Goal: Task Accomplishment & Management: Manage account settings

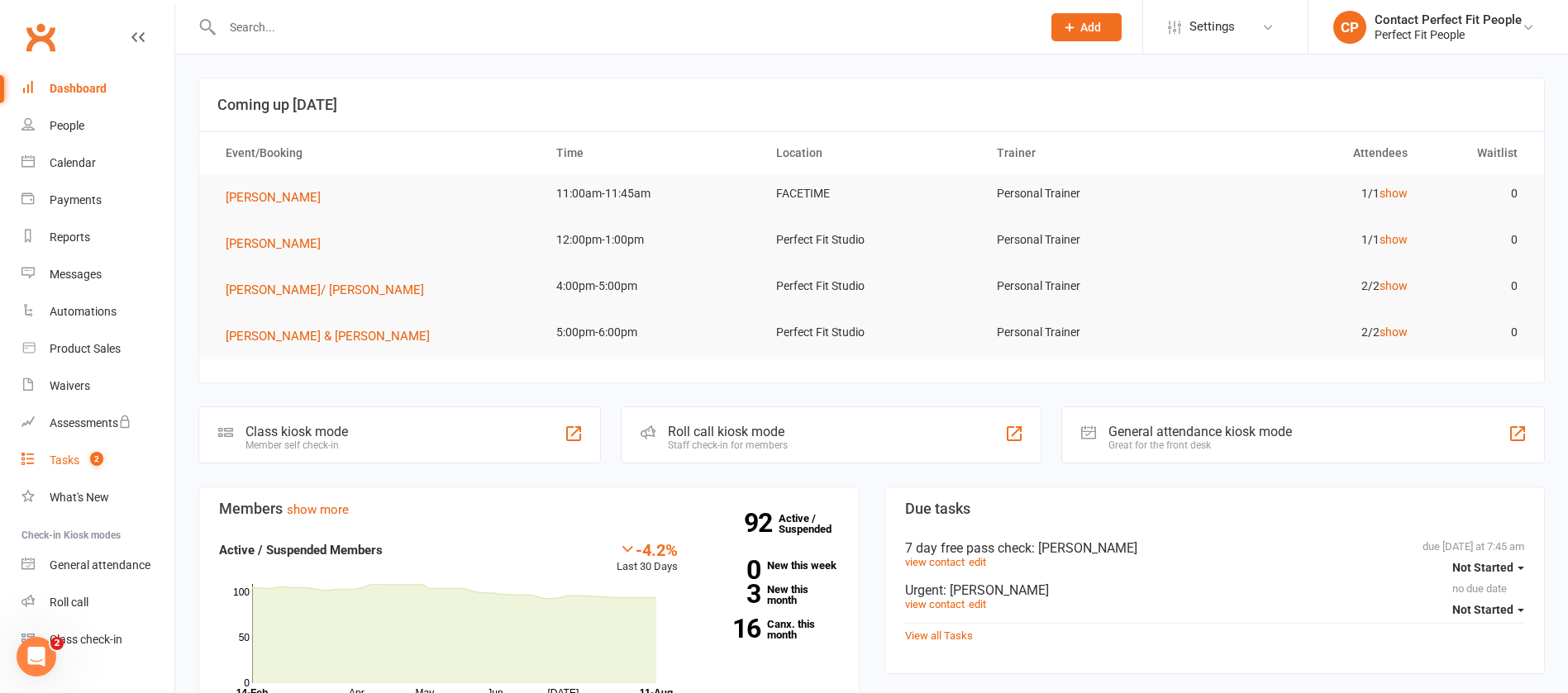
click at [79, 455] on div "Tasks" at bounding box center [65, 460] width 29 height 13
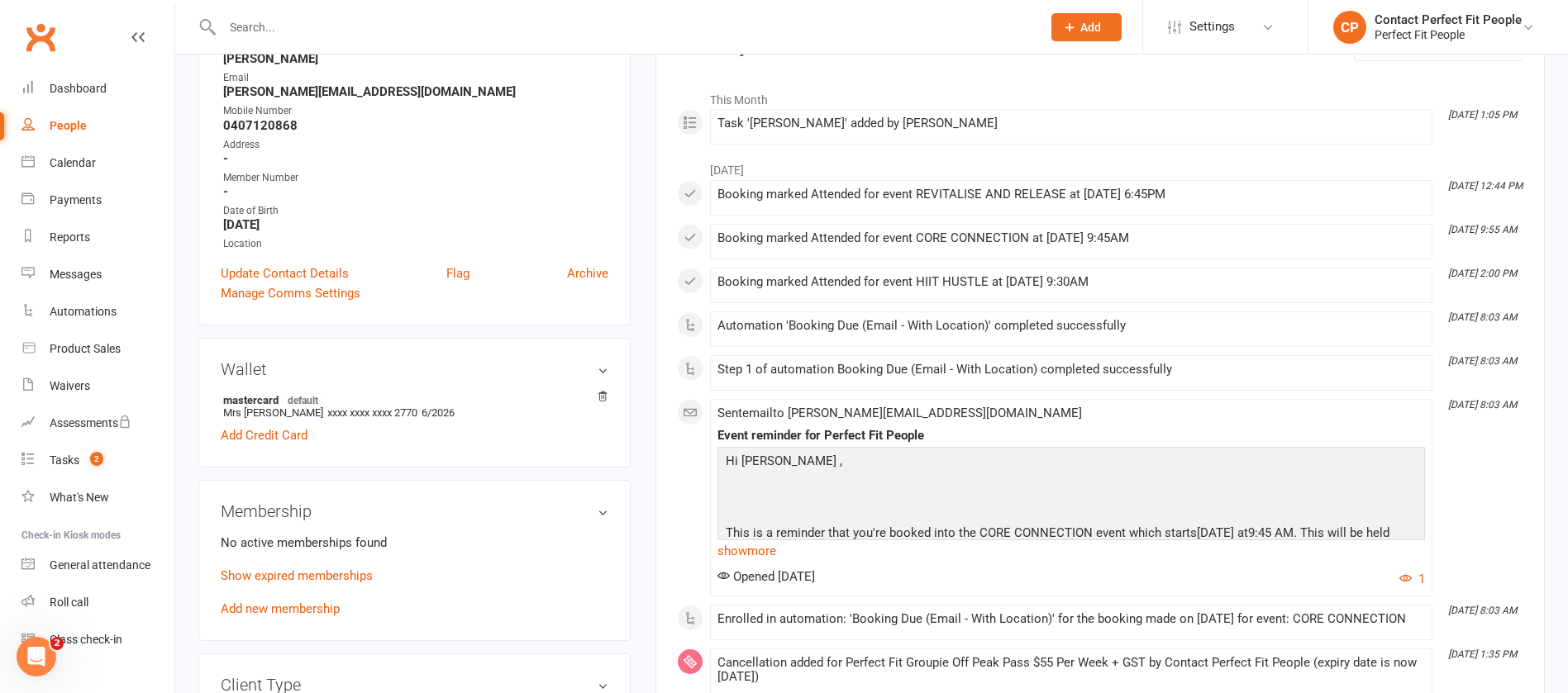
scroll to position [496, 0]
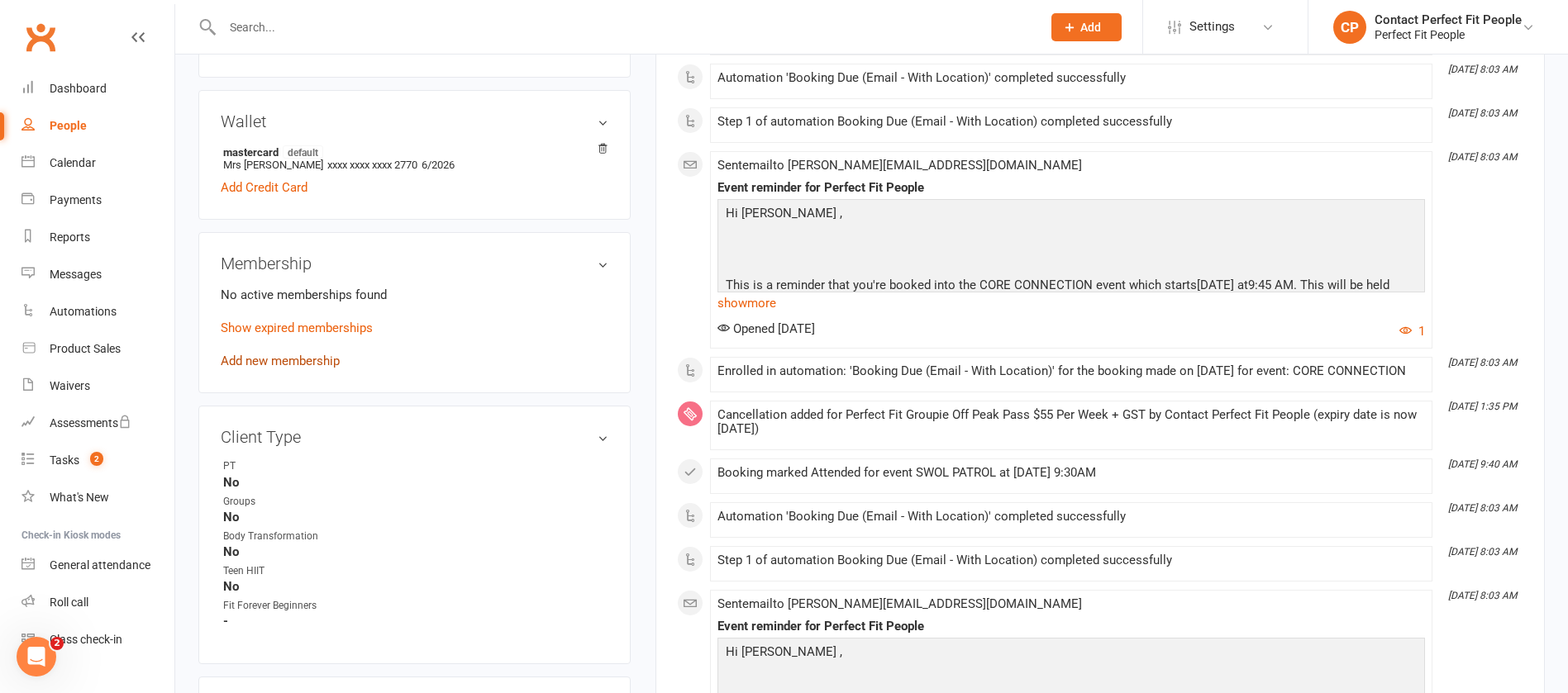
click at [309, 357] on link "Add new membership" at bounding box center [279, 361] width 119 height 15
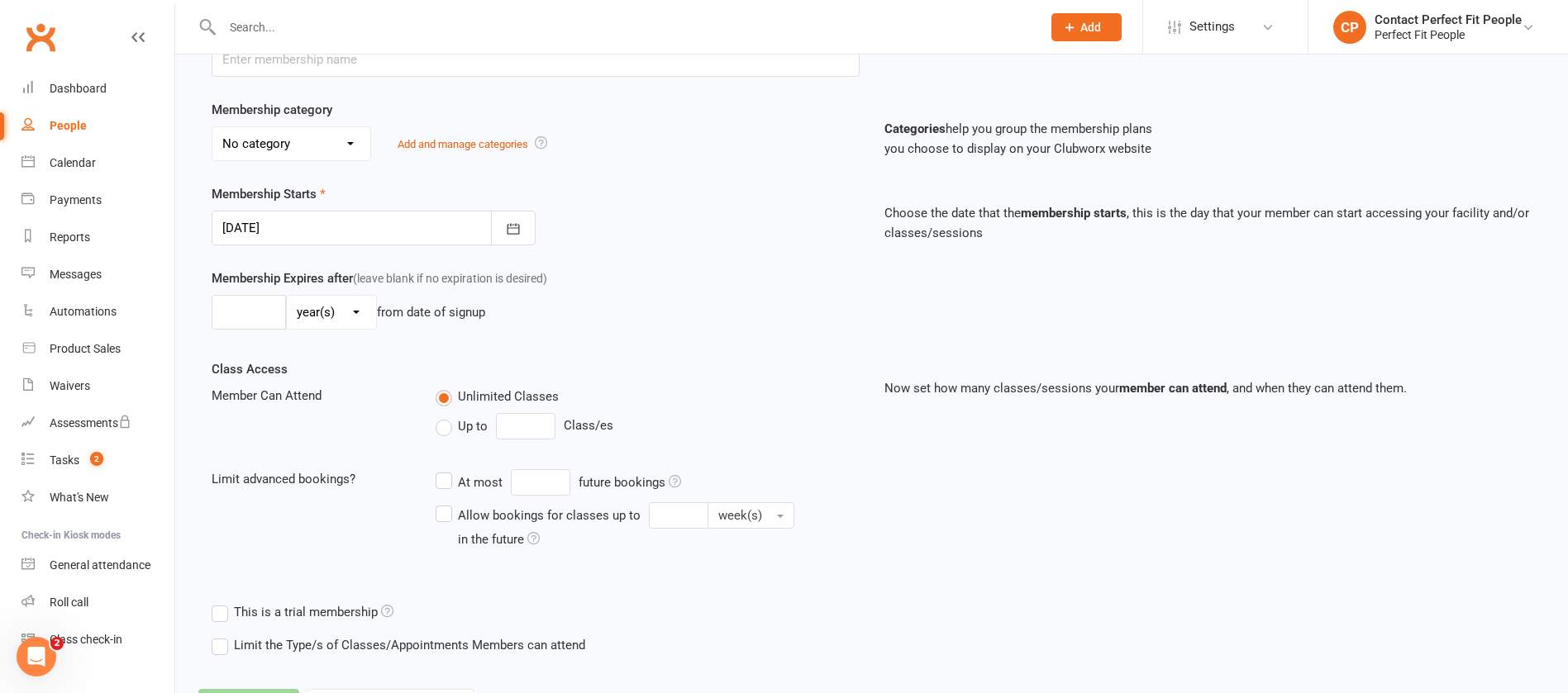
scroll to position [357, 0]
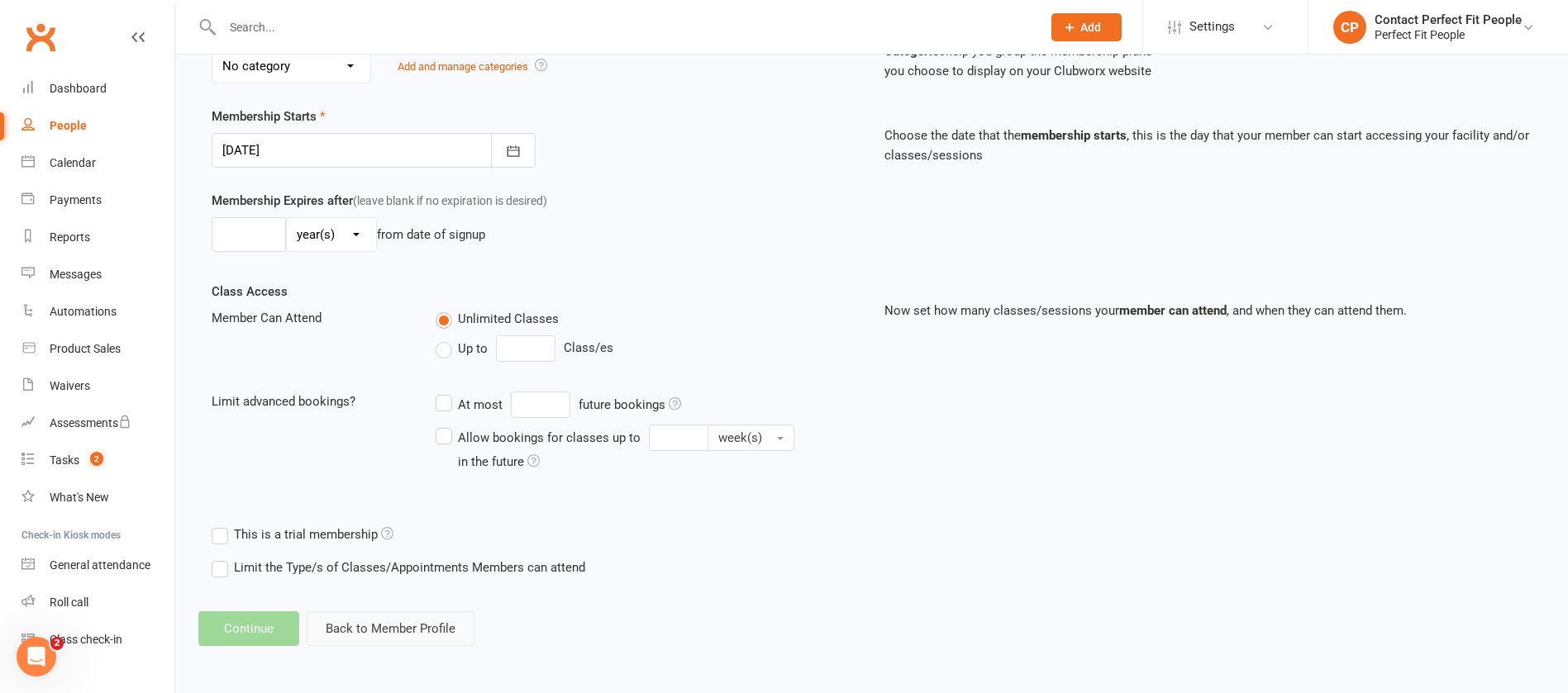
click at [371, 628] on button "Back to Member Profile" at bounding box center [391, 629] width 168 height 35
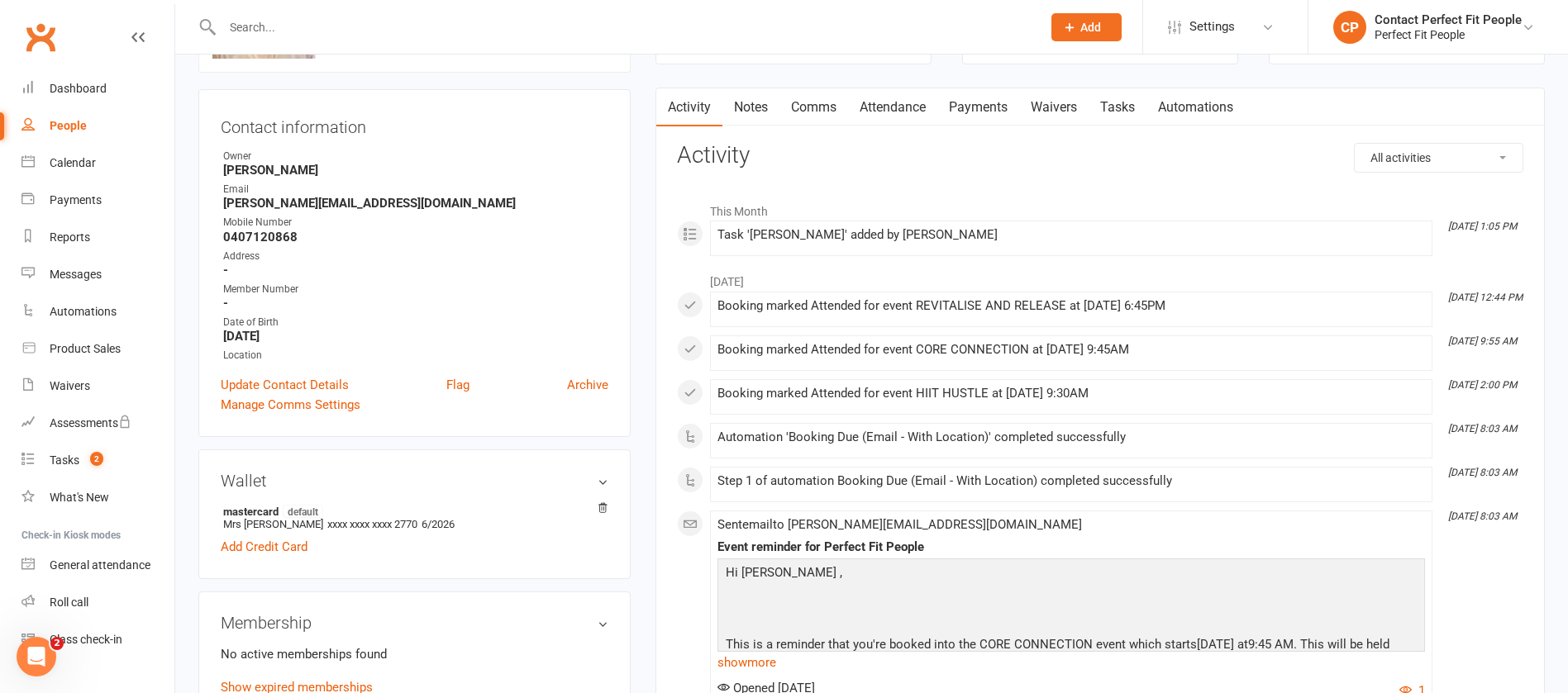
scroll to position [248, 0]
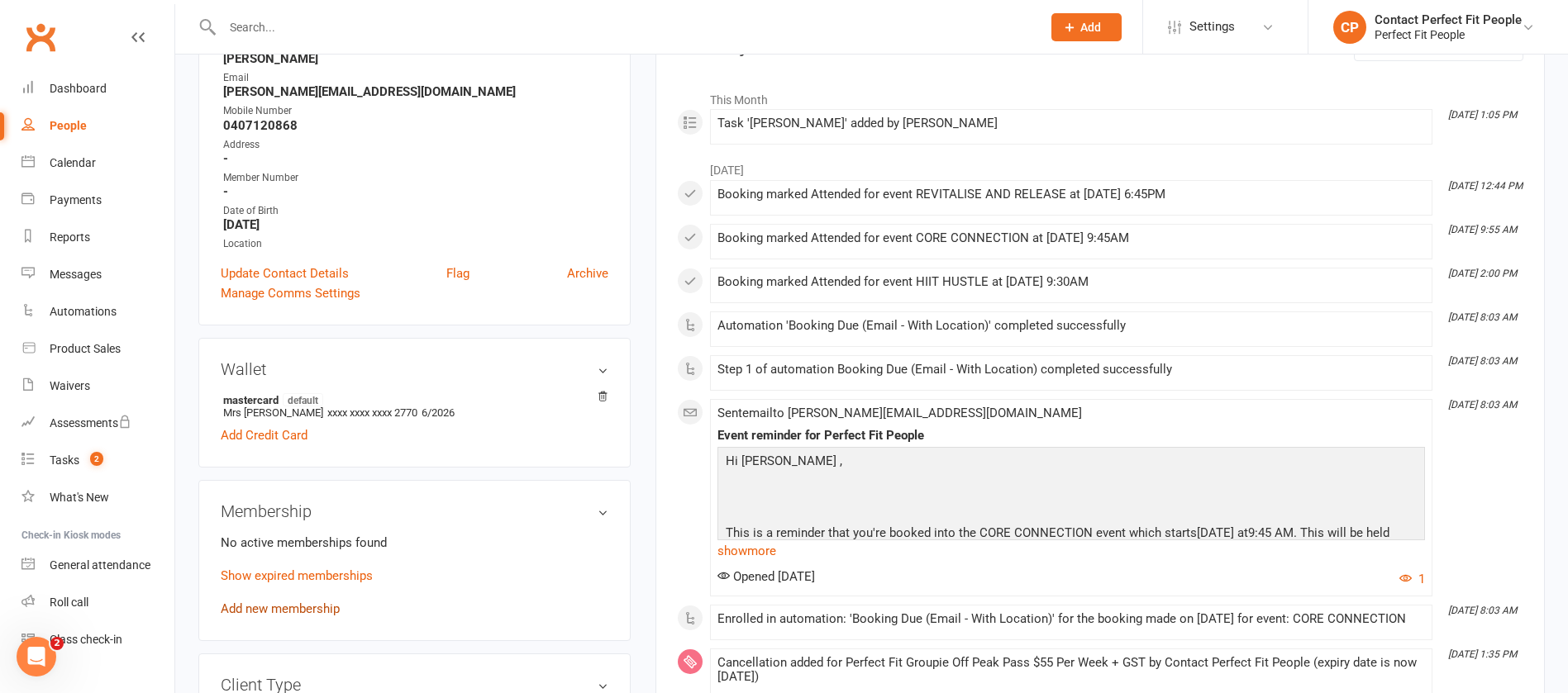
click at [275, 612] on link "Add new membership" at bounding box center [279, 609] width 119 height 15
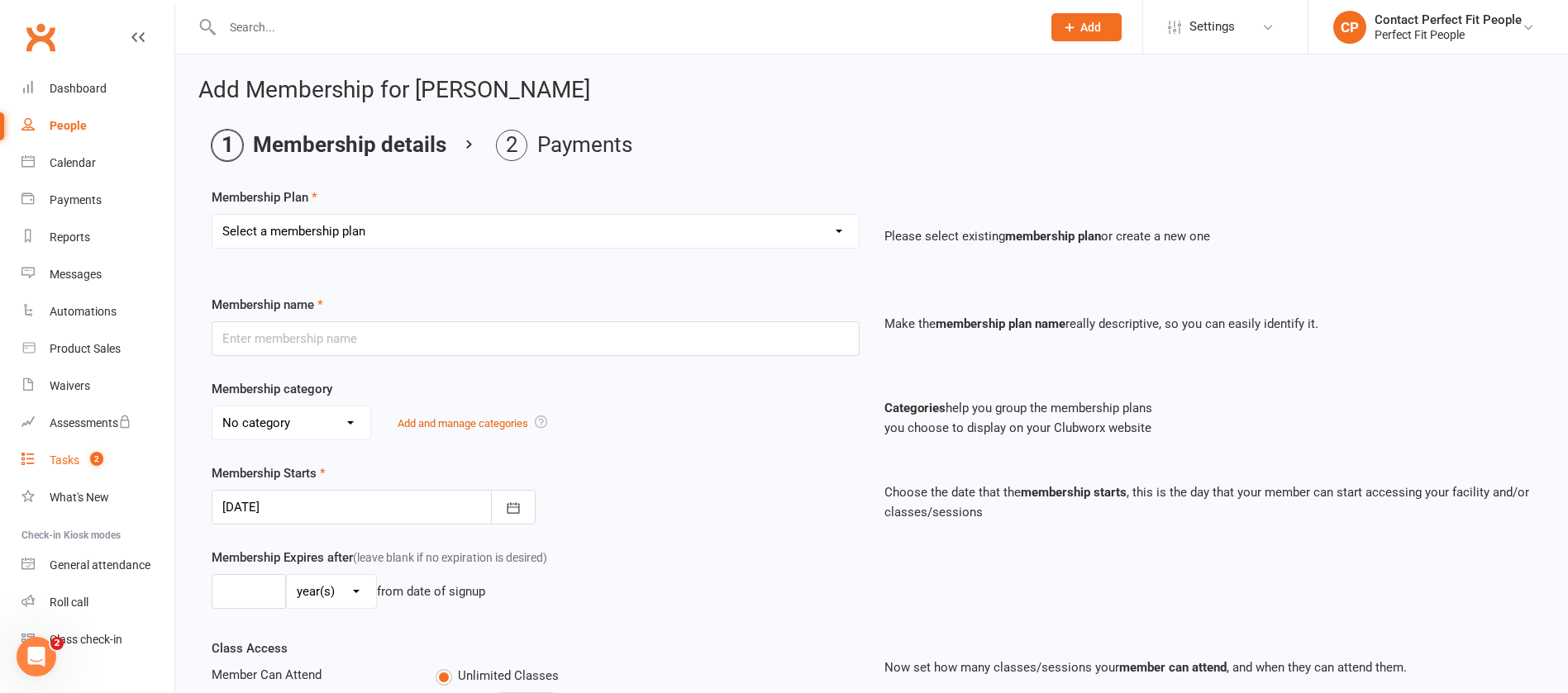
click at [82, 464] on link "Tasks 2" at bounding box center [98, 461] width 153 height 37
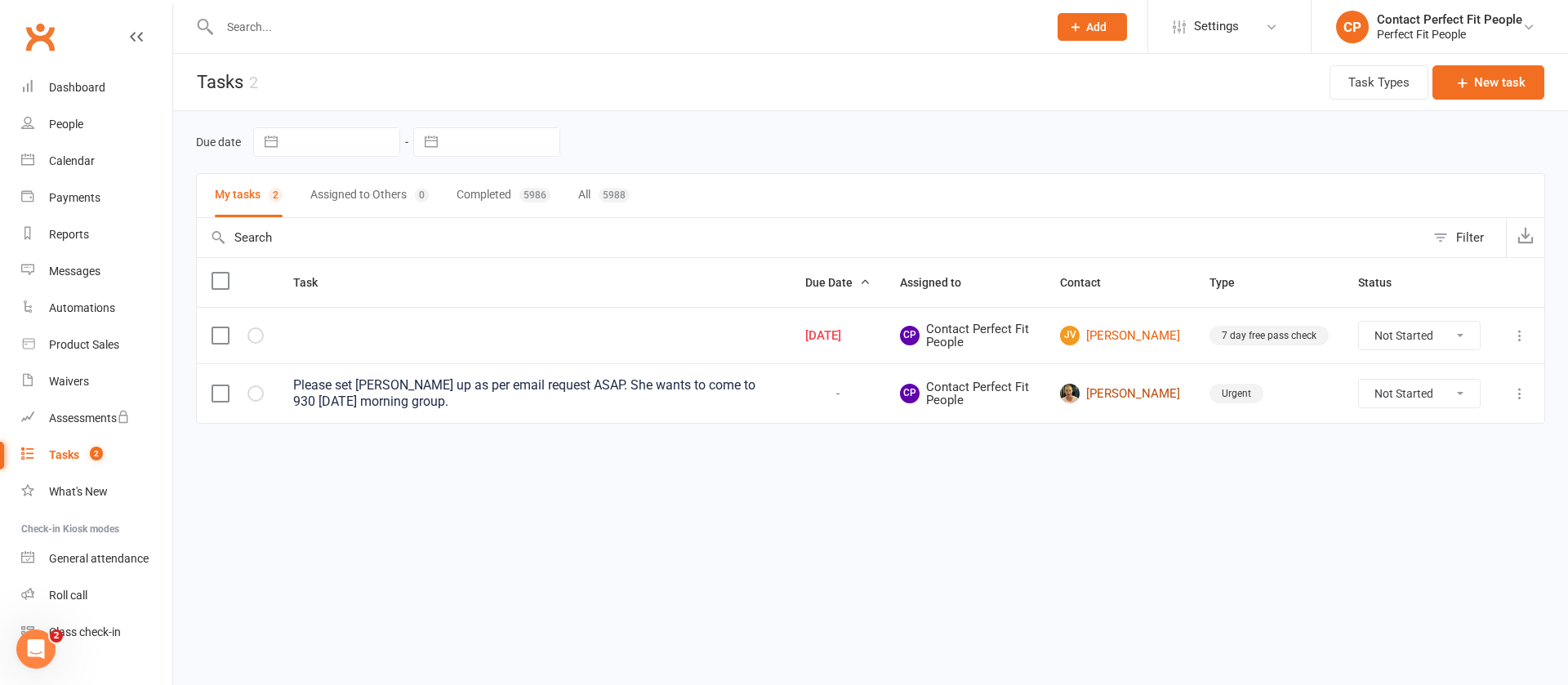
click at [1133, 397] on link "[PERSON_NAME]" at bounding box center [1120, 394] width 120 height 20
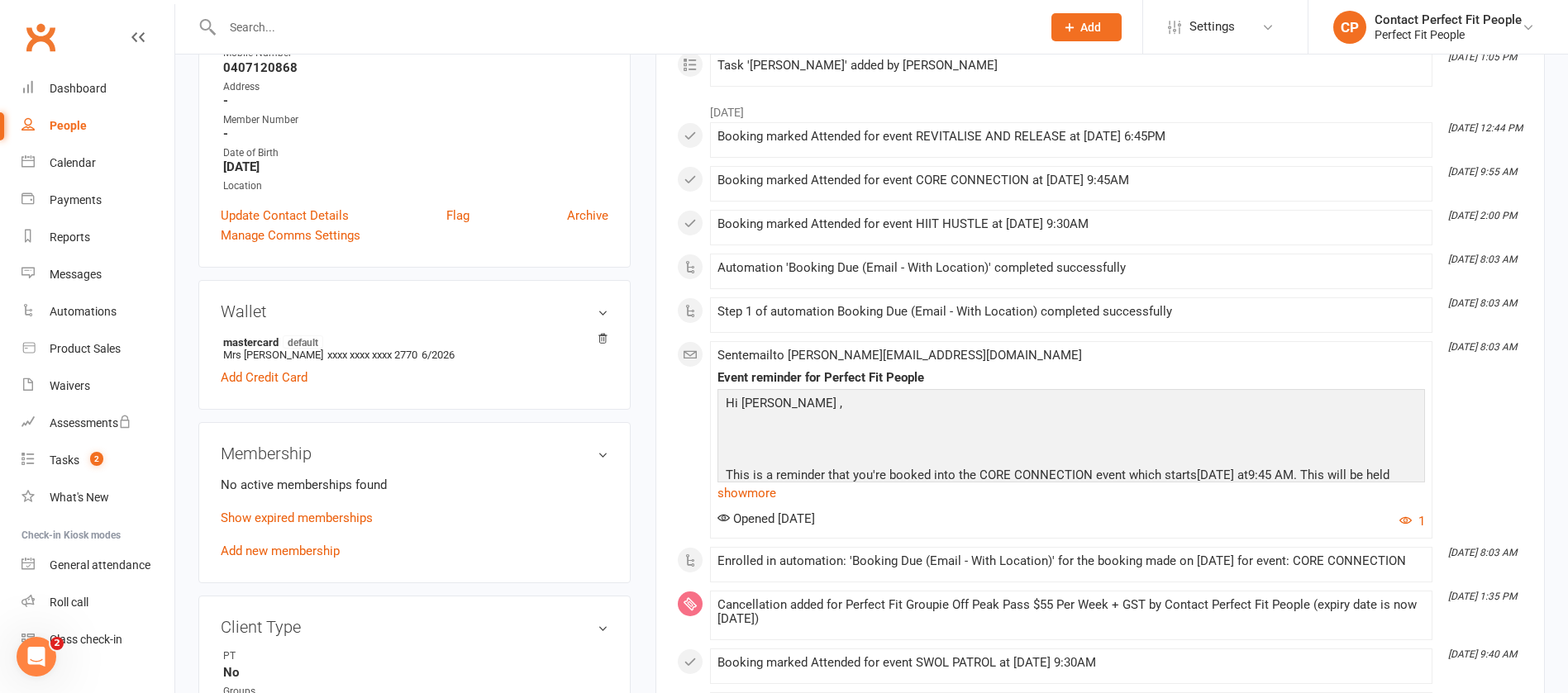
scroll to position [372, 0]
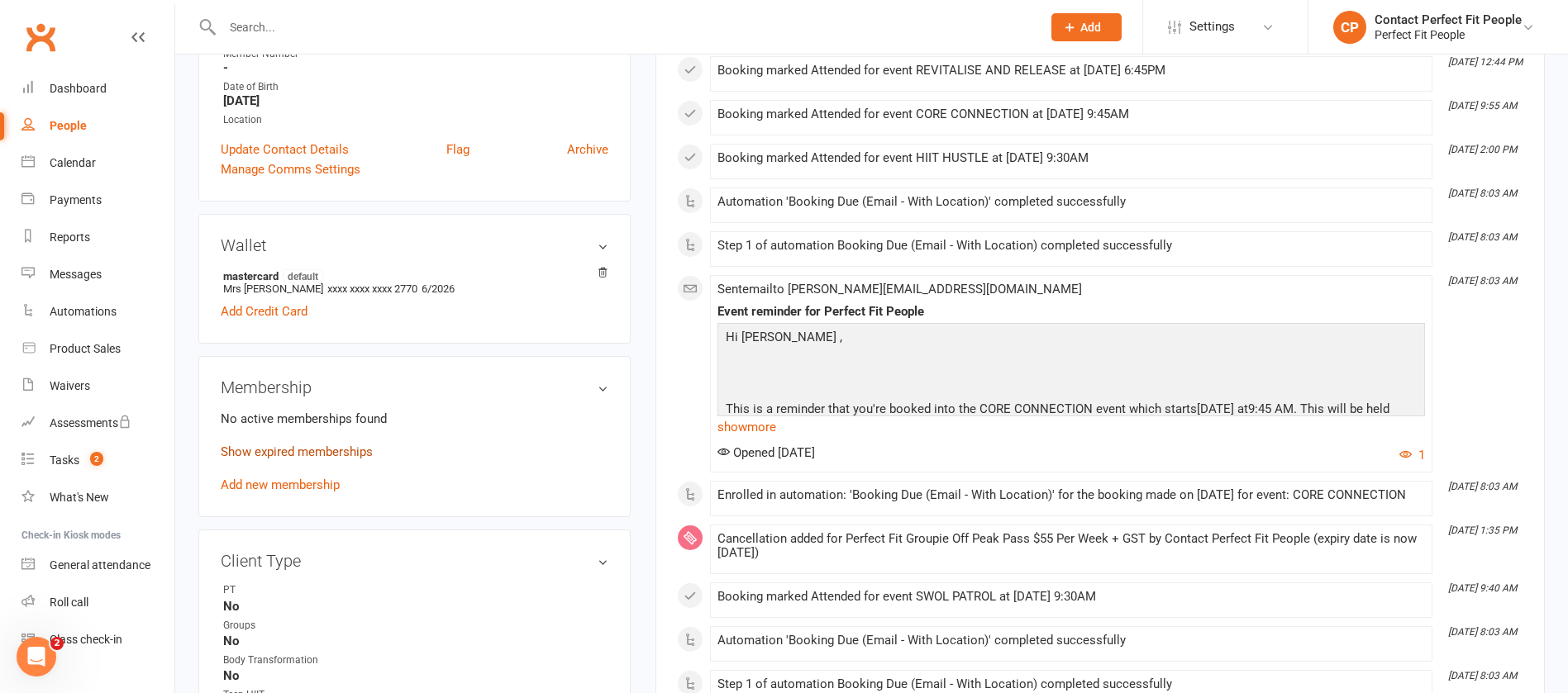
click at [344, 451] on link "Show expired memberships" at bounding box center [296, 452] width 152 height 15
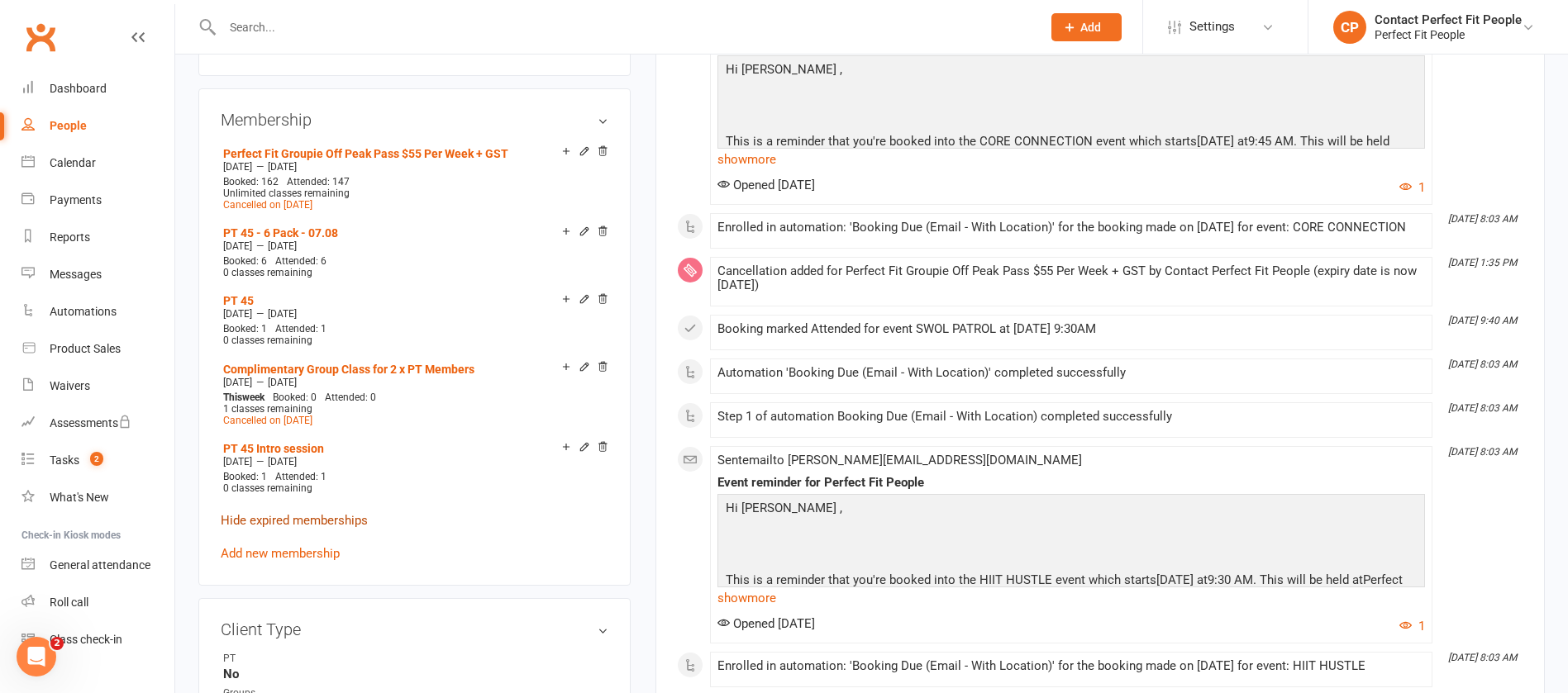
scroll to position [744, 0]
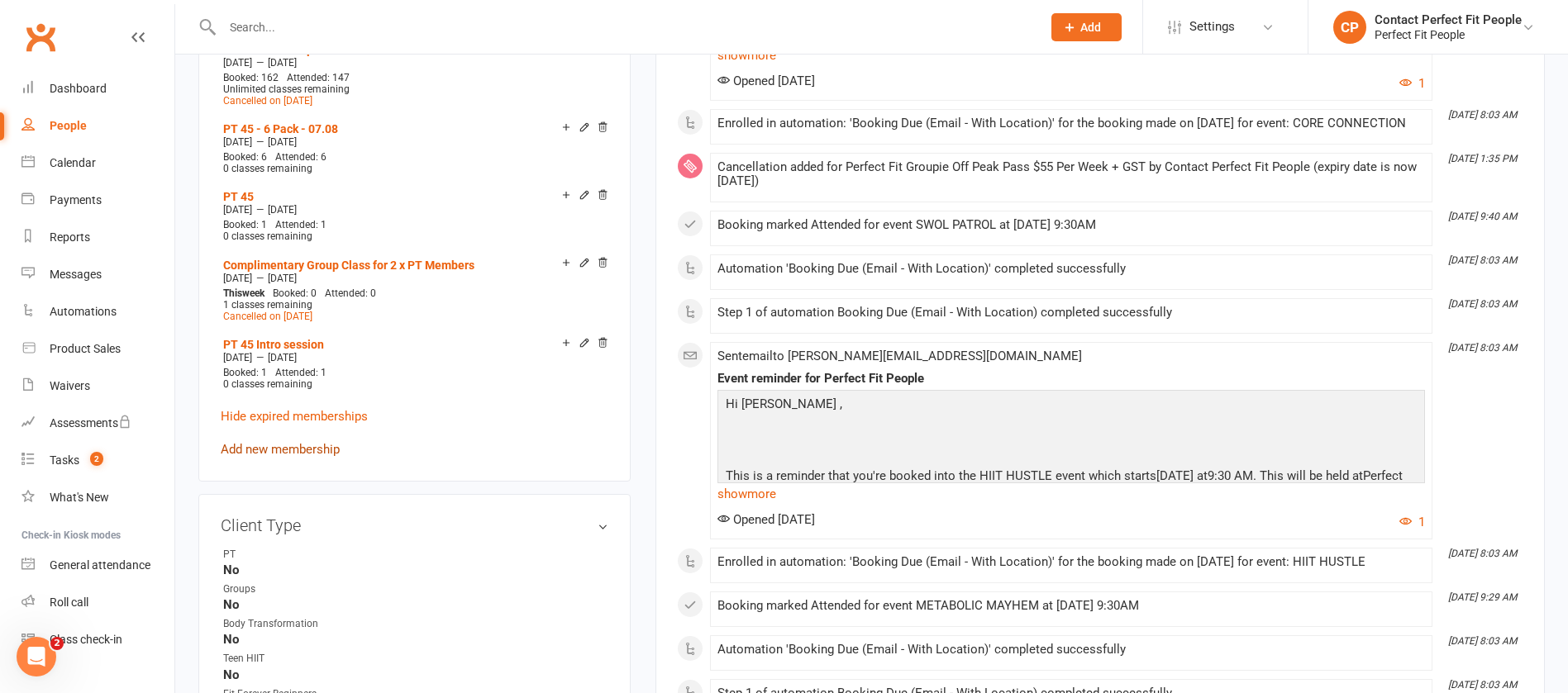
click at [318, 452] on link "Add new membership" at bounding box center [279, 450] width 119 height 15
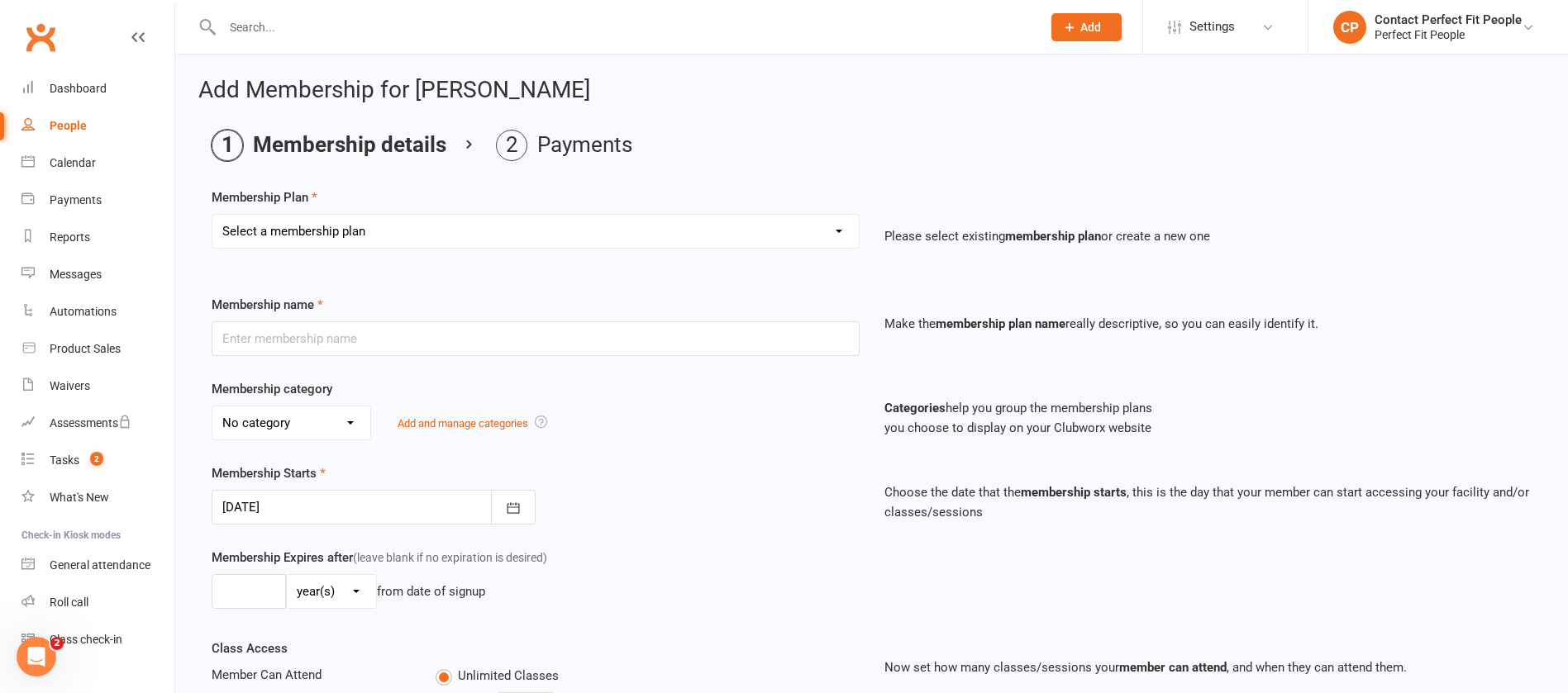
click at [319, 229] on select "Select a membership plan Create new Membership Plan 21-Day Reset Challenge $195…" at bounding box center [536, 231] width 646 height 33
select select "20"
click at [213, 215] on select "Select a membership plan Create new Membership Plan 21-Day Reset Challenge $195…" at bounding box center [536, 231] width 646 height 33
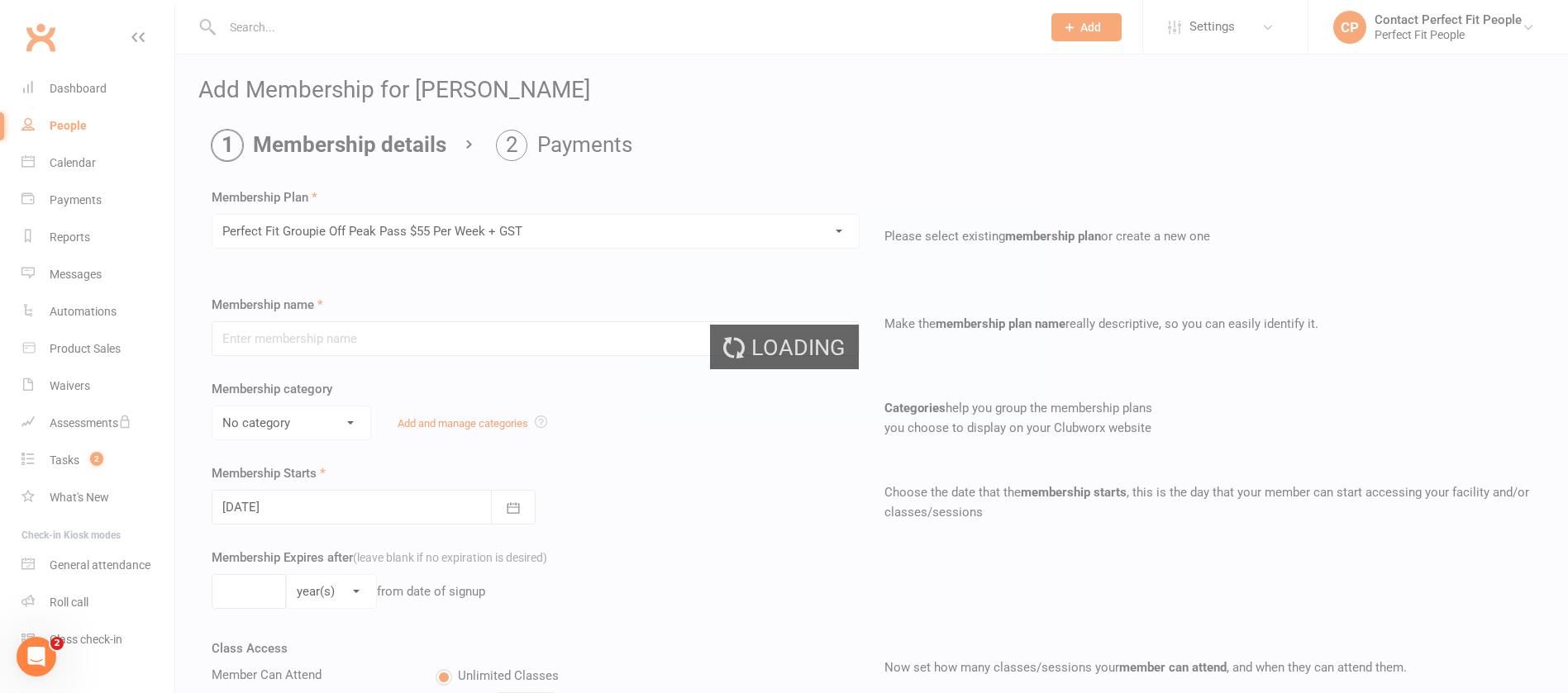
type input "Perfect Fit Groupie Off Peak Pass $55 Per Week + GST"
select select "7"
type input "0"
select select "1"
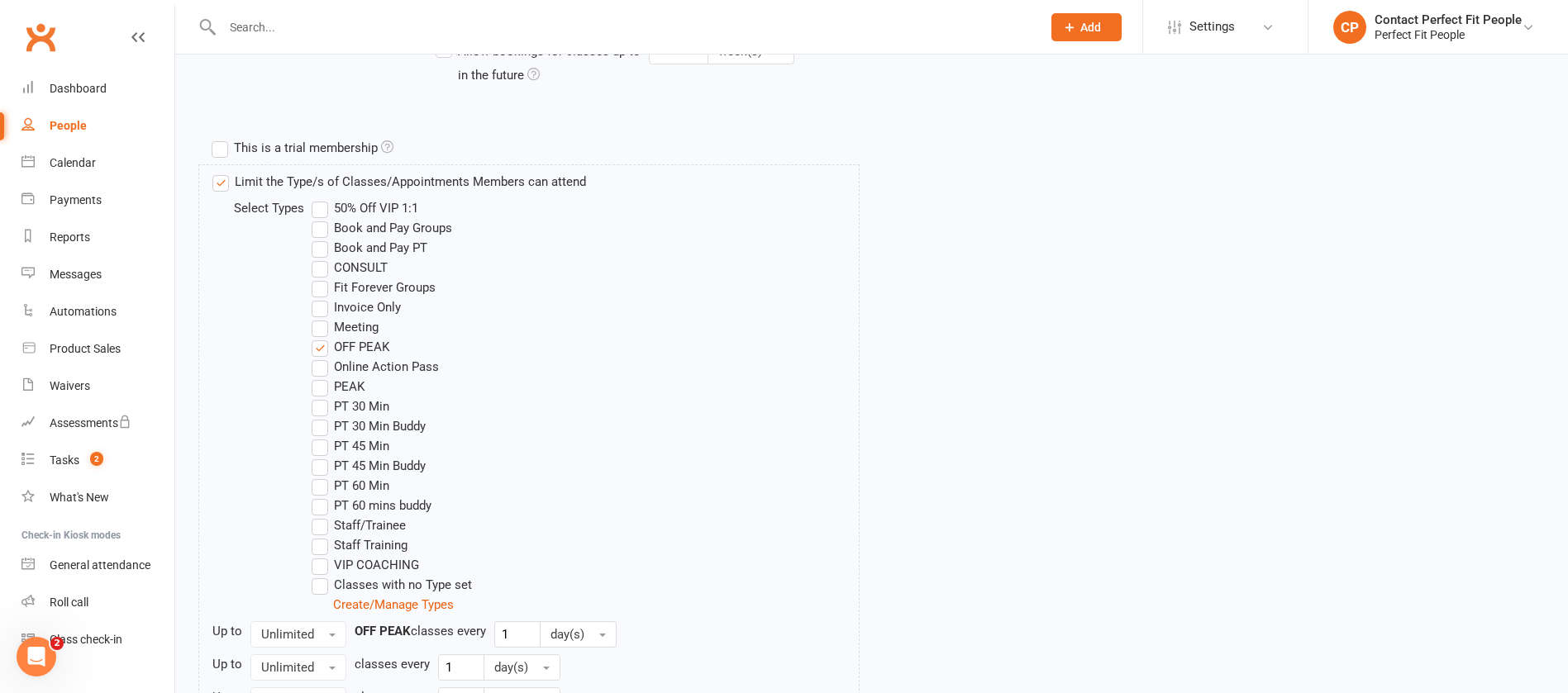
scroll to position [901, 0]
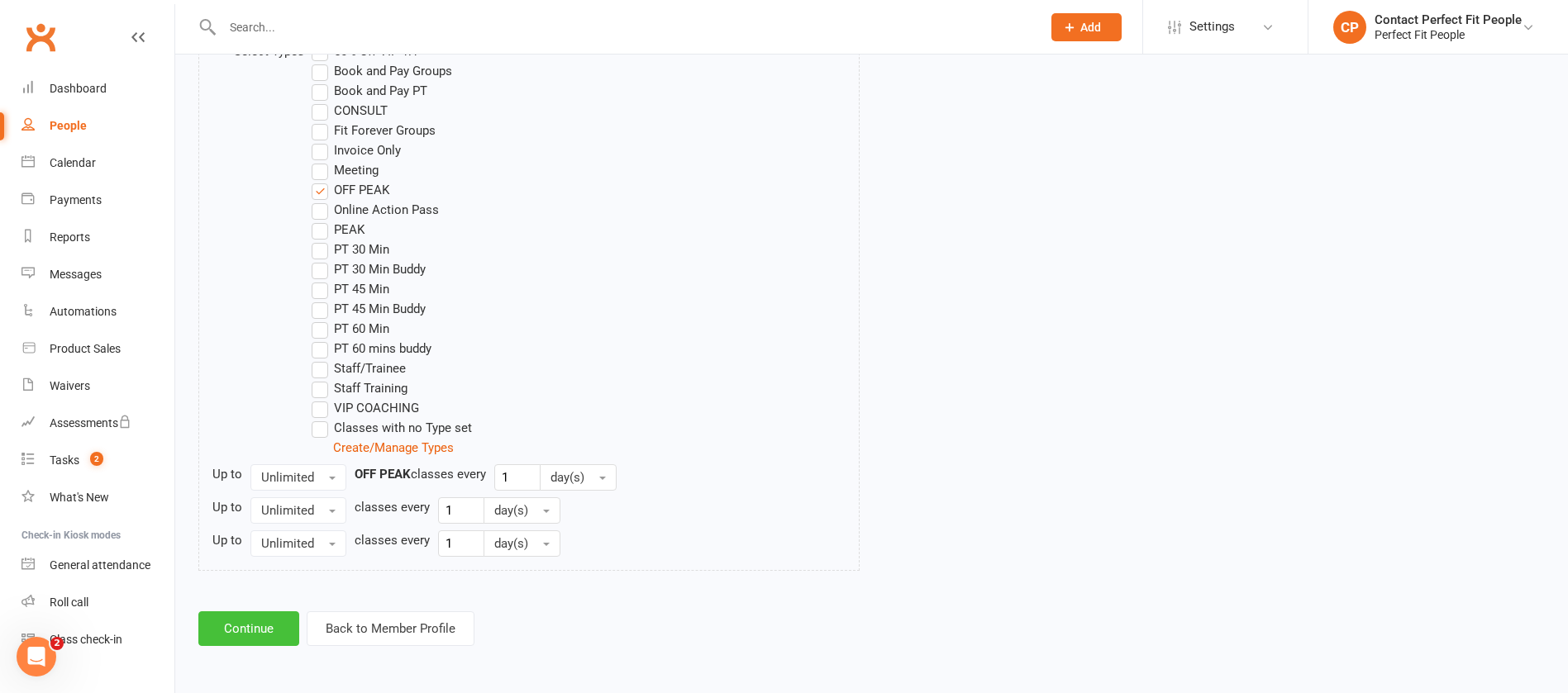
click at [277, 618] on button "Continue" at bounding box center [248, 629] width 100 height 35
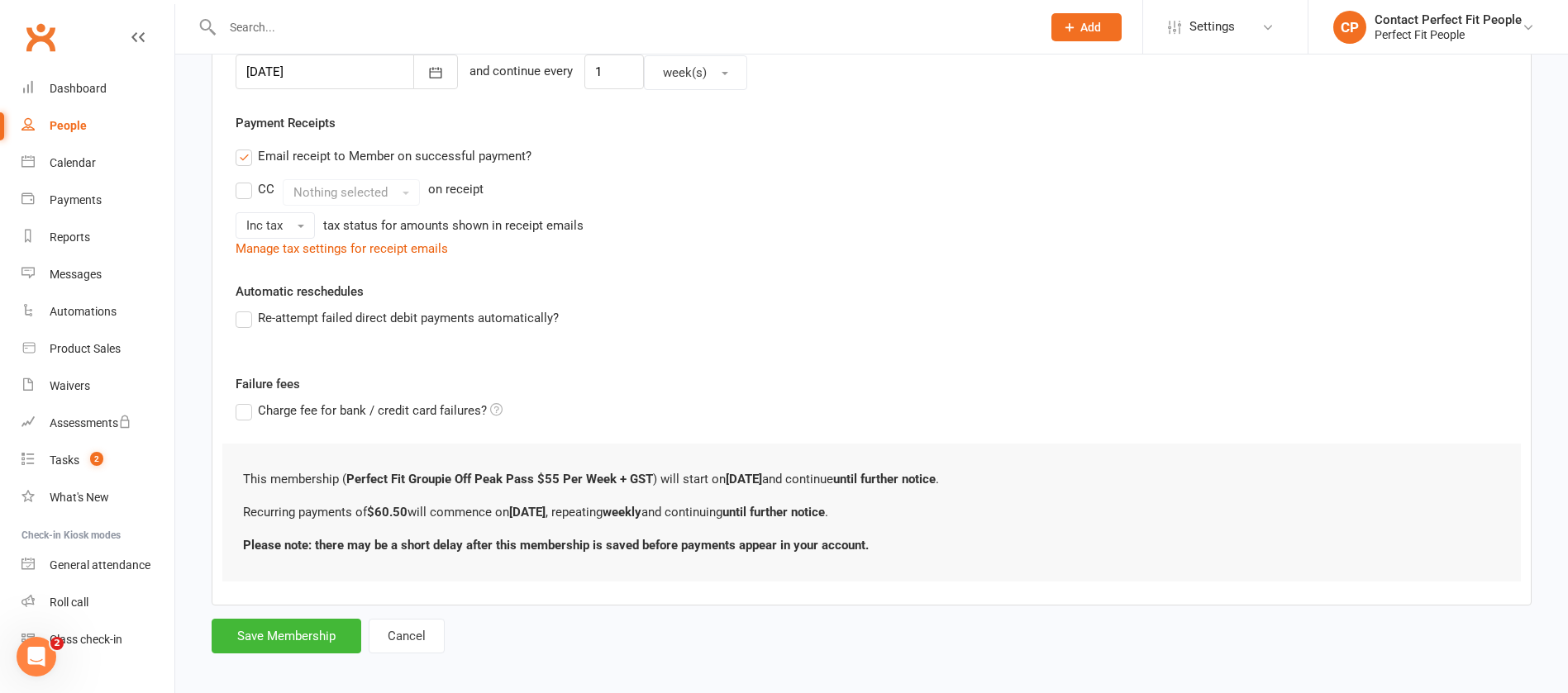
scroll to position [442, 0]
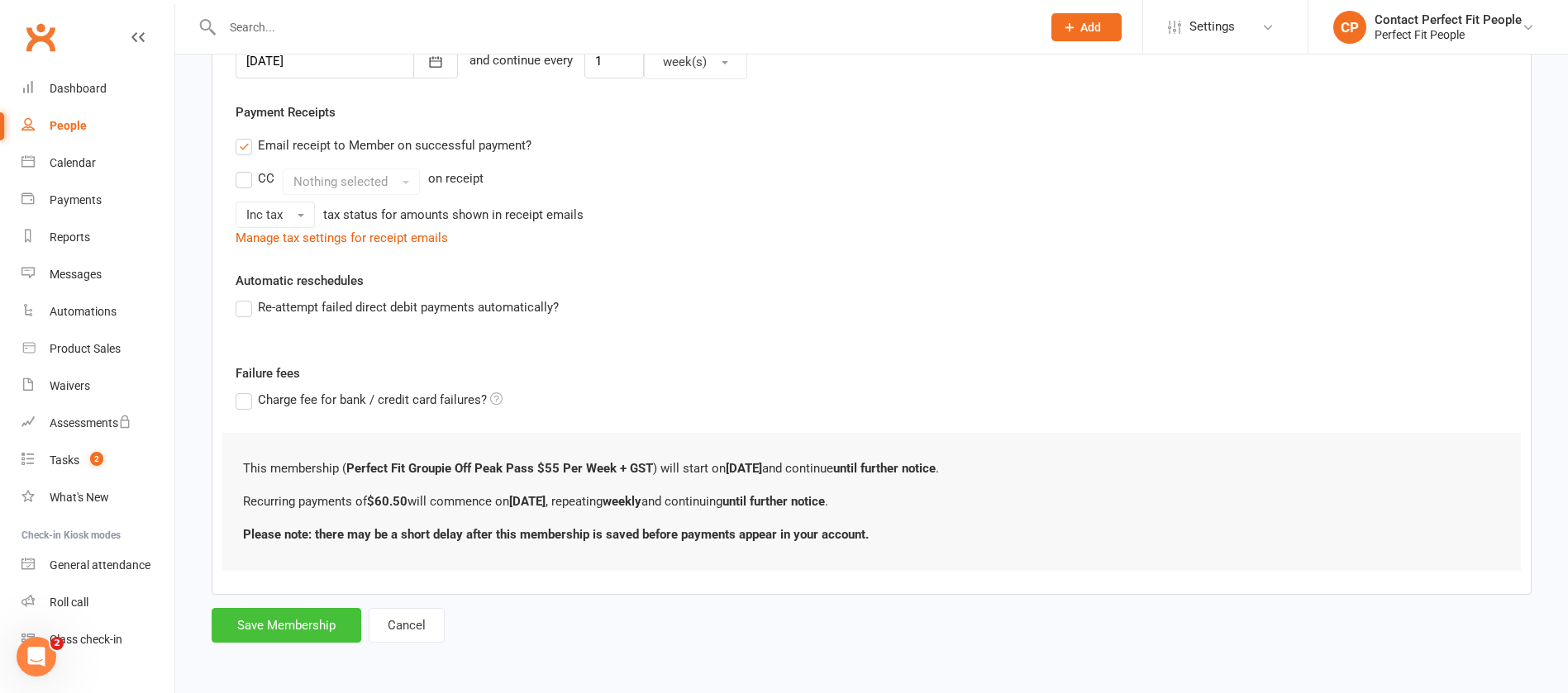
click at [277, 618] on button "Save Membership" at bounding box center [287, 626] width 149 height 35
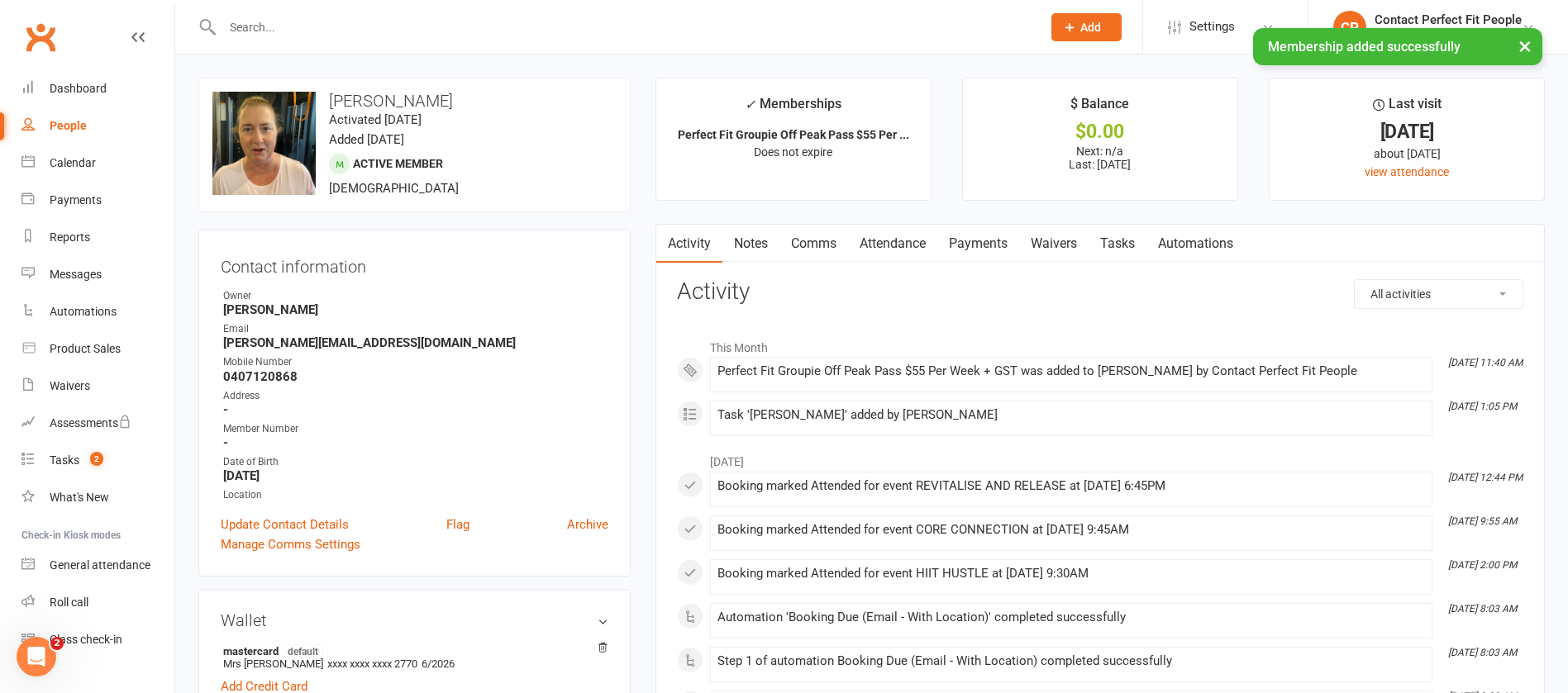
drag, startPoint x: 332, startPoint y: 100, endPoint x: 450, endPoint y: 87, distance: 118.7
click at [450, 87] on div "upload photo change photo [PERSON_NAME] Activated [DATE] Added [DATE] Active me…" at bounding box center [414, 145] width 432 height 135
copy h3 "[PERSON_NAME]"
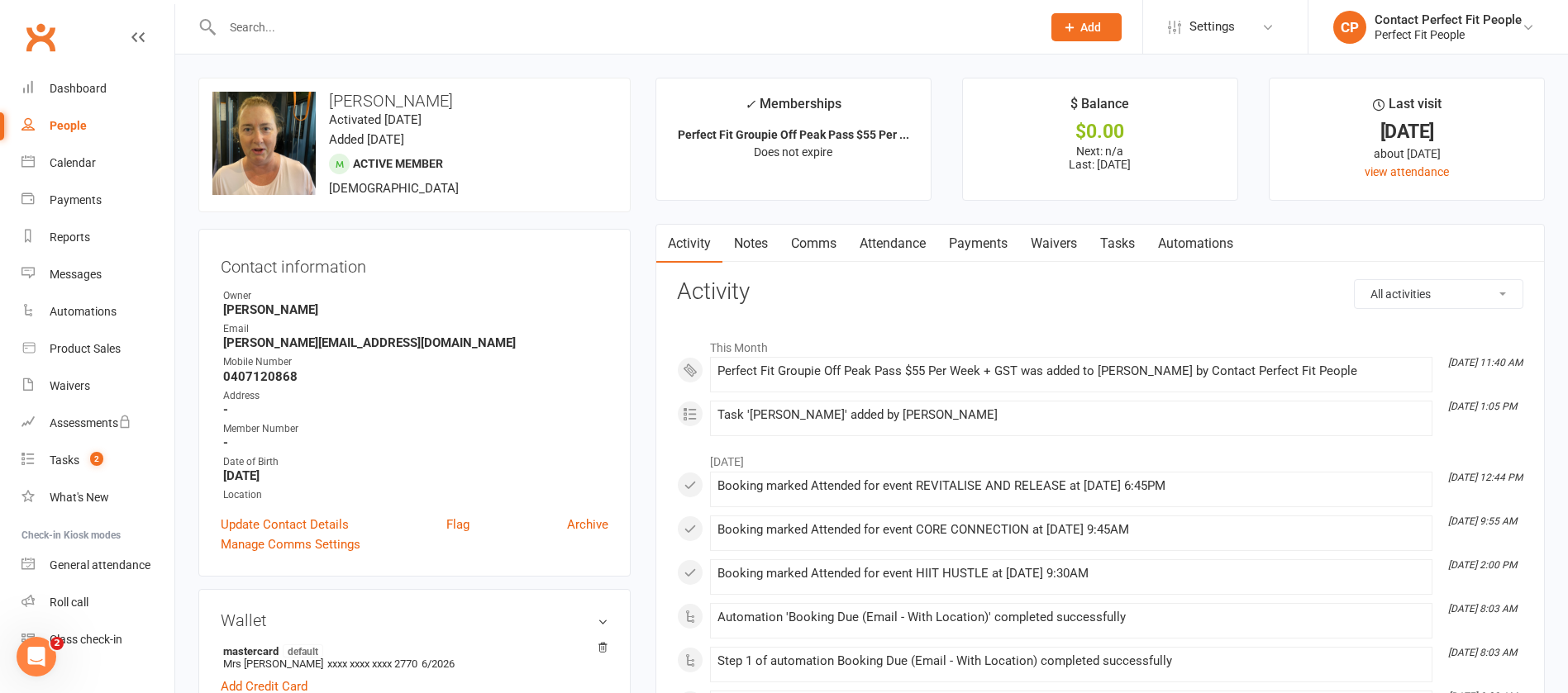
click at [760, 31] on input "text" at bounding box center [624, 27] width 813 height 23
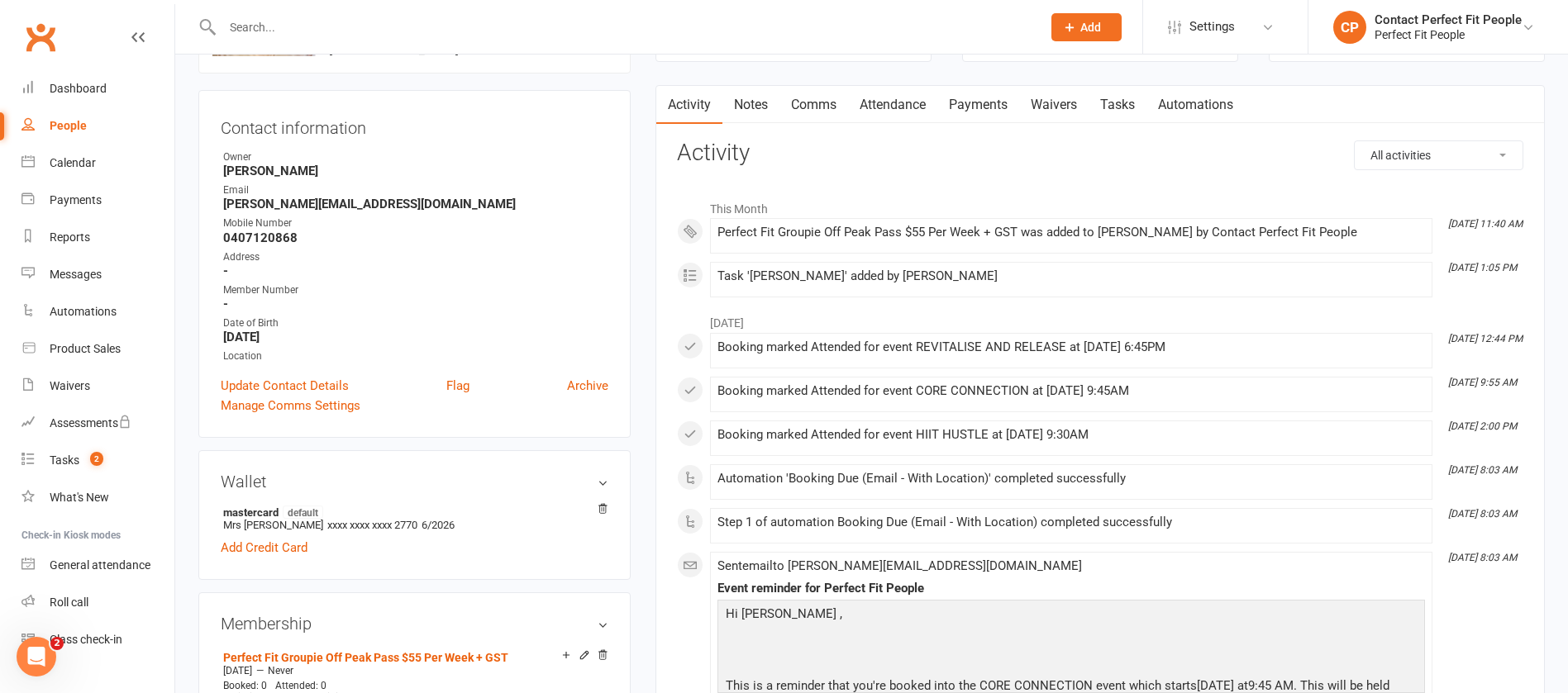
scroll to position [248, 0]
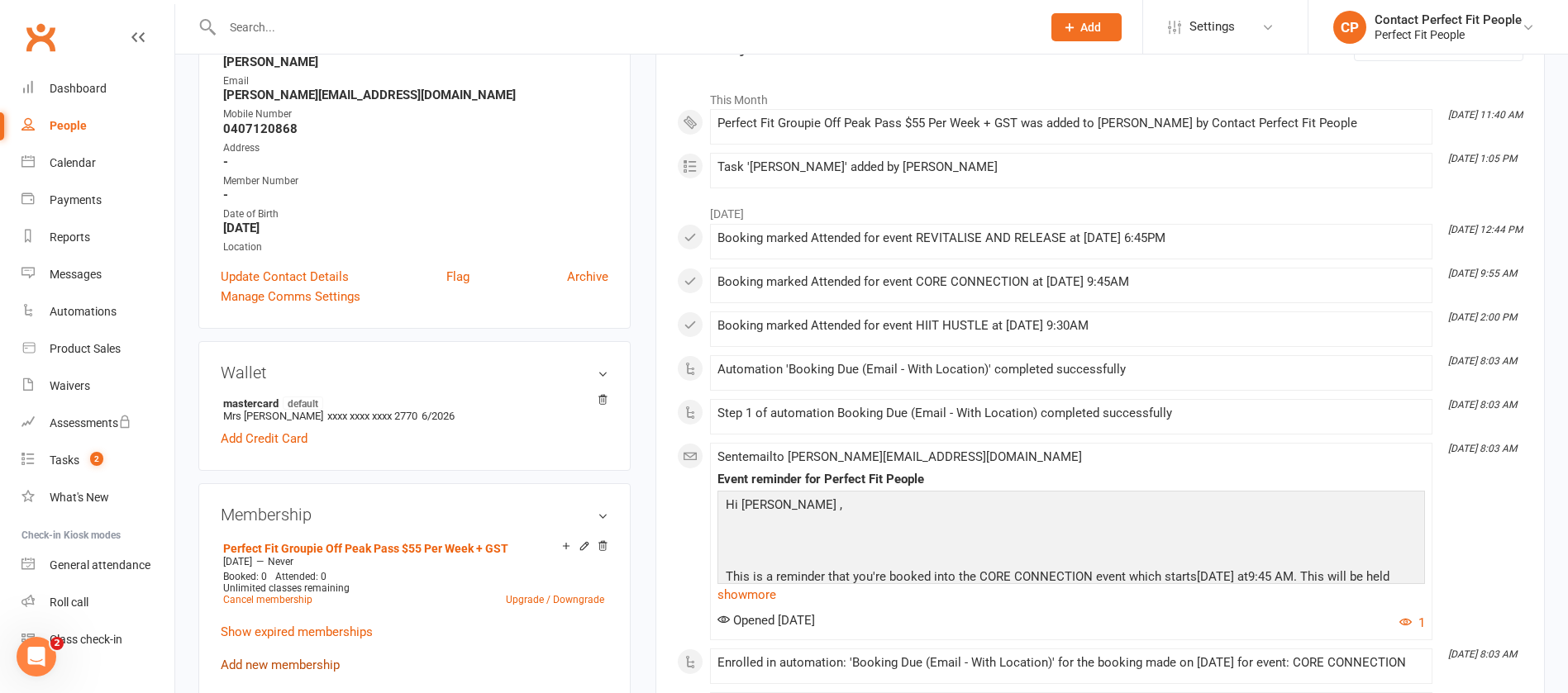
click at [299, 671] on link "Add new membership" at bounding box center [279, 665] width 119 height 15
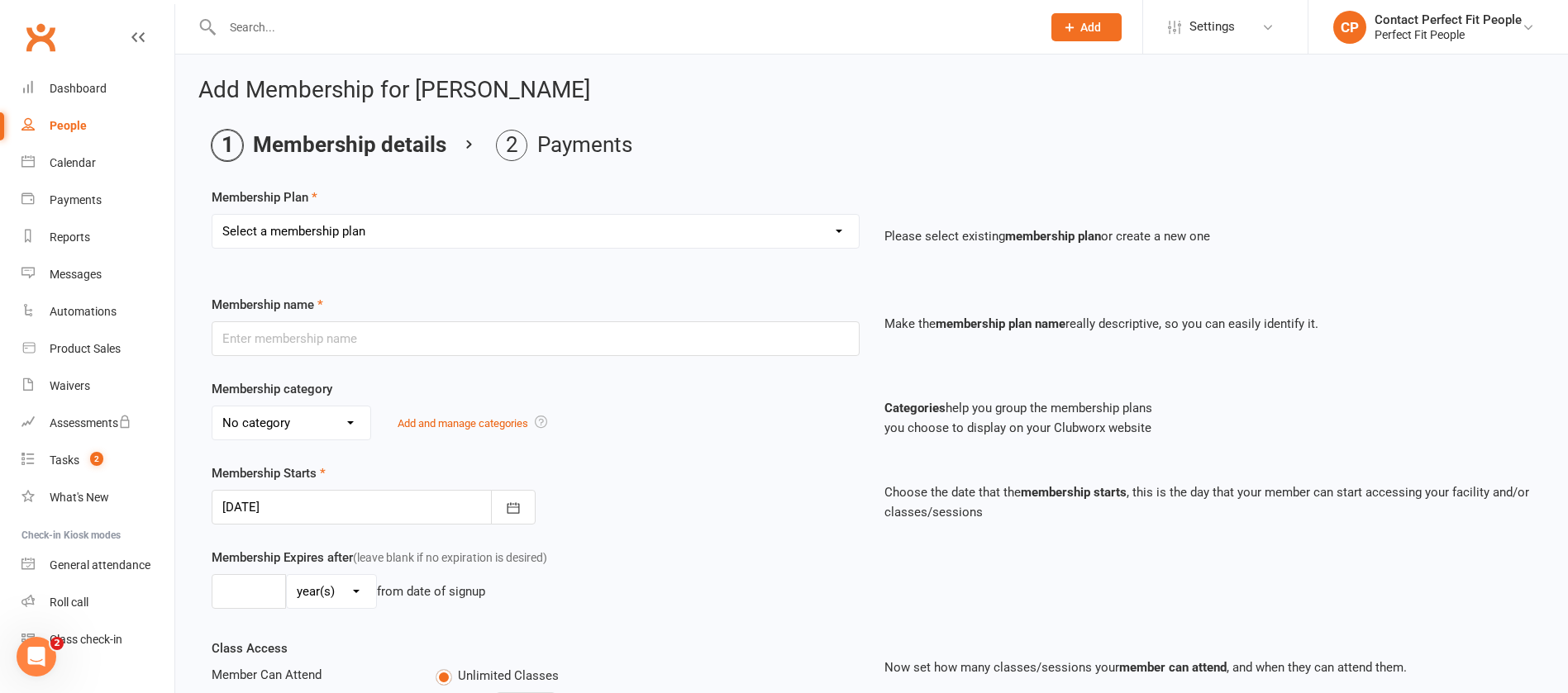
click at [334, 231] on select "Select a membership plan Create new Membership Plan 21-Day Reset Challenge $195…" at bounding box center [536, 231] width 646 height 33
select select "20"
click at [213, 215] on select "Select a membership plan Create new Membership Plan 21-Day Reset Challenge $195…" at bounding box center [536, 231] width 646 height 33
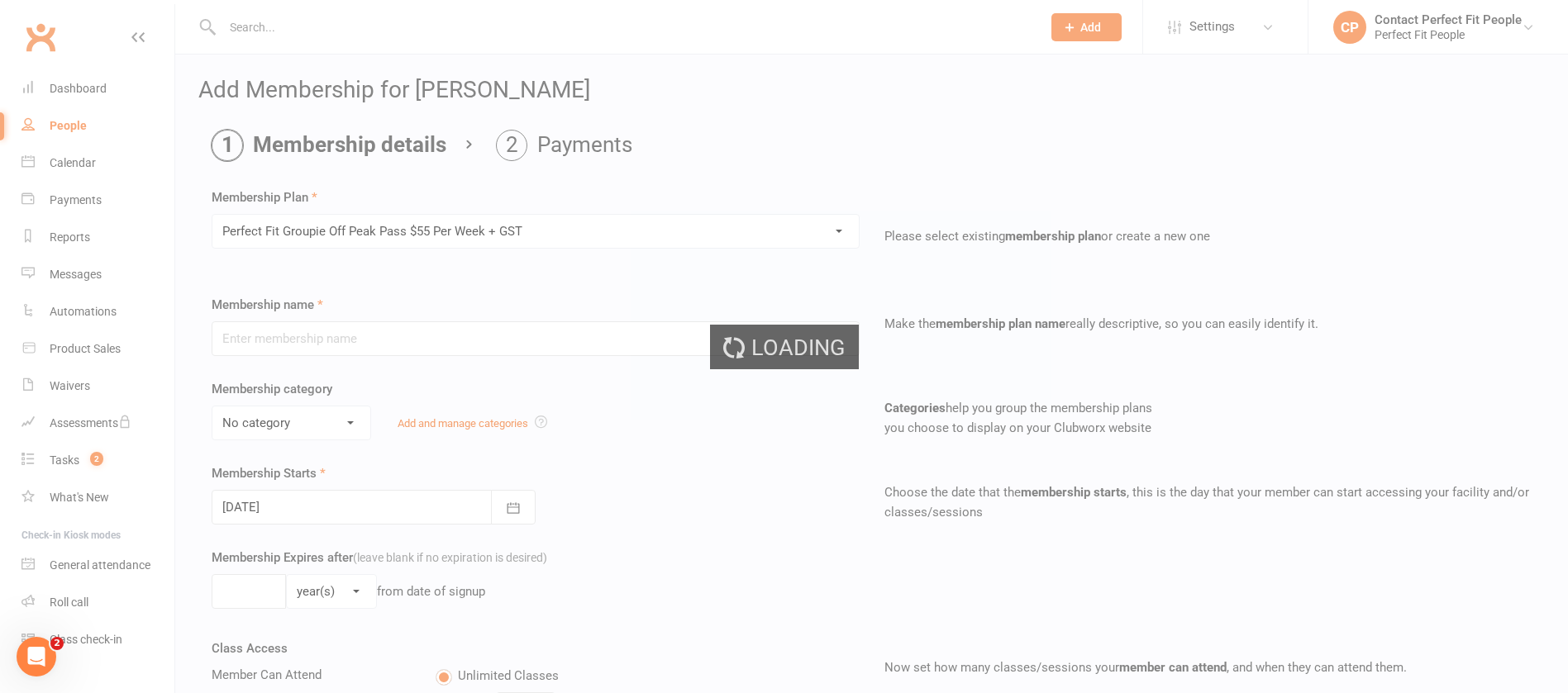
type input "Perfect Fit Groupie Off Peak Pass $55 Per Week + GST"
select select "7"
type input "0"
select select "1"
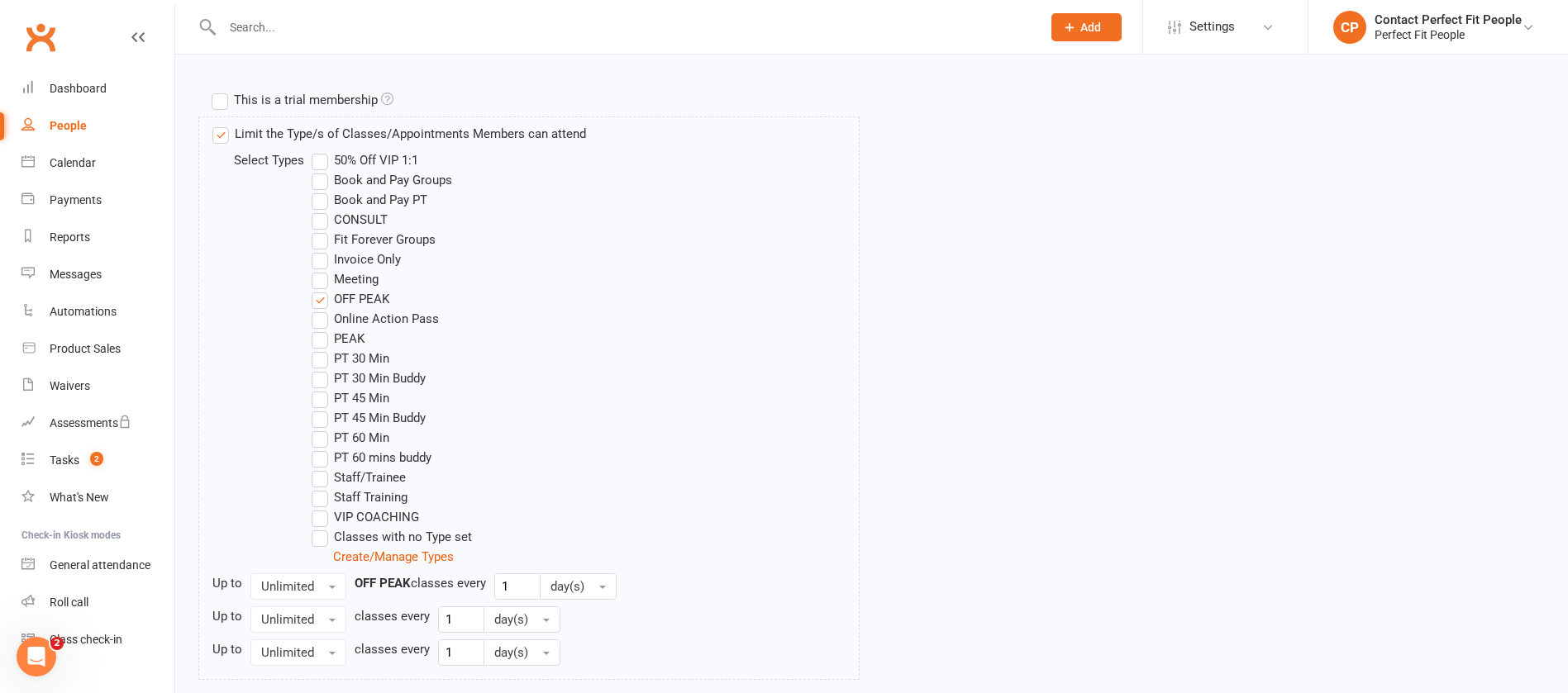
scroll to position [901, 0]
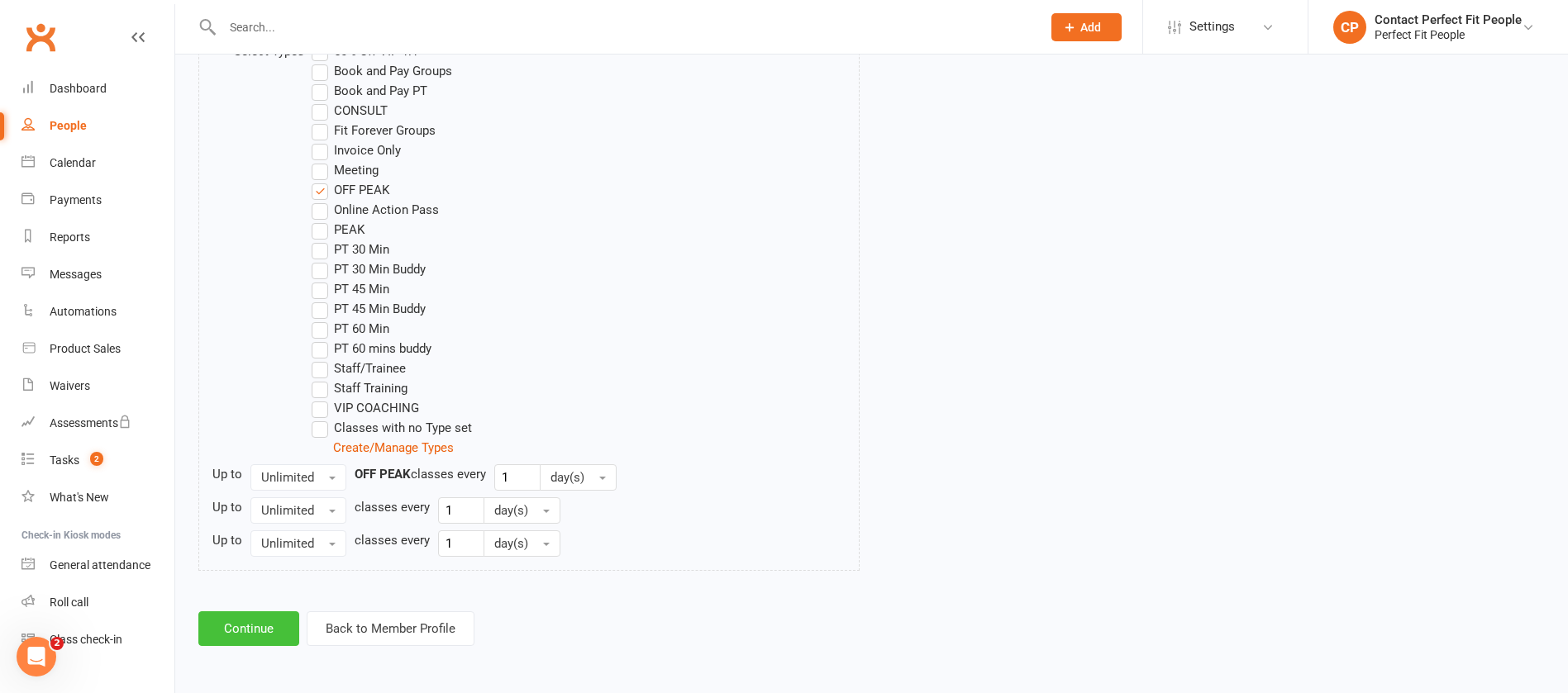
click at [259, 628] on button "Continue" at bounding box center [248, 629] width 100 height 35
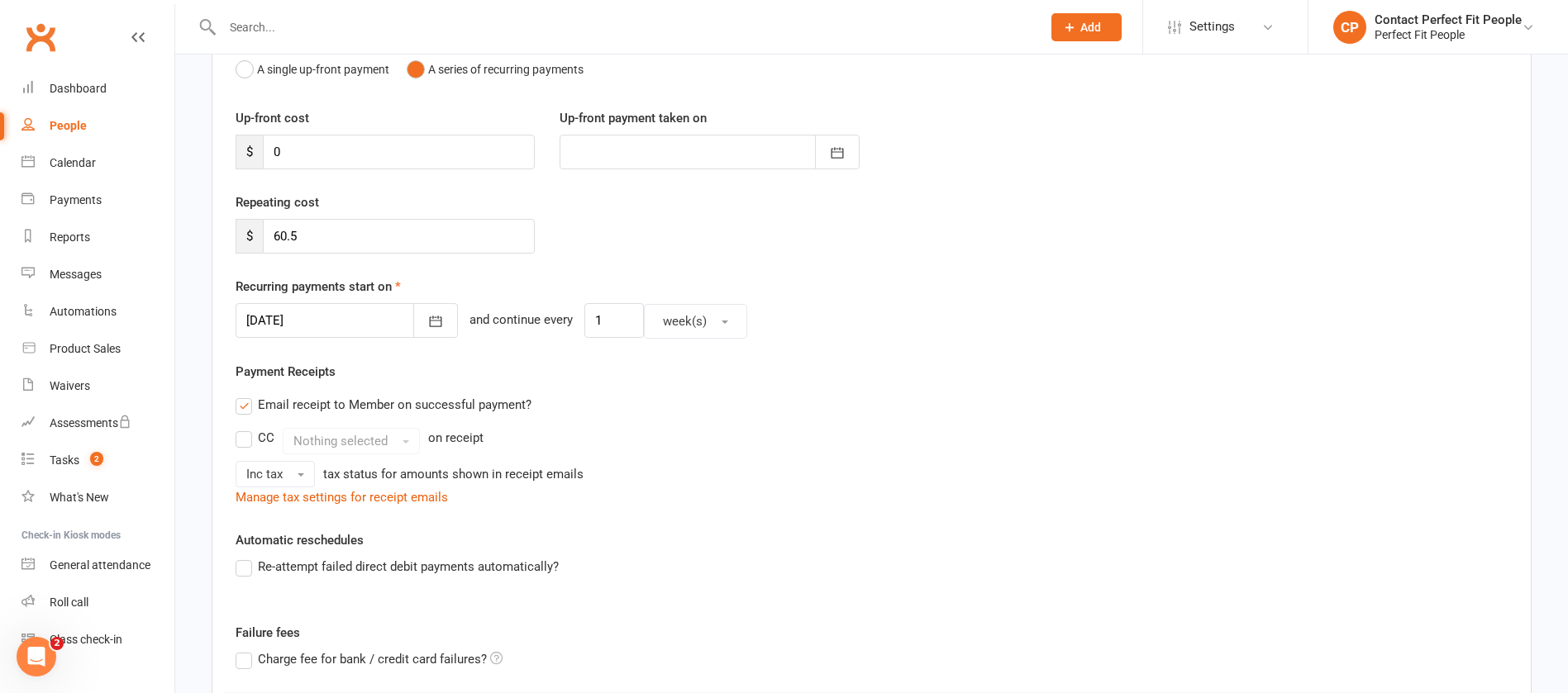
scroll to position [442, 0]
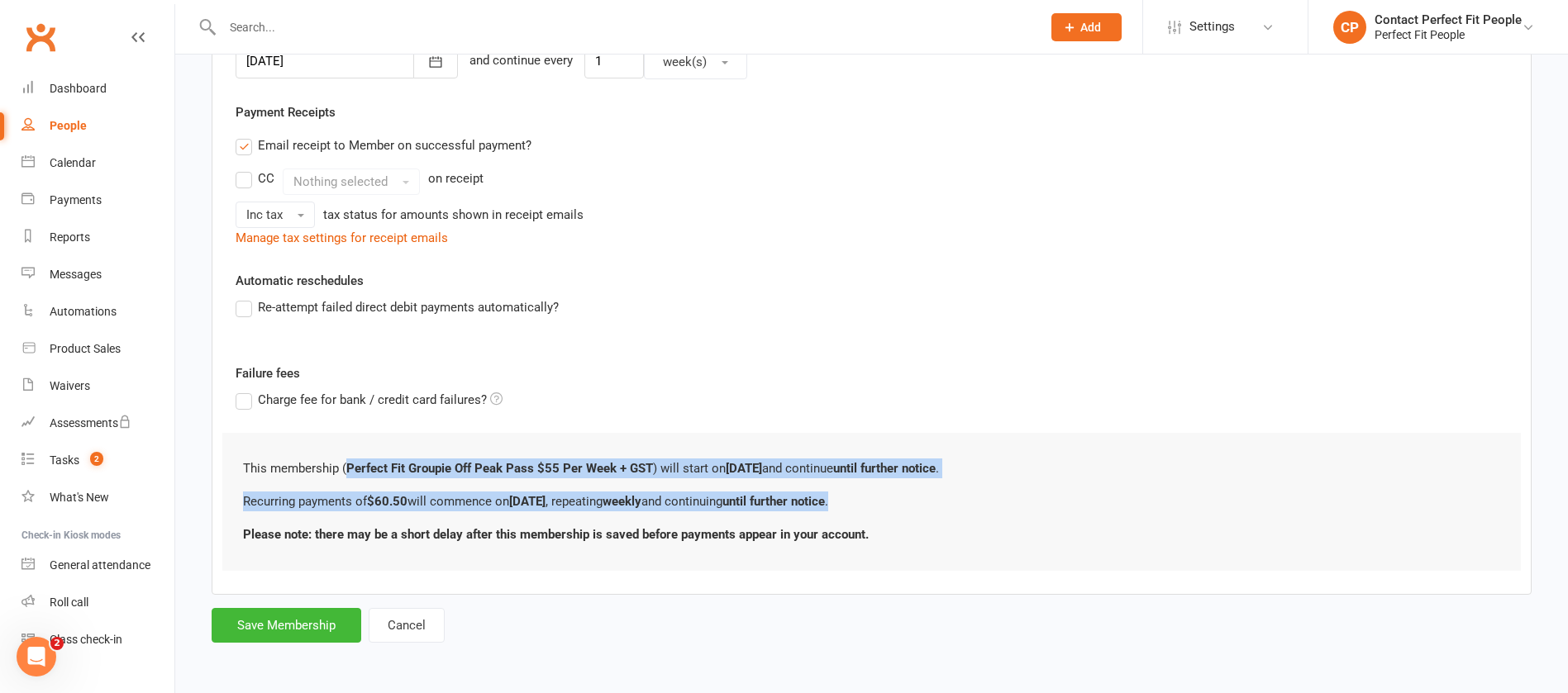
drag, startPoint x: 348, startPoint y: 466, endPoint x: 902, endPoint y: 501, distance: 555.1
click at [902, 501] on div "This membership ( Perfect Fit Groupie Off Peak Pass $55 Per Week + GST ) will s…" at bounding box center [871, 502] width 1299 height 138
copy div "Perfect Fit Groupie Off Peak Pass $55 Per Week + GST ) will start on [DATE] and…"
click at [427, 619] on button "Cancel" at bounding box center [407, 626] width 77 height 35
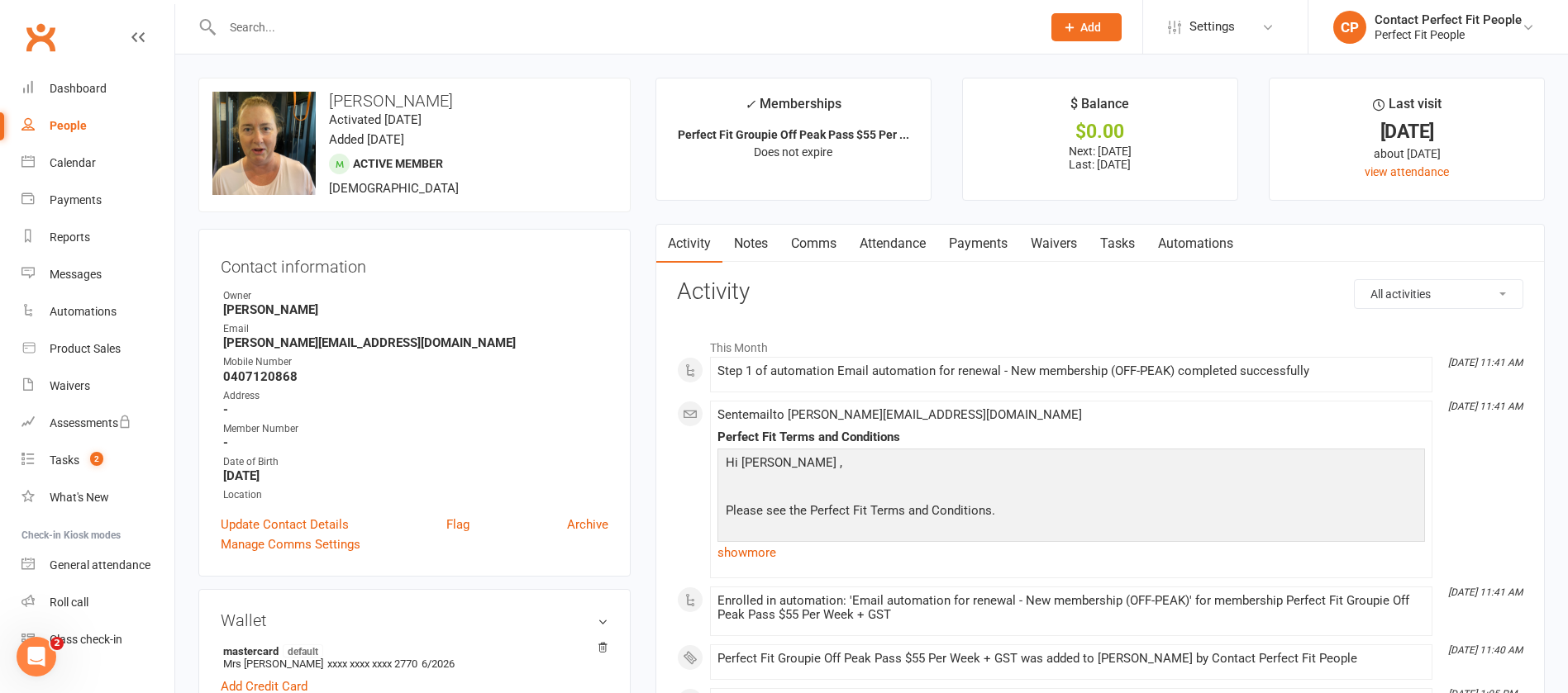
click at [830, 257] on link "Comms" at bounding box center [814, 243] width 68 height 38
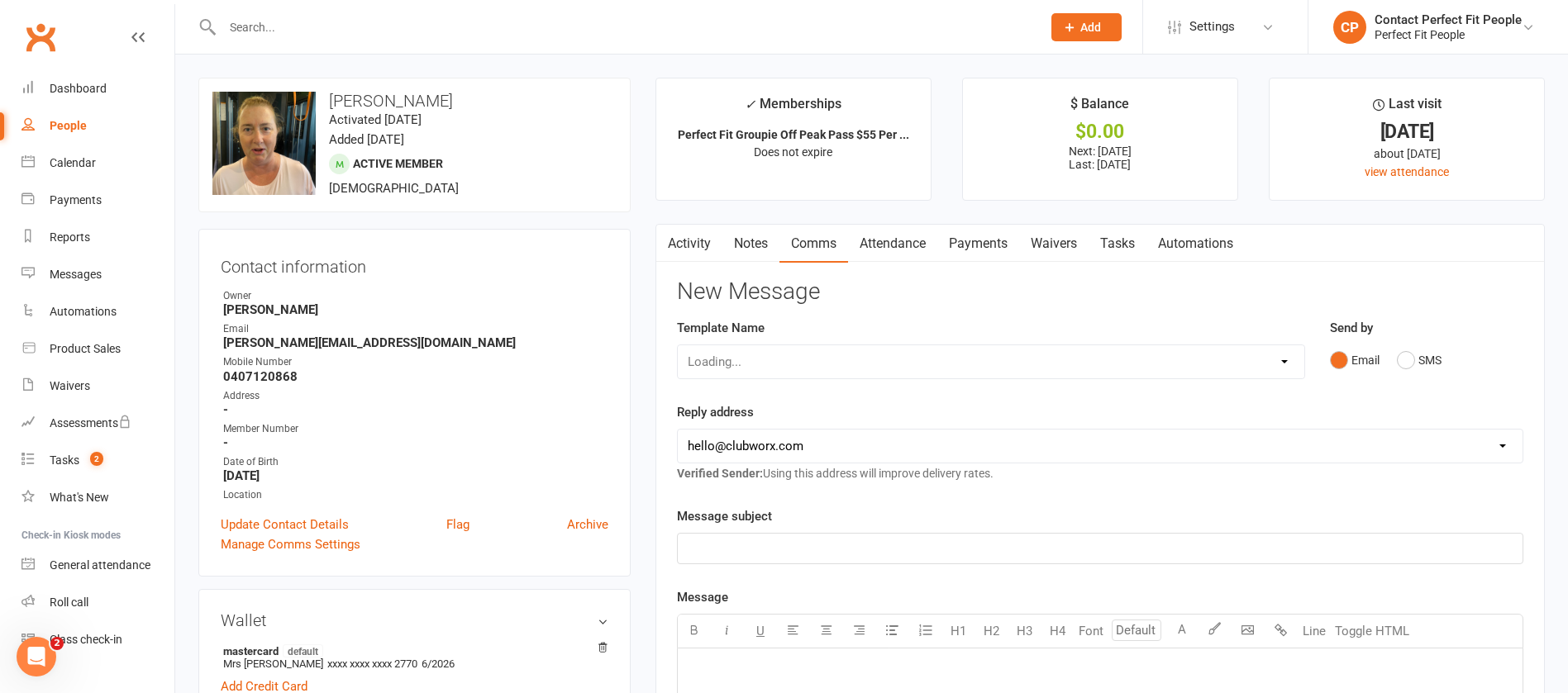
click at [814, 362] on div "Loading..." at bounding box center [992, 362] width 629 height 35
click at [814, 362] on select "Select Template [Email] 2023 TEEN WEEKLY PASS PERFECT FIT [Email] 2024: Teen HI…" at bounding box center [991, 362] width 627 height 33
select select "37"
click at [678, 346] on select "Select Template [Email] 2023 TEEN WEEKLY PASS PERFECT FIT [Email] 2024: Teen HI…" at bounding box center [991, 362] width 627 height 33
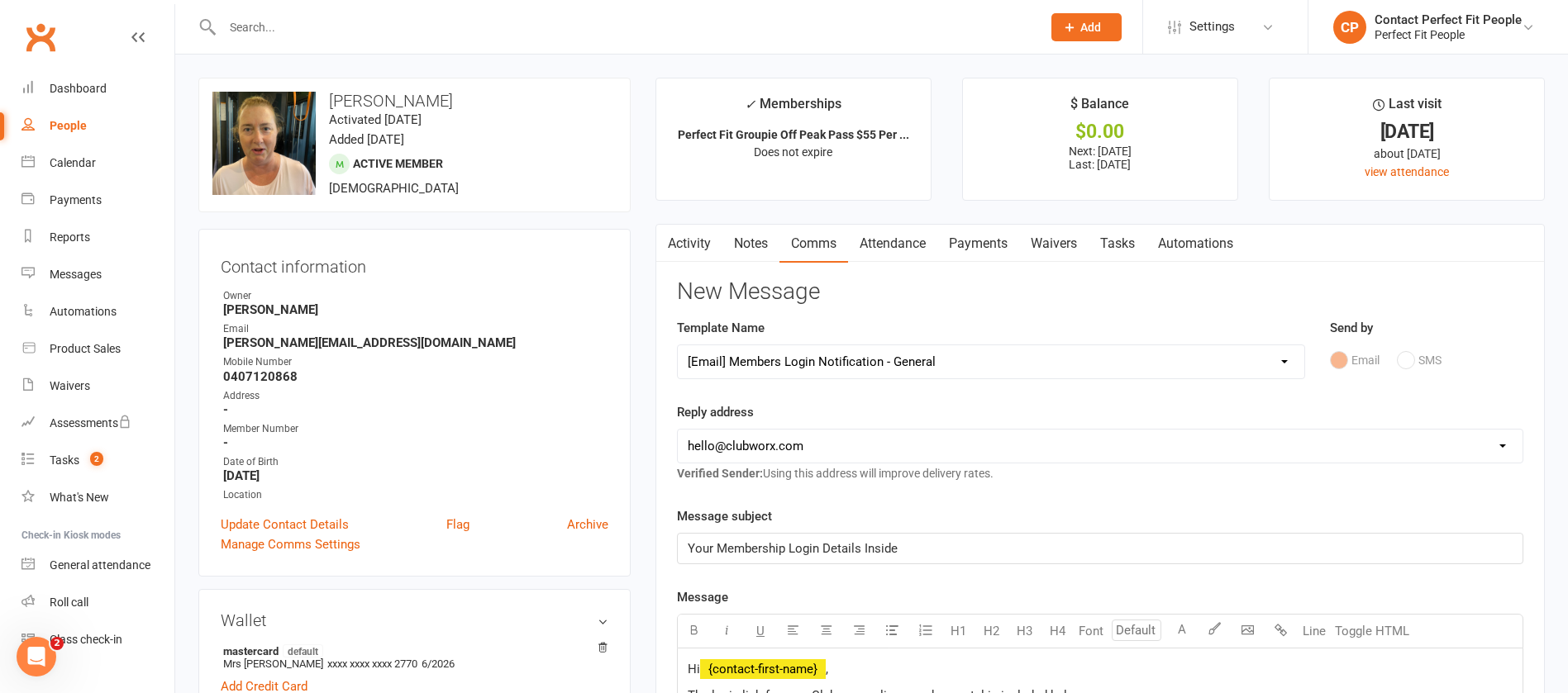
scroll to position [124, 0]
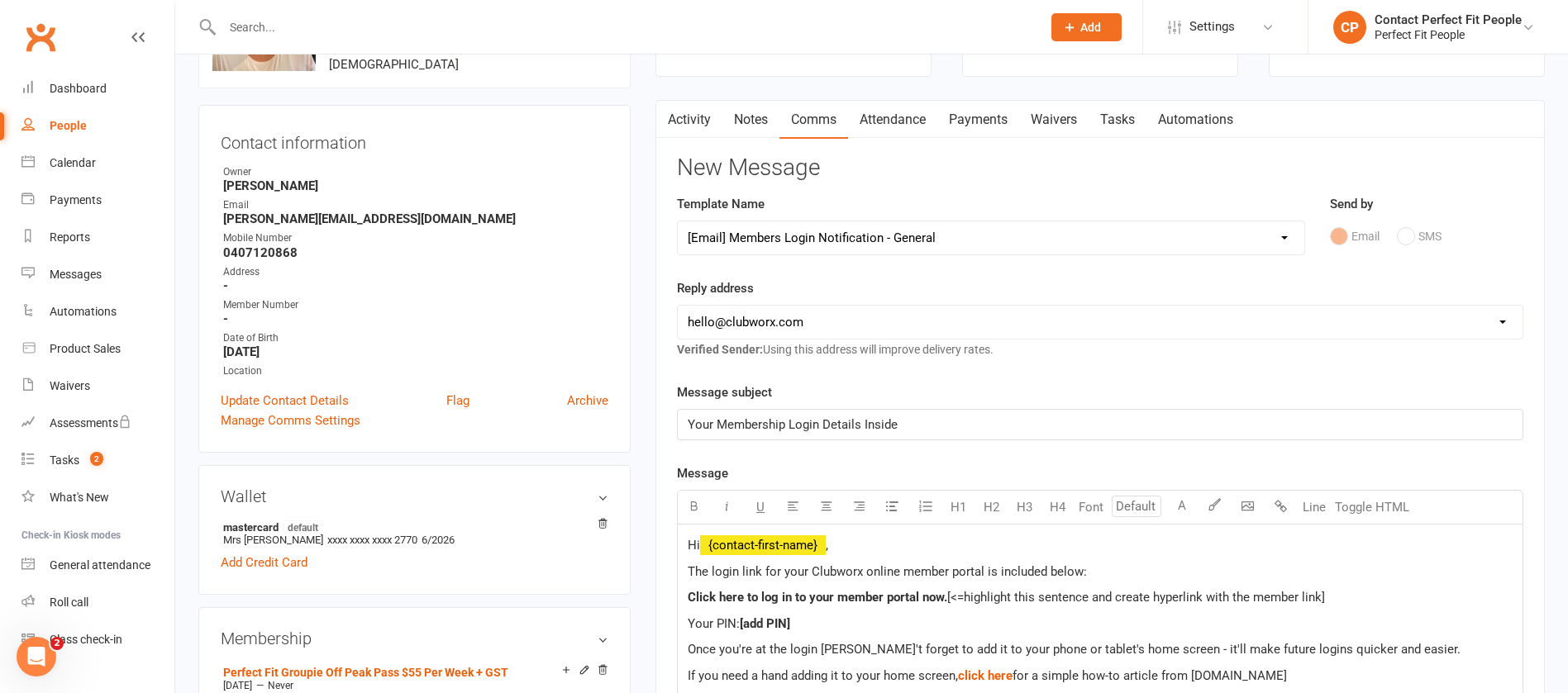
click at [754, 297] on label "Reply address" at bounding box center [715, 288] width 77 height 20
click at [750, 285] on label "Reply address" at bounding box center [715, 288] width 77 height 20
click at [792, 322] on select "[EMAIL_ADDRESS][DOMAIN_NAME] [EMAIL_ADDRESS][DOMAIN_NAME] [PERSON_NAME][EMAIL_A…" at bounding box center [1100, 323] width 845 height 33
select select "1"
click at [678, 306] on select "[EMAIL_ADDRESS][DOMAIN_NAME] [EMAIL_ADDRESS][DOMAIN_NAME] [PERSON_NAME][EMAIL_A…" at bounding box center [1100, 323] width 845 height 33
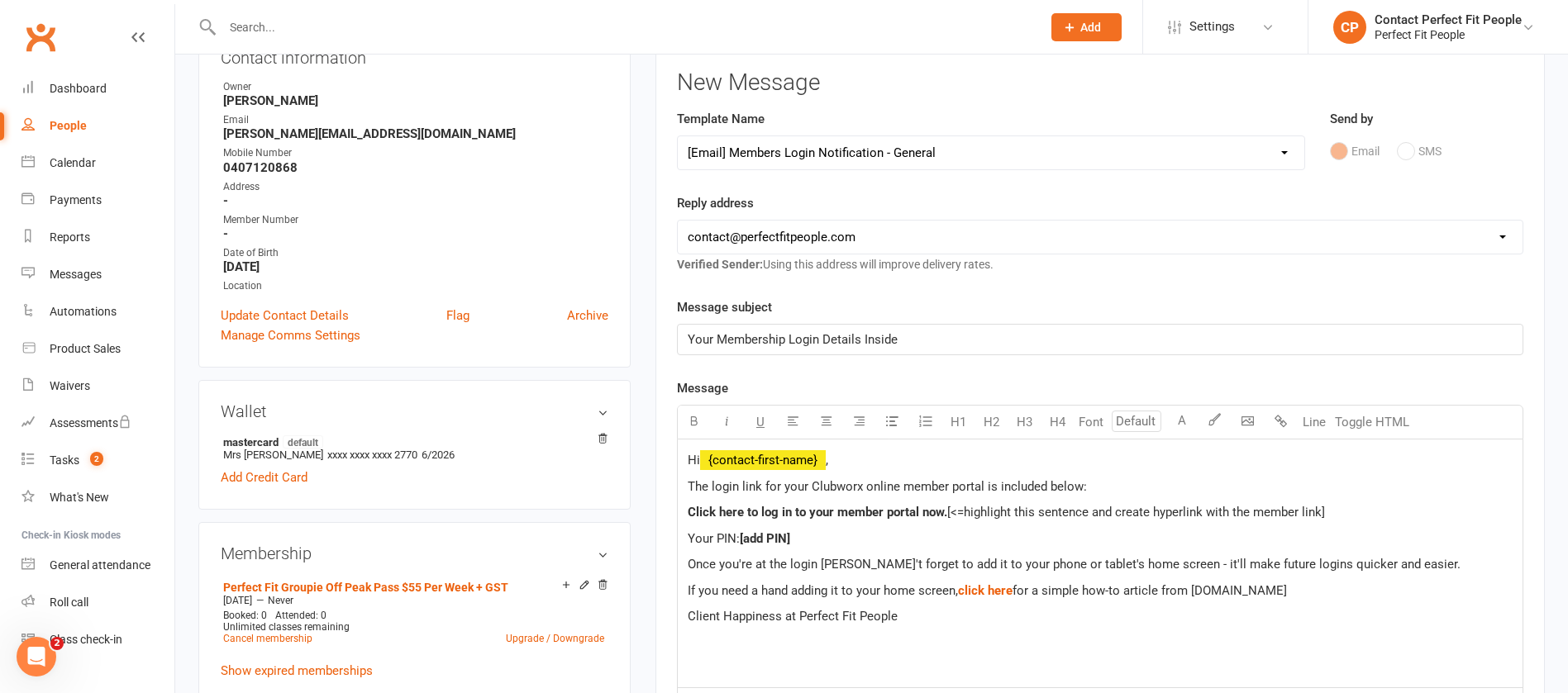
scroll to position [248, 0]
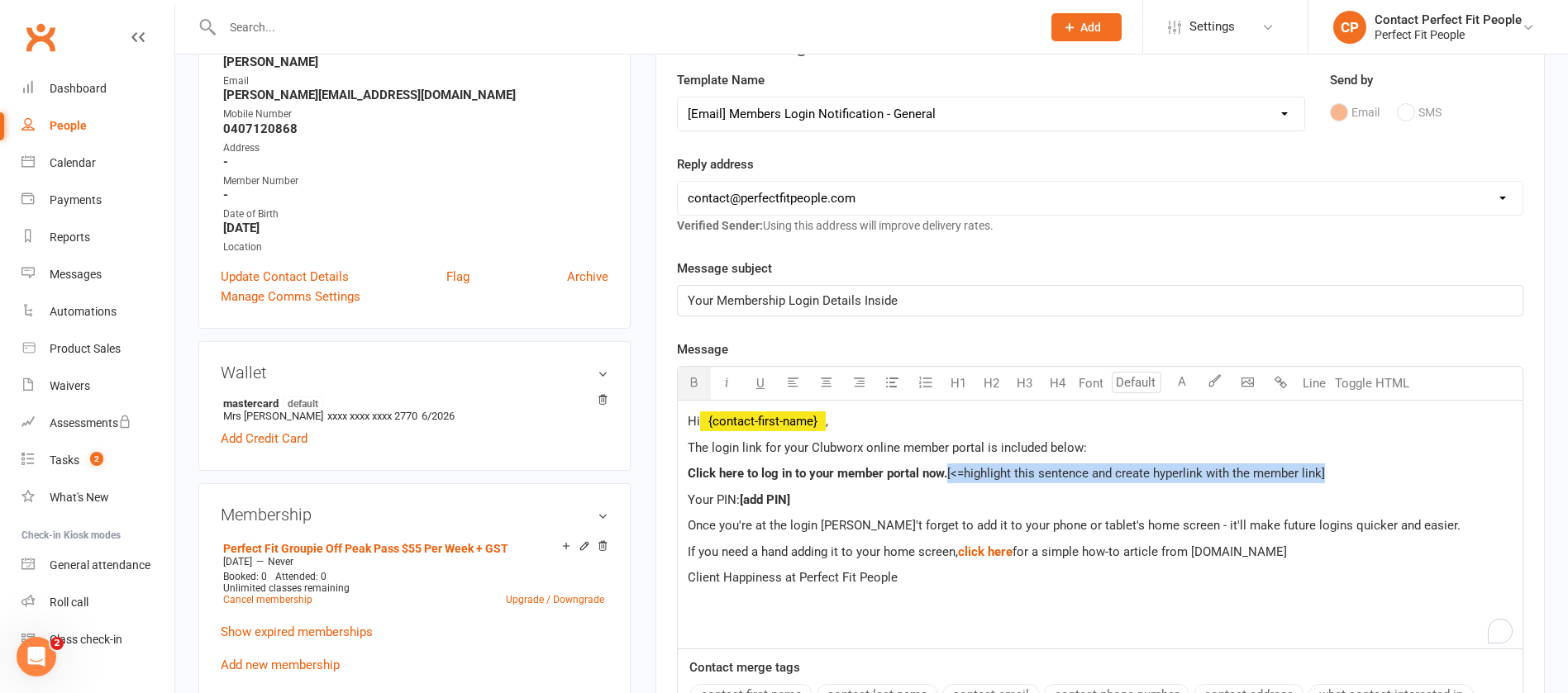
drag, startPoint x: 947, startPoint y: 474, endPoint x: 1353, endPoint y: 471, distance: 406.0
click at [1353, 471] on p "Click here to log in to your member portal now. [<=highlight this sentence and …" at bounding box center [1100, 474] width 825 height 20
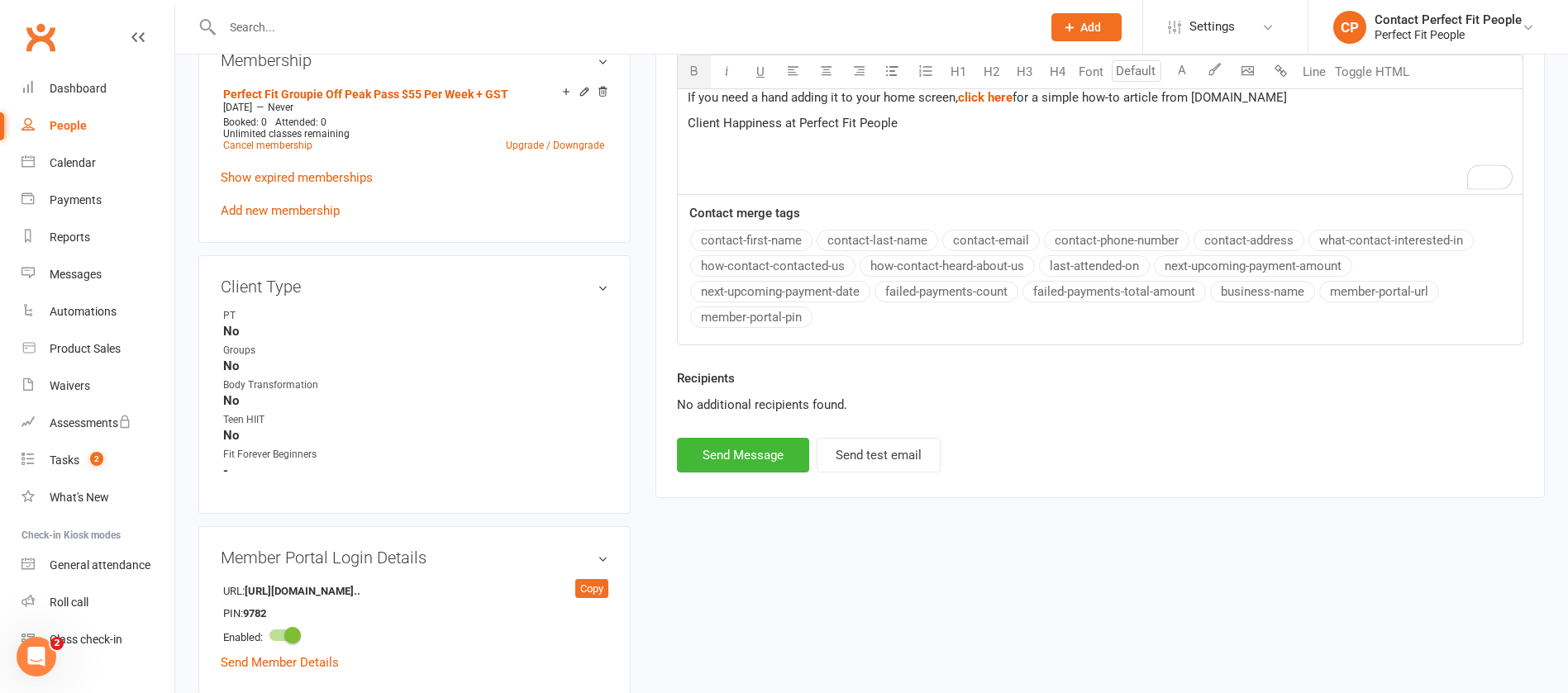
scroll to position [744, 0]
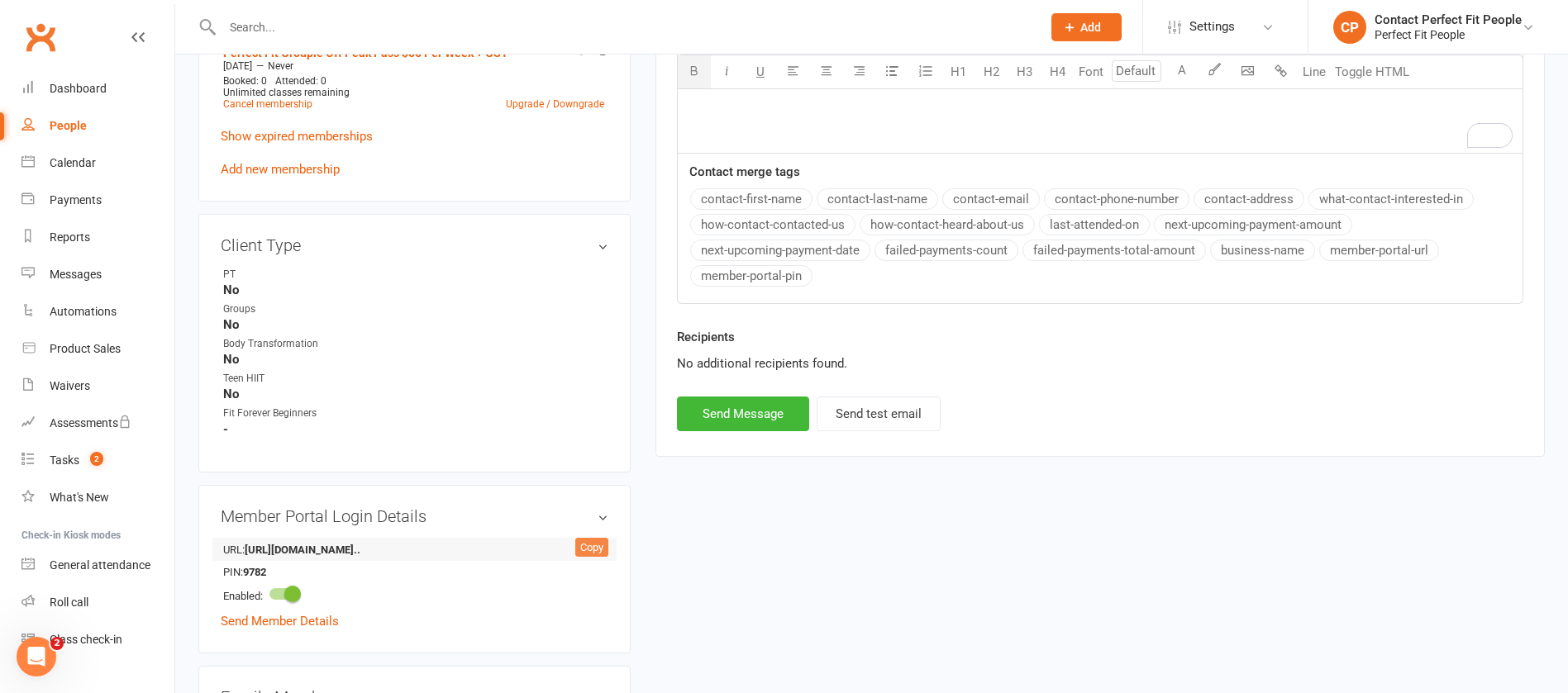
click at [595, 549] on div "Copy" at bounding box center [592, 548] width 33 height 20
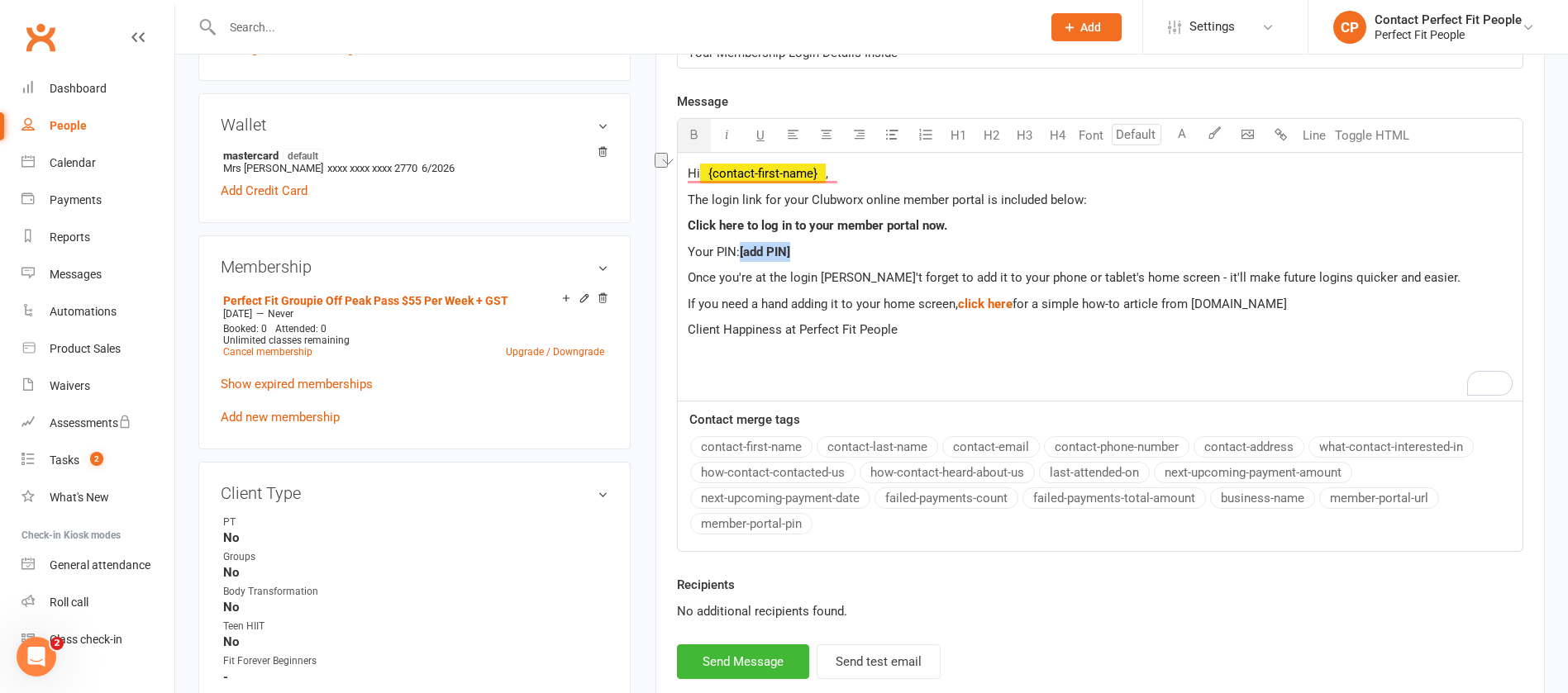
drag, startPoint x: 802, startPoint y: 245, endPoint x: 743, endPoint y: 247, distance: 59.0
click at [743, 247] on p "Your PIN: [add PIN]" at bounding box center [1100, 253] width 825 height 20
drag, startPoint x: 957, startPoint y: 229, endPoint x: 669, endPoint y: 223, distance: 288.1
click at [669, 223] on div "Activity Notes Comms Attendance Payments Waivers Tasks Automations New Message …" at bounding box center [1100, 216] width 890 height 976
click at [753, 666] on button "Send Message" at bounding box center [744, 663] width 133 height 35
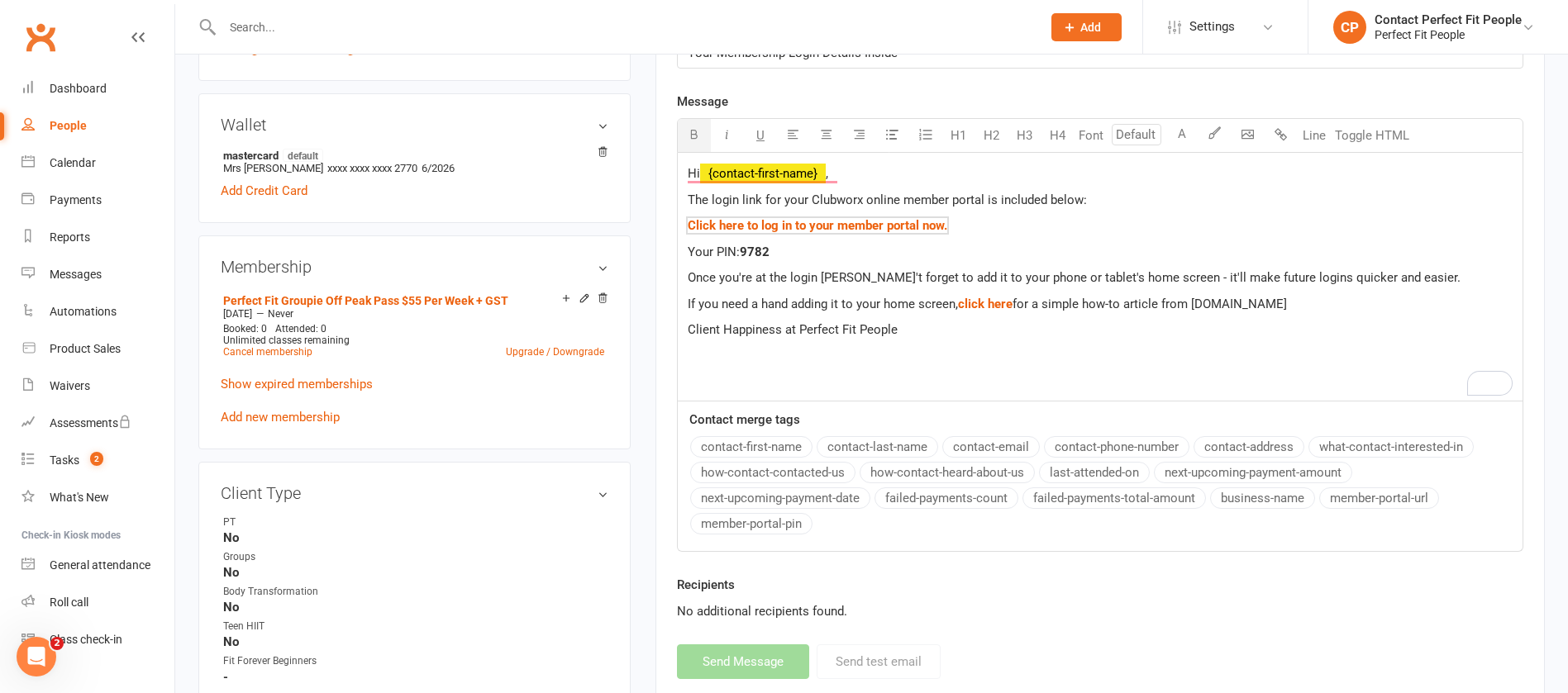
select select
select select "0"
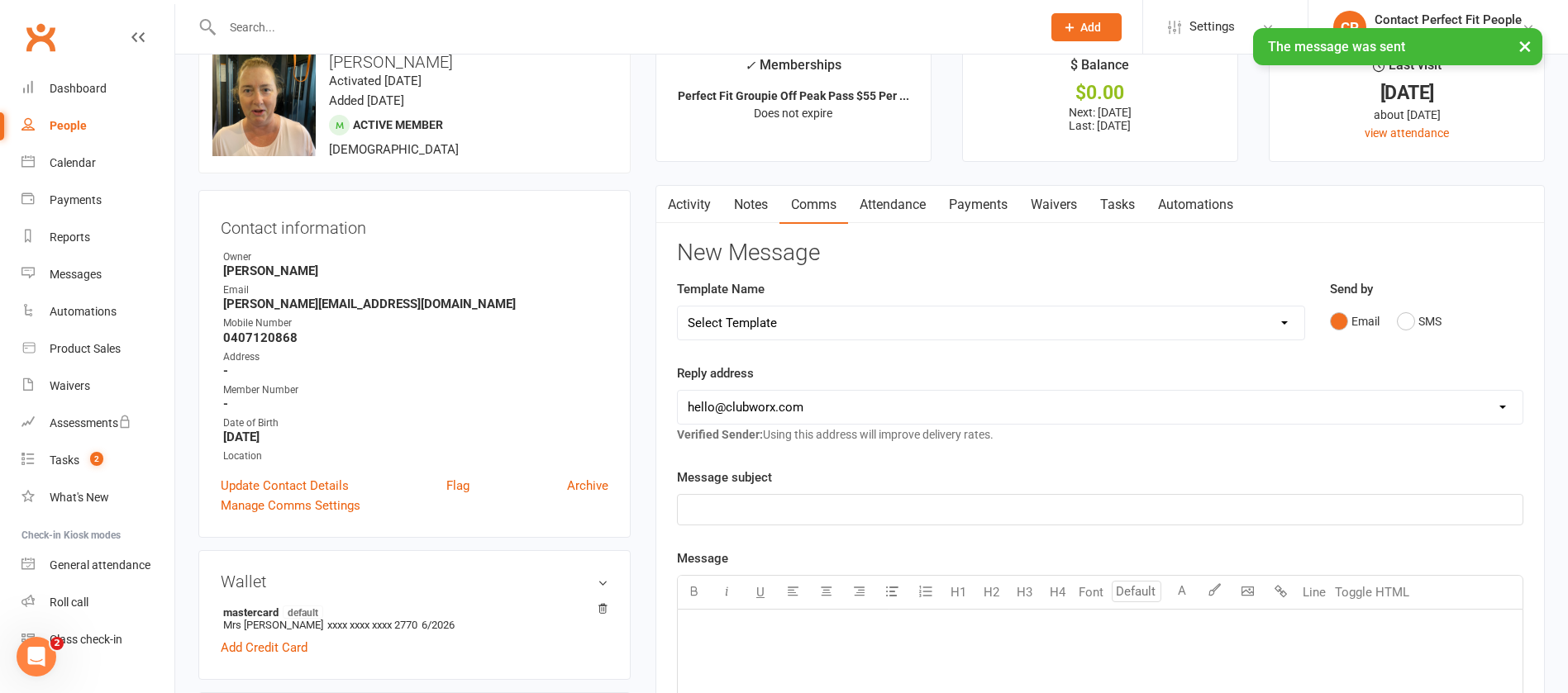
scroll to position [0, 0]
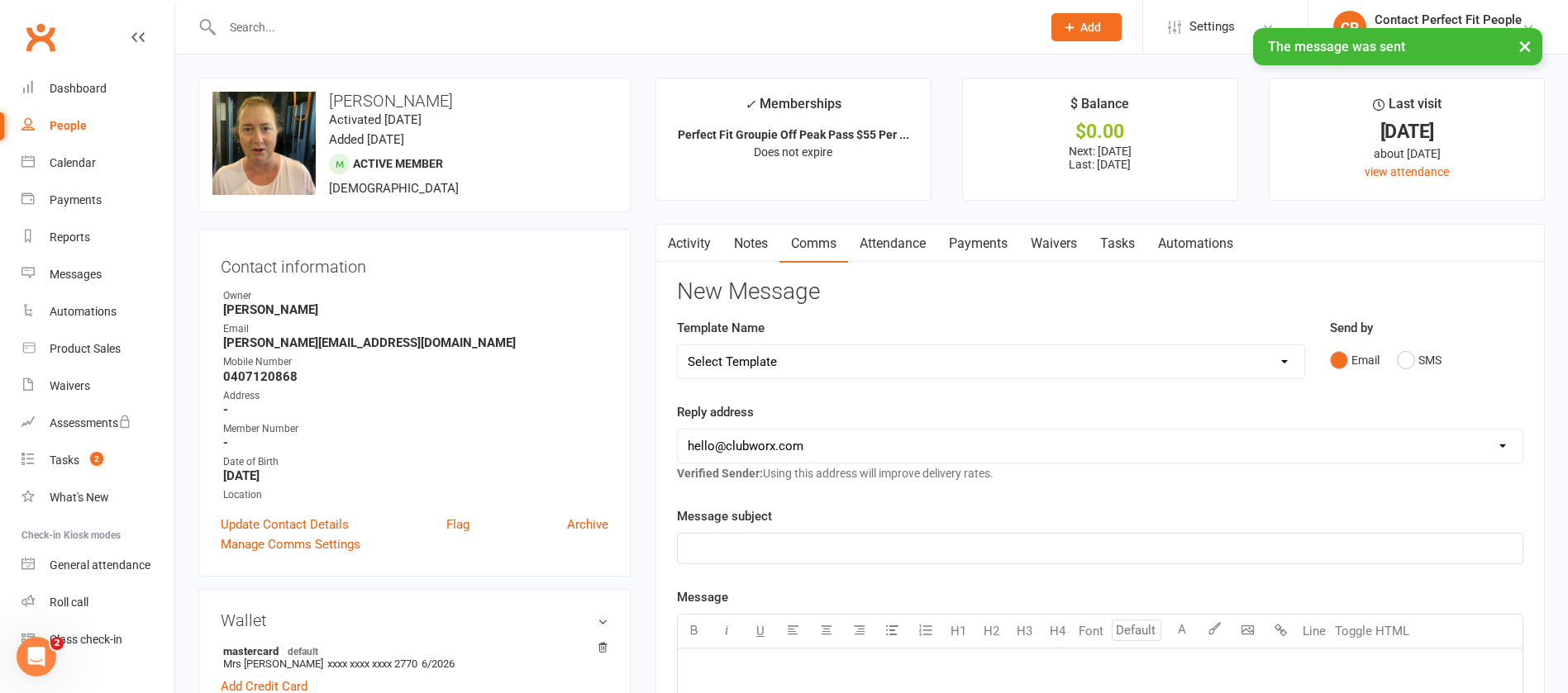
click at [789, 357] on select "Select Template [Email] 2023 TEEN WEEKLY PASS PERFECT FIT [Email] 2024: Teen HI…" at bounding box center [991, 362] width 627 height 33
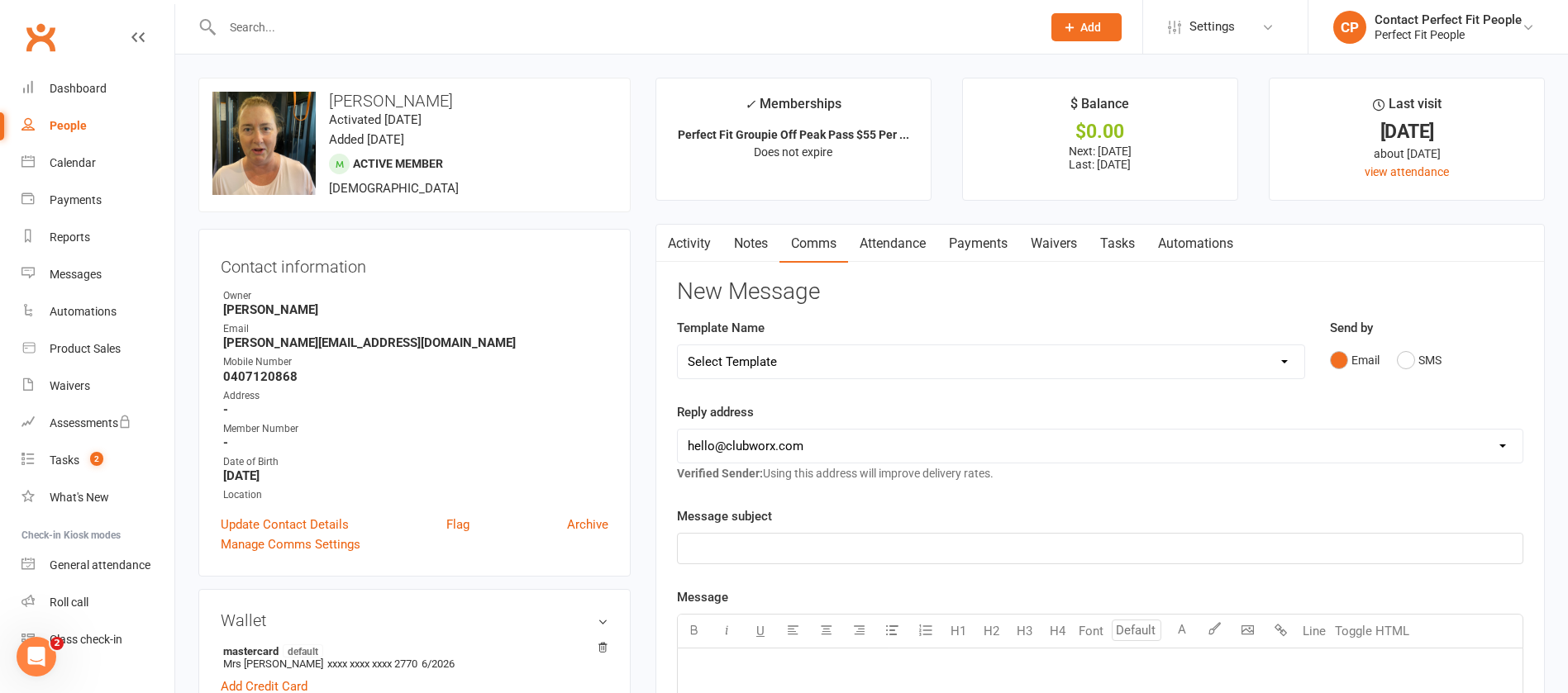
select select "50"
click at [678, 346] on select "Select Template [Email] 2023 TEEN WEEKLY PASS PERFECT FIT [Email] 2024: Teen HI…" at bounding box center [991, 362] width 627 height 33
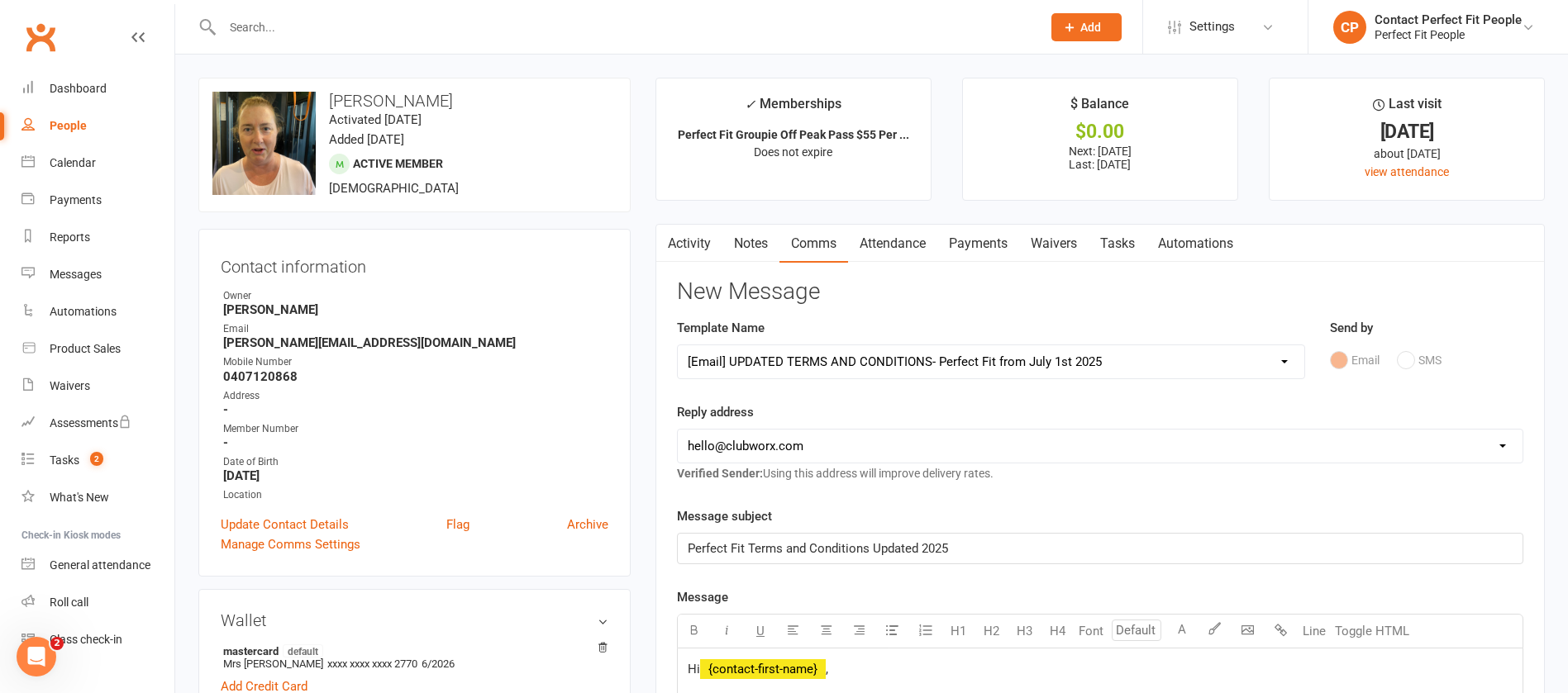
click at [782, 448] on select "[EMAIL_ADDRESS][DOMAIN_NAME] [EMAIL_ADDRESS][DOMAIN_NAME] [PERSON_NAME][EMAIL_A…" at bounding box center [1100, 446] width 845 height 33
select select "1"
click at [678, 429] on select "[EMAIL_ADDRESS][DOMAIN_NAME] [EMAIL_ADDRESS][DOMAIN_NAME] [PERSON_NAME][EMAIL_A…" at bounding box center [1100, 446] width 845 height 33
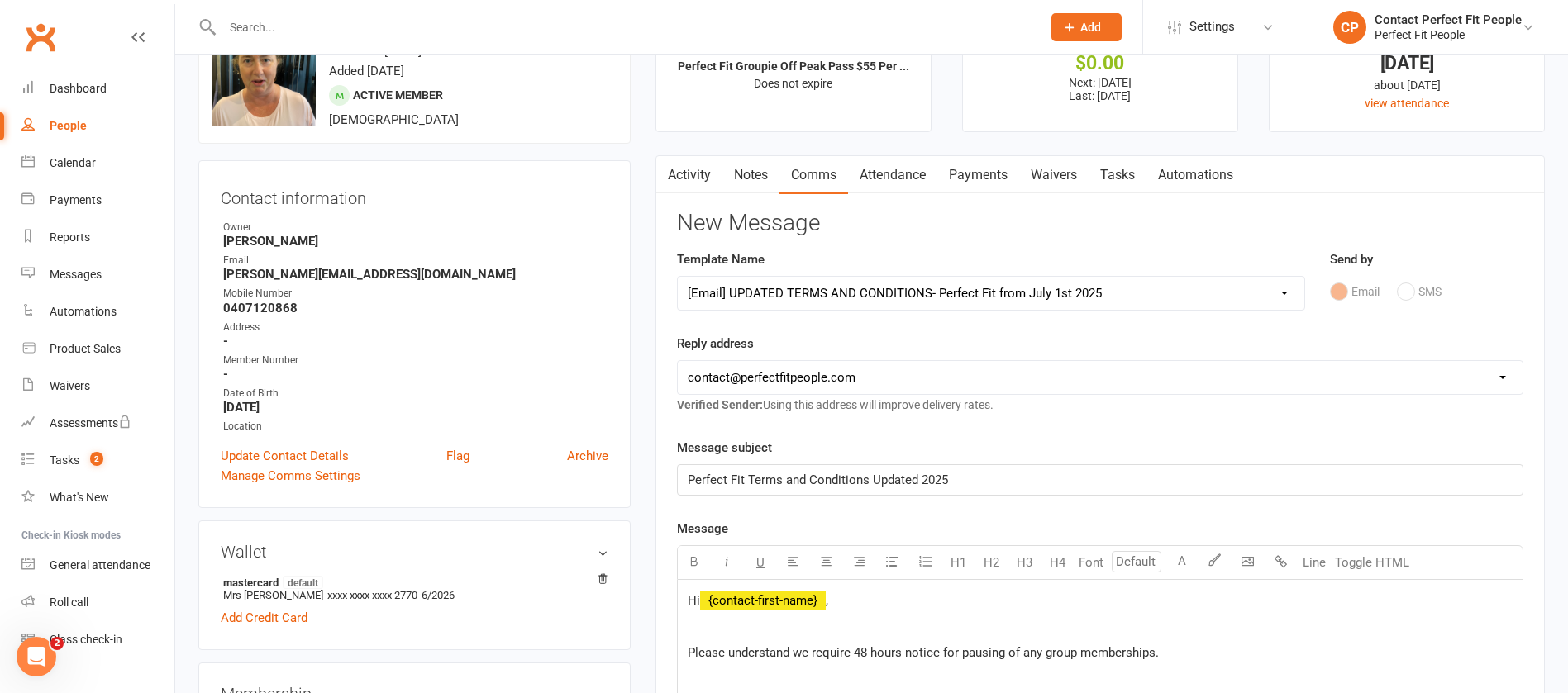
scroll to position [124, 0]
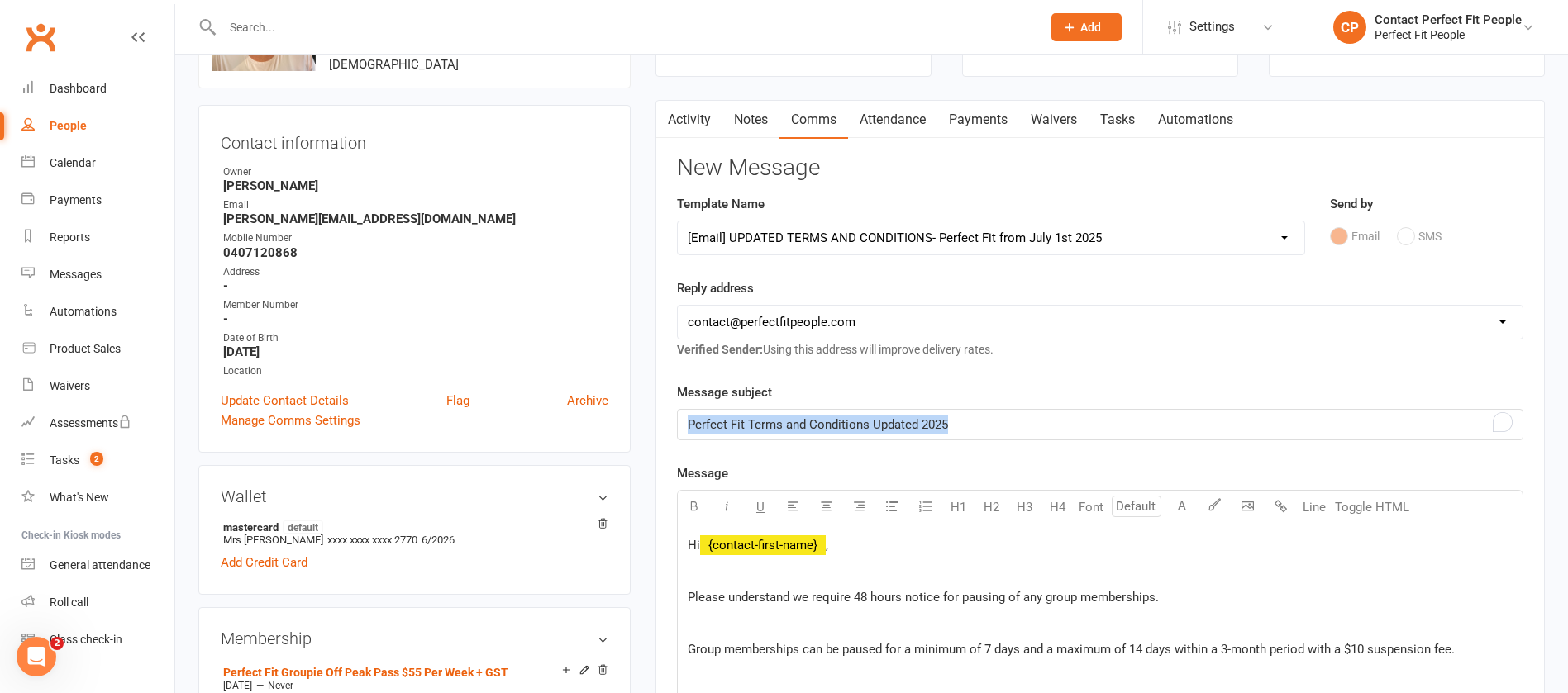
drag, startPoint x: 688, startPoint y: 428, endPoint x: 1028, endPoint y: 411, distance: 340.4
click at [1028, 411] on div "Perfect Fit Terms and Conditions Updated 2025" at bounding box center [1100, 425] width 845 height 29
copy span "Perfect Fit Terms and Conditions Updated 2025"
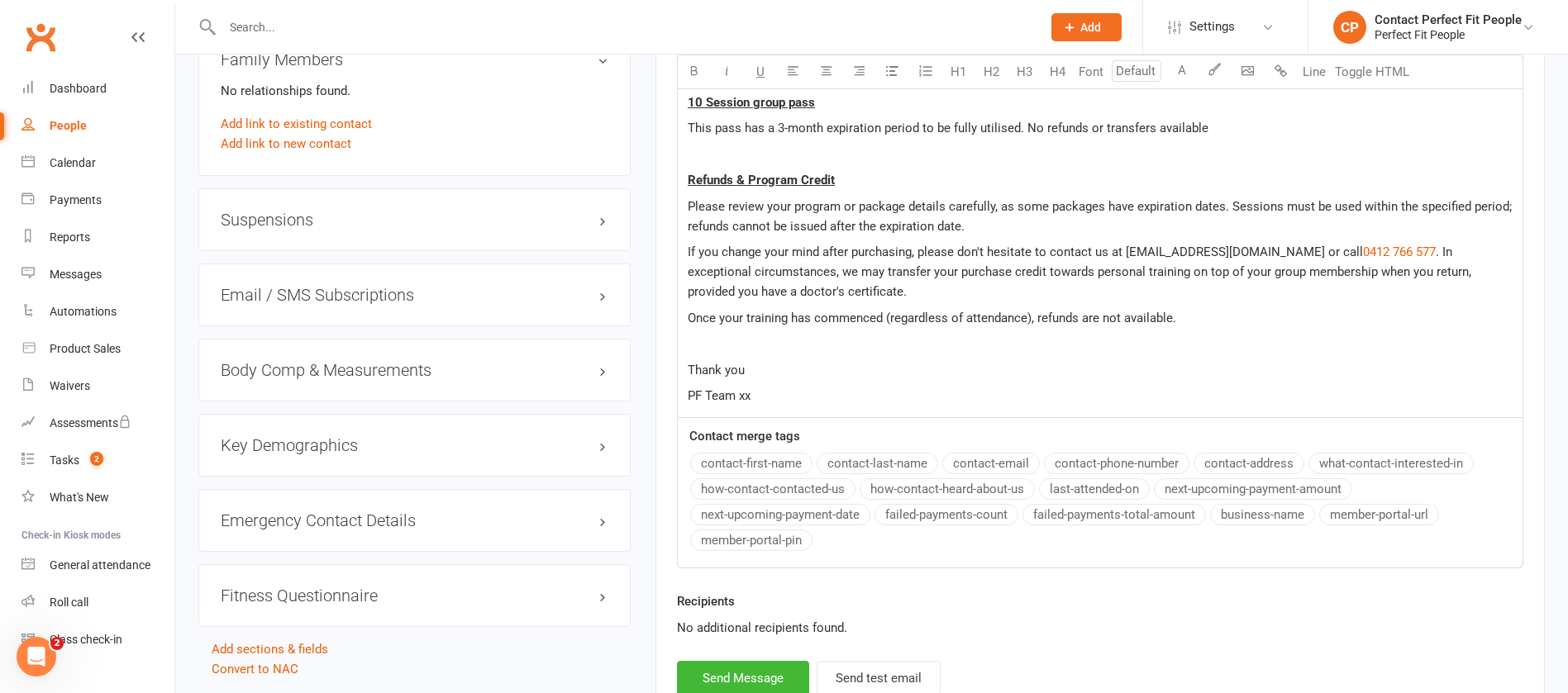
scroll to position [1487, 0]
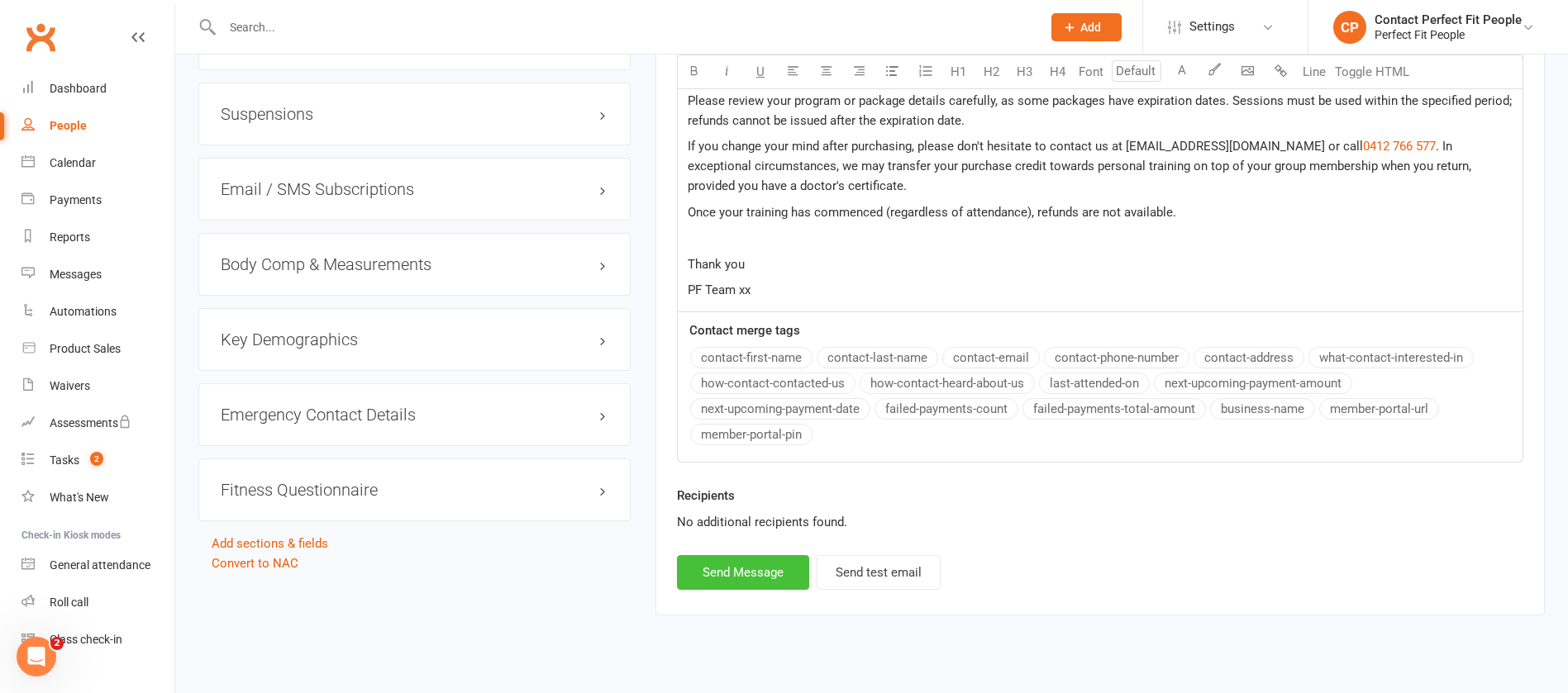
click at [750, 576] on button "Send Message" at bounding box center [744, 573] width 133 height 35
select select
select select "0"
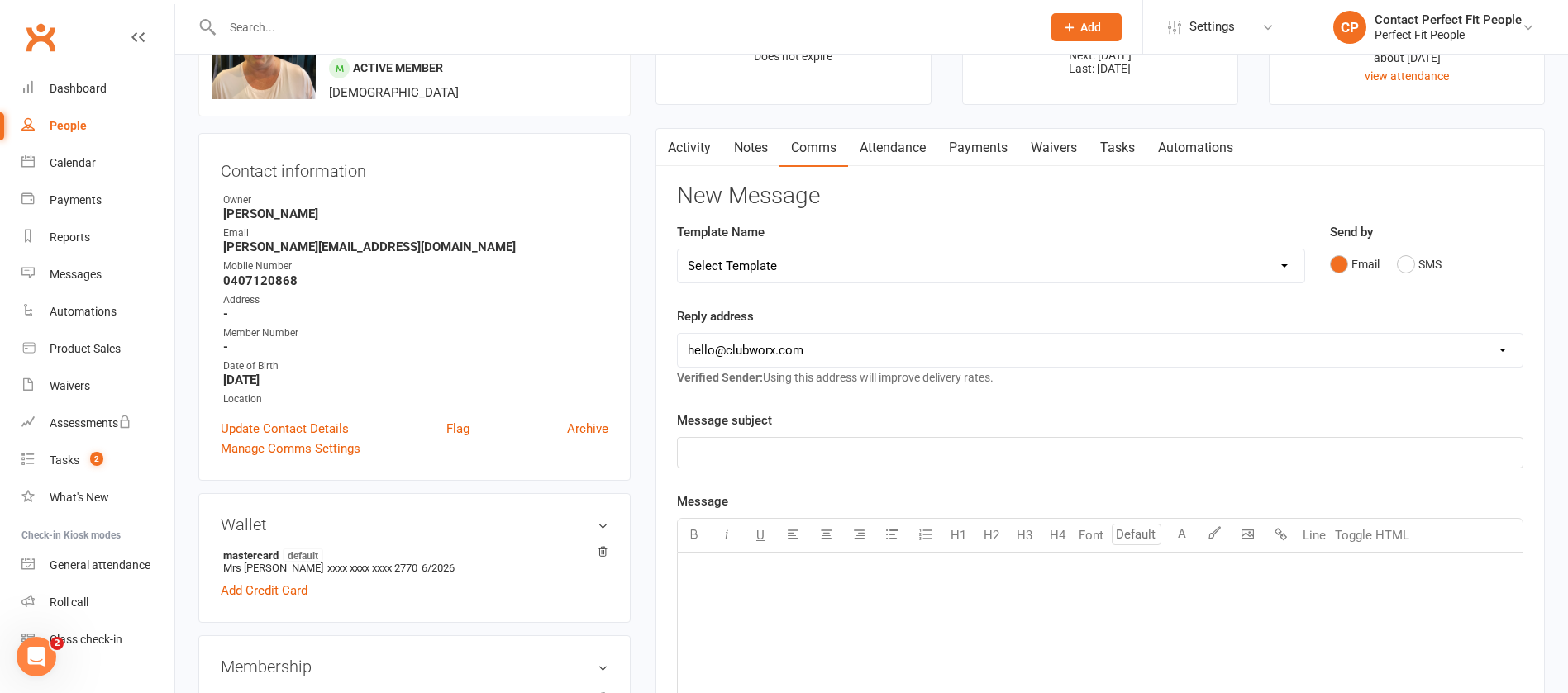
scroll to position [68, 0]
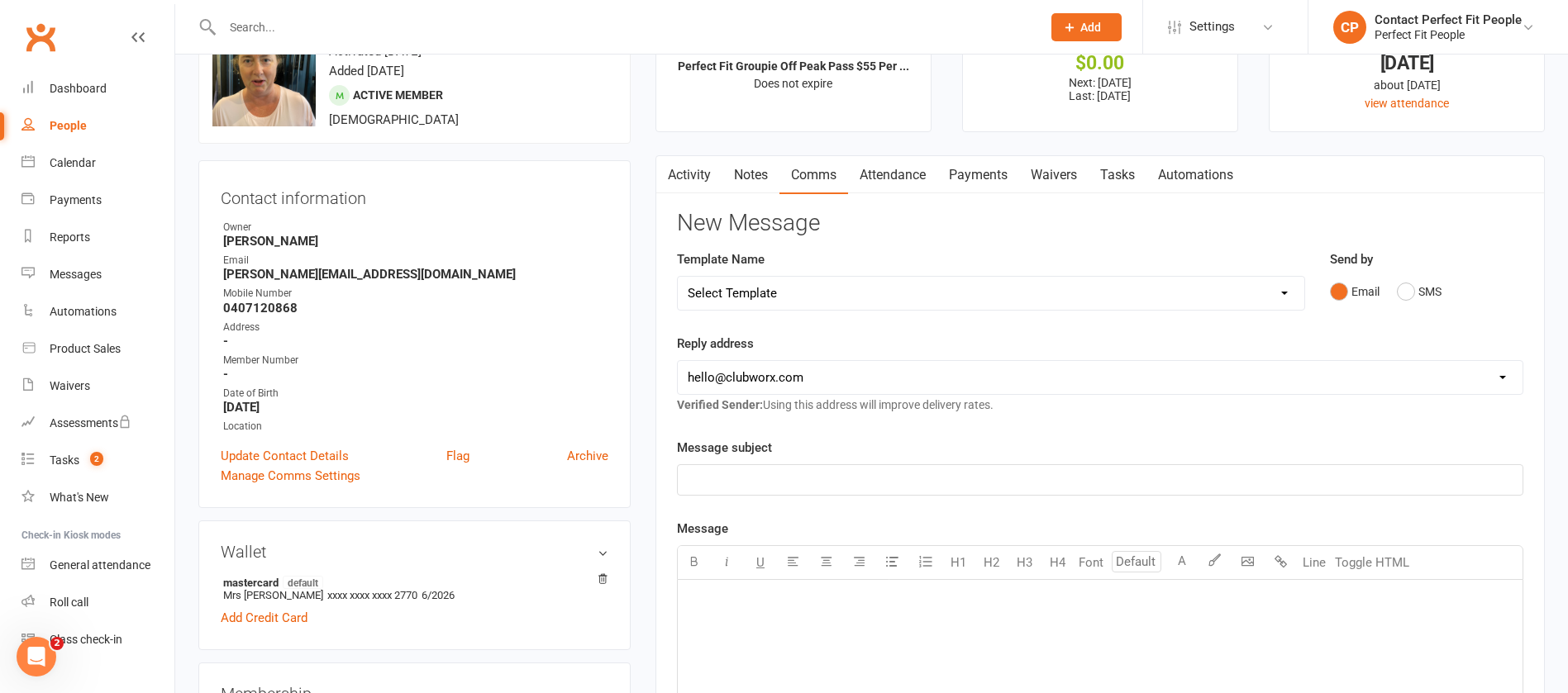
click at [686, 182] on link "Activity" at bounding box center [690, 175] width 66 height 38
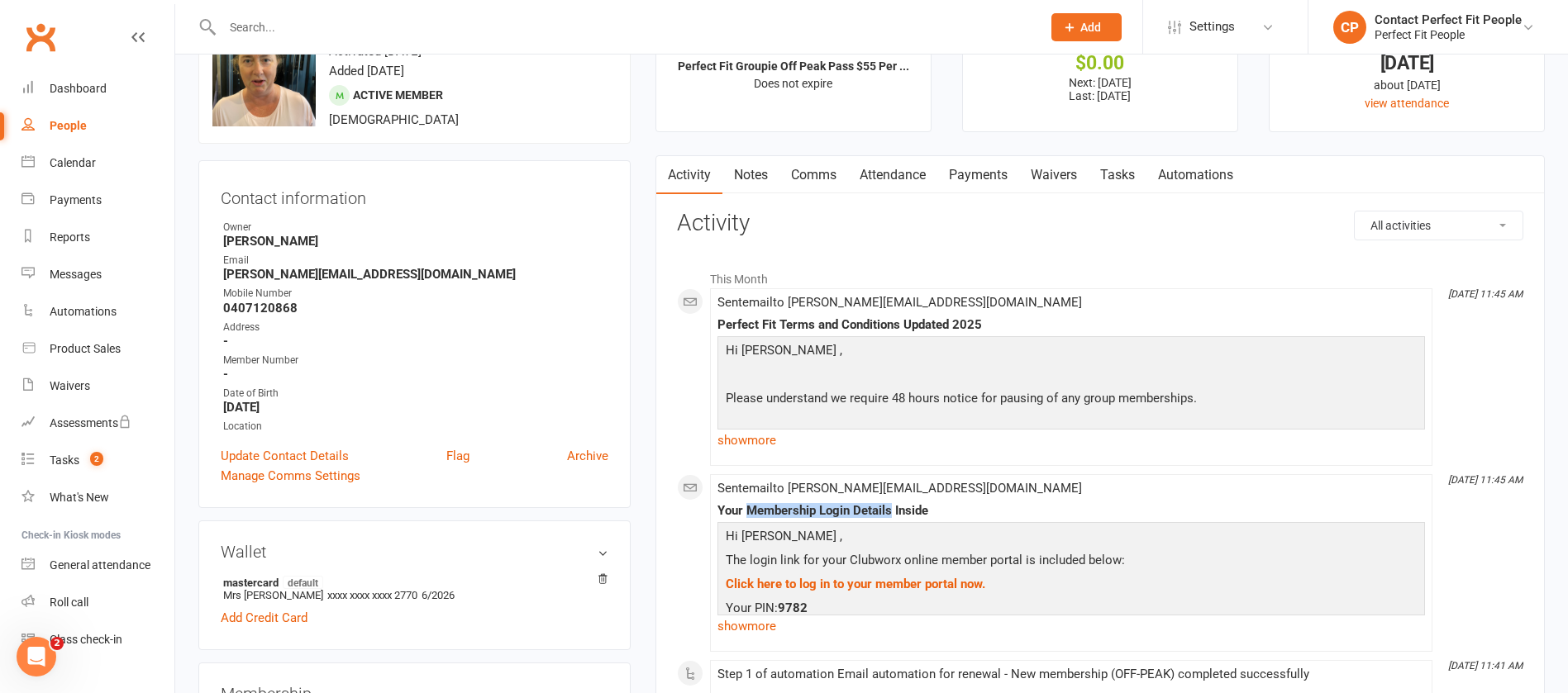
drag, startPoint x: 746, startPoint y: 509, endPoint x: 893, endPoint y: 511, distance: 147.0
click at [893, 511] on div "Your Membership Login Details Inside" at bounding box center [1072, 511] width 708 height 14
copy div "Membership Login Details"
click at [77, 163] on div "Calendar" at bounding box center [73, 163] width 46 height 13
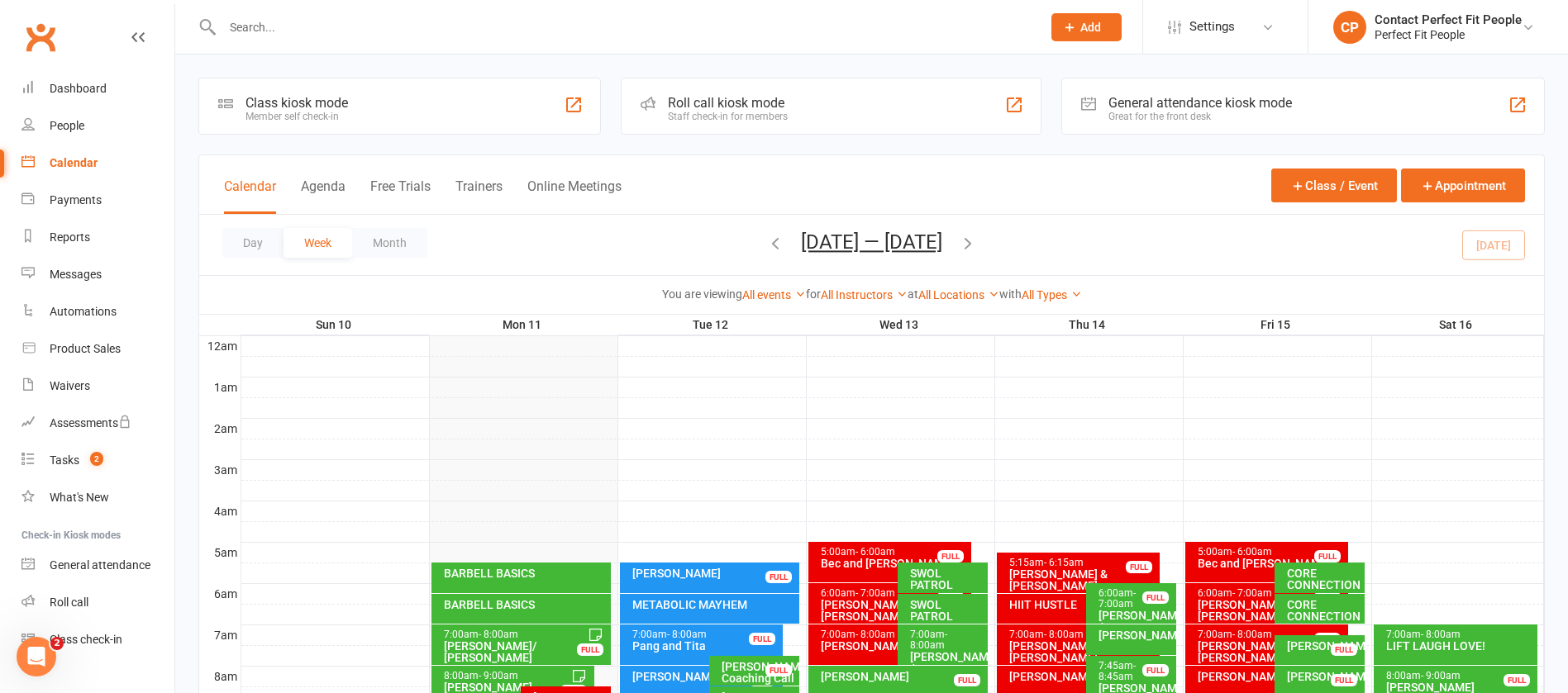
scroll to position [248, 0]
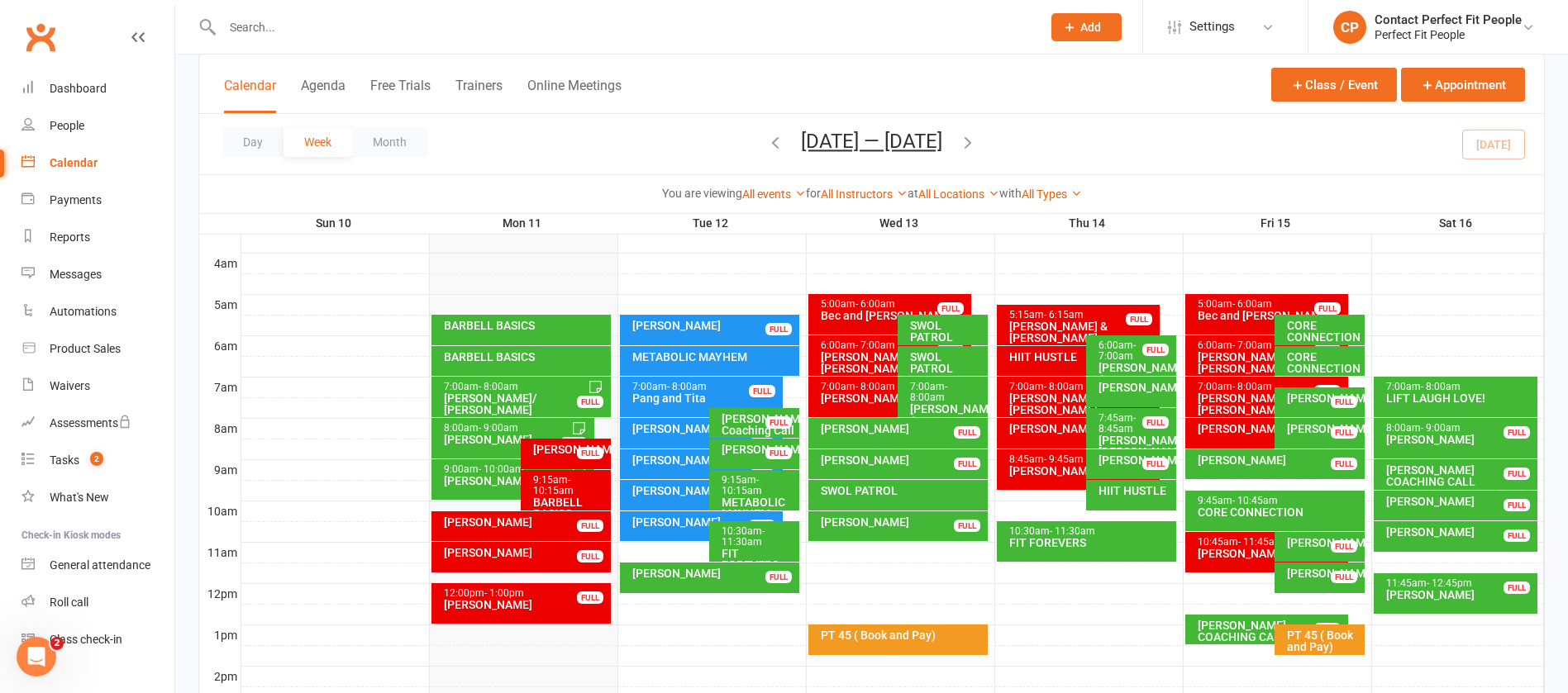
click at [573, 492] on div "9:15am - 10:15am" at bounding box center [571, 486] width 76 height 21
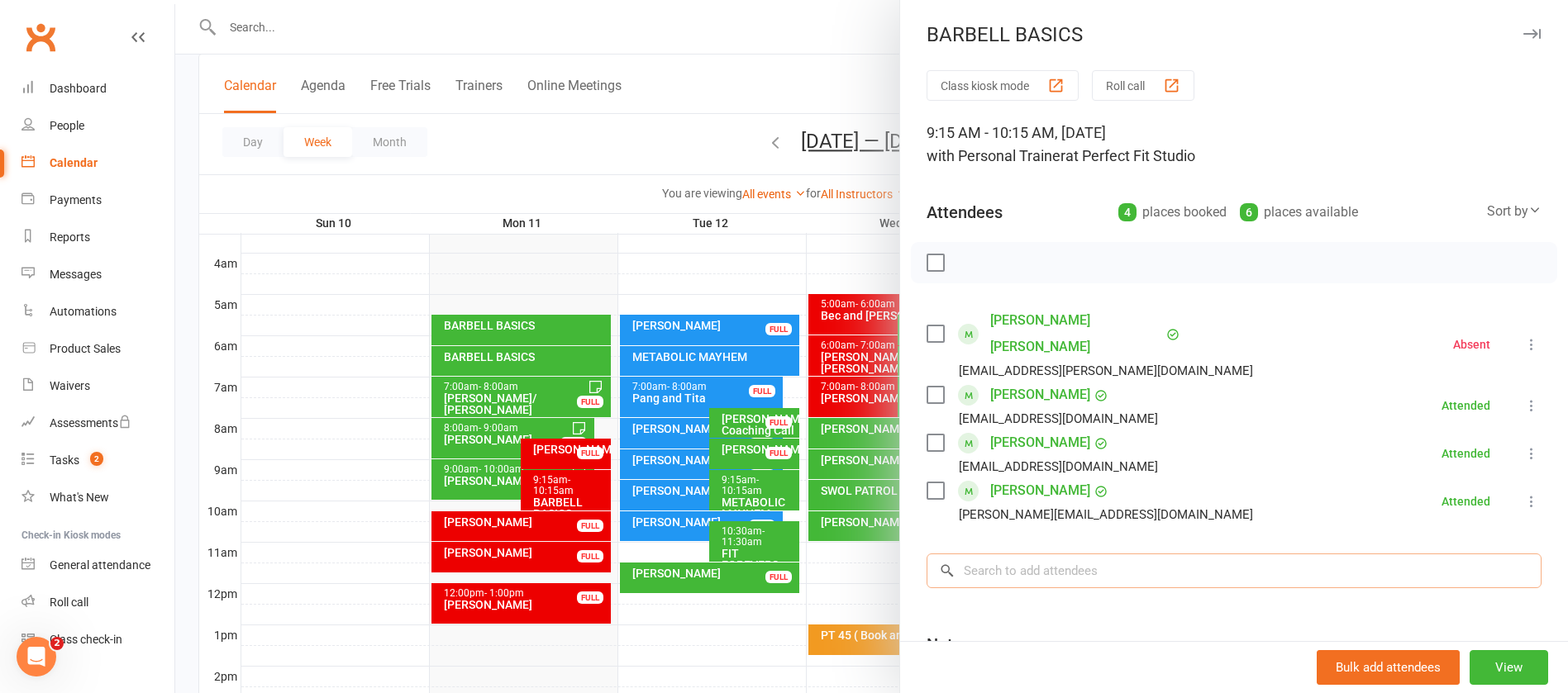
click at [1015, 554] on input "search" at bounding box center [1233, 571] width 615 height 35
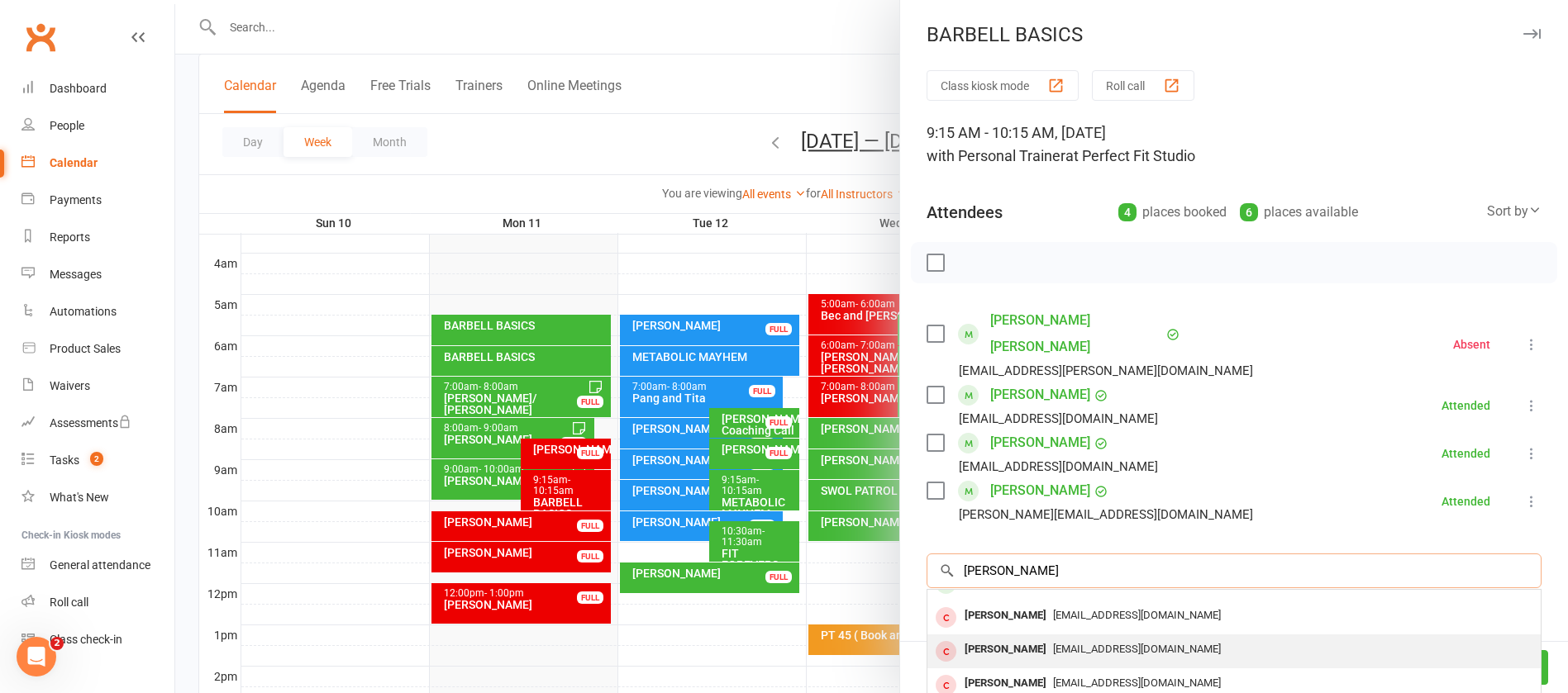
scroll to position [0, 0]
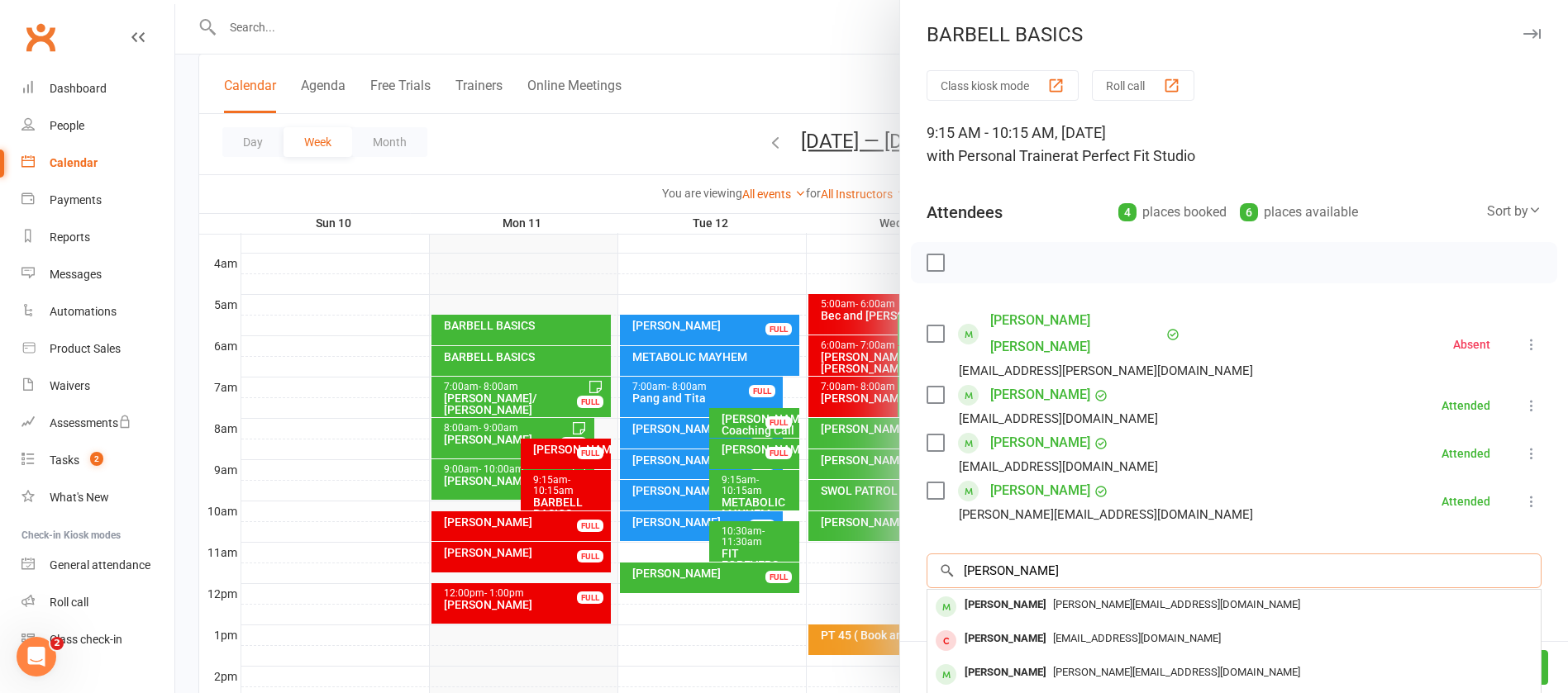
type input "[PERSON_NAME]"
click at [1058, 662] on div "[PERSON_NAME][EMAIL_ADDRESS][DOMAIN_NAME]" at bounding box center [1233, 674] width 600 height 24
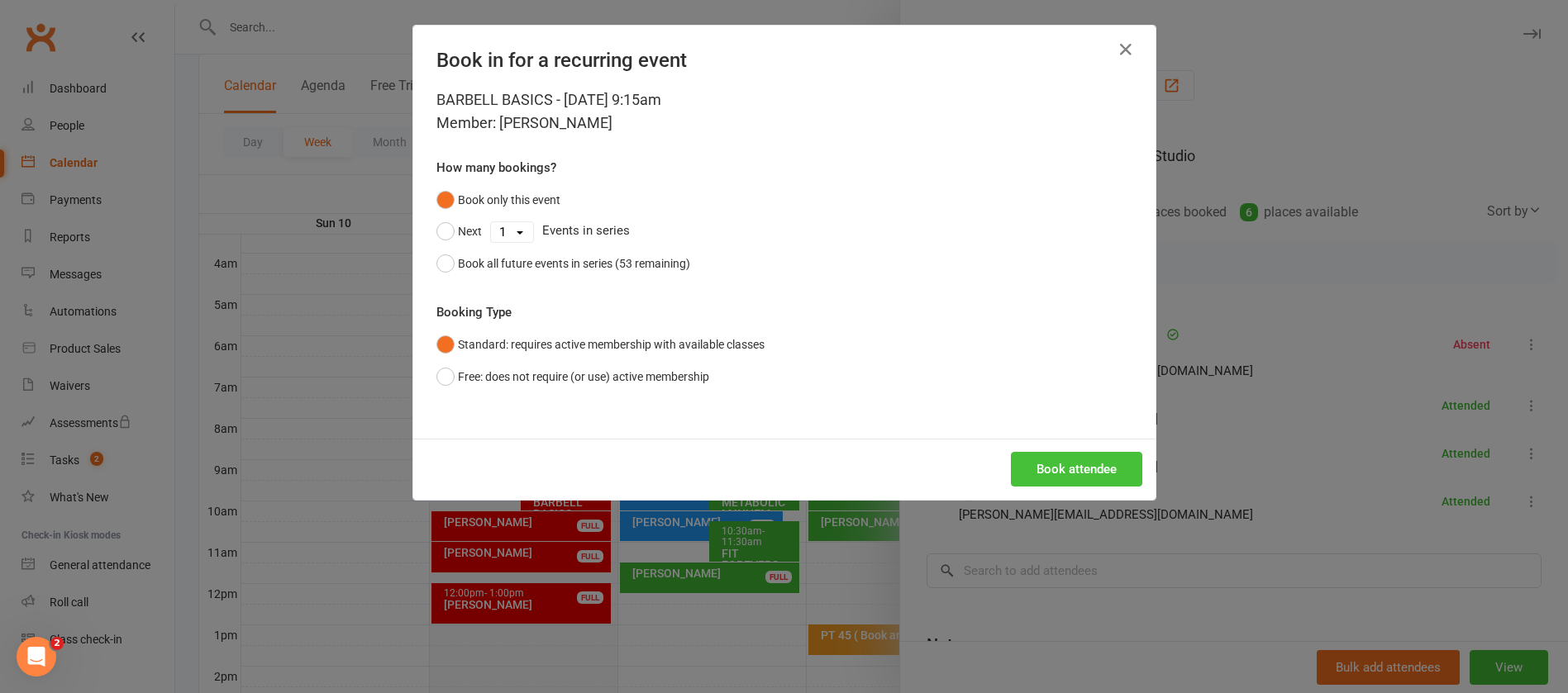
click at [1068, 462] on button "Book attendee" at bounding box center [1077, 470] width 132 height 35
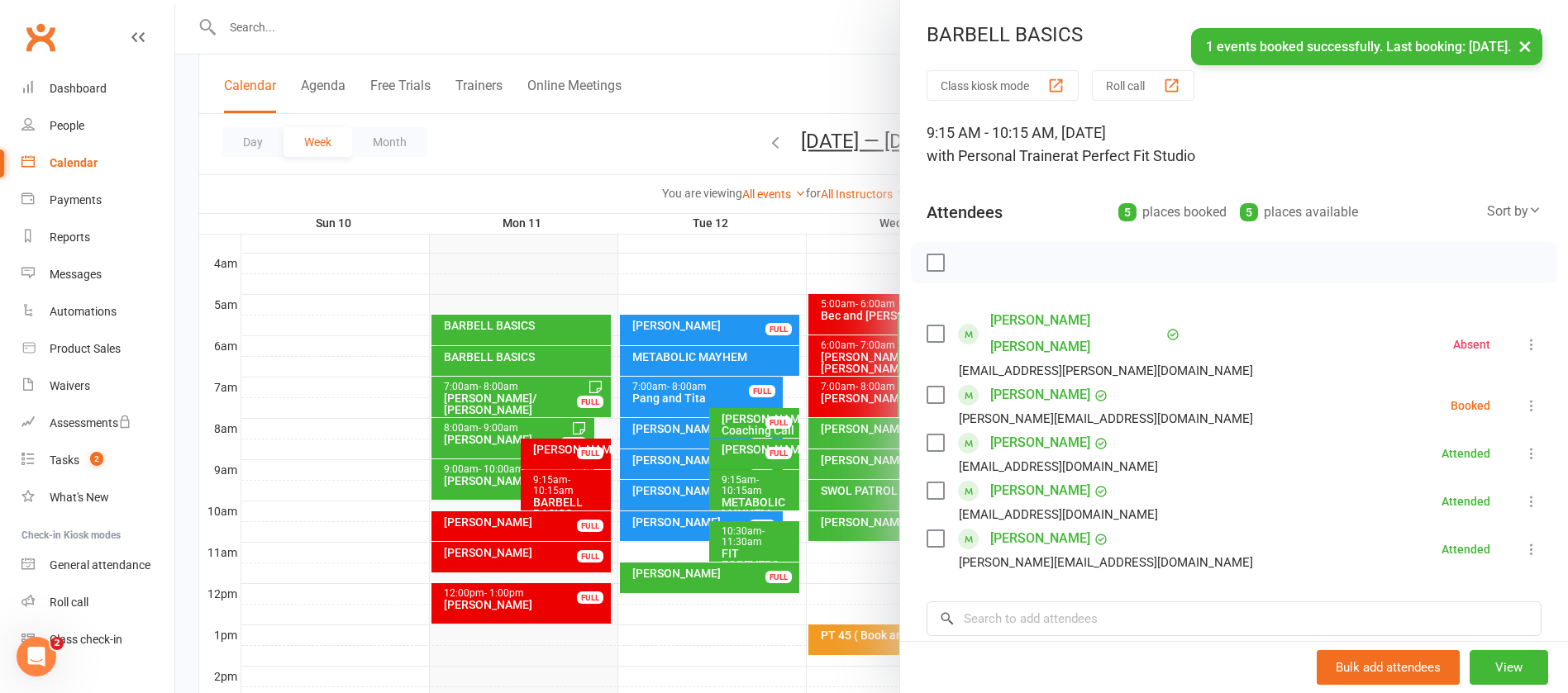
click at [1524, 397] on icon at bounding box center [1532, 405] width 17 height 17
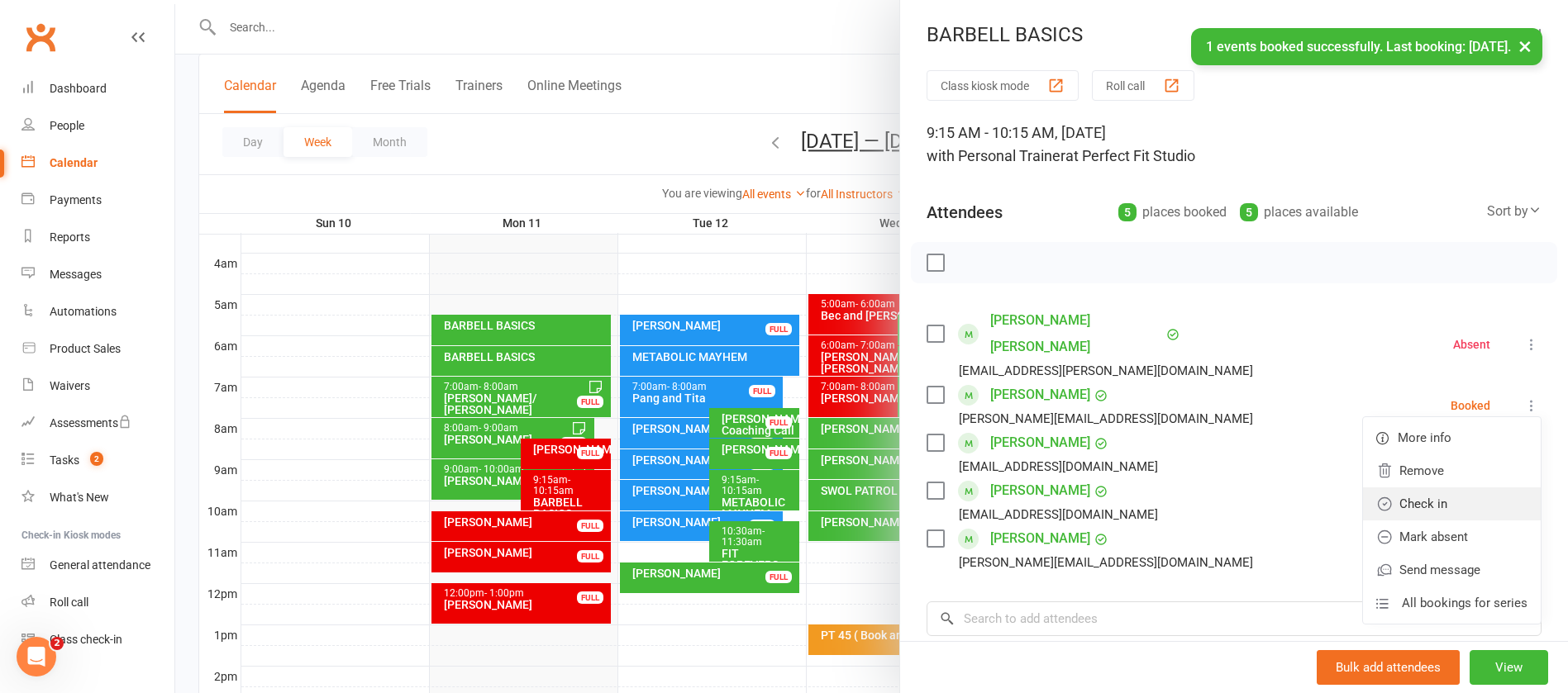
click at [1409, 487] on link "Check in" at bounding box center [1452, 504] width 178 height 33
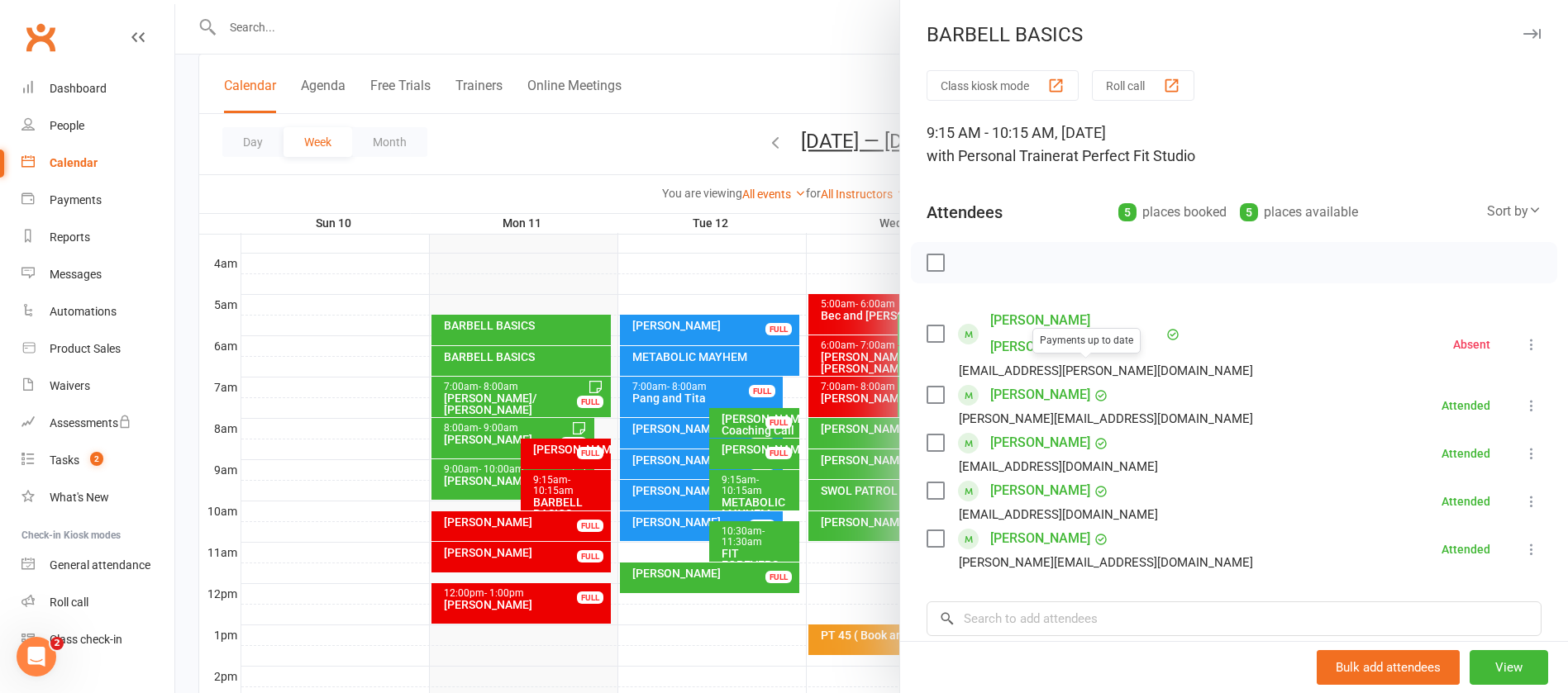
click at [1053, 382] on link "[PERSON_NAME]" at bounding box center [1040, 394] width 100 height 27
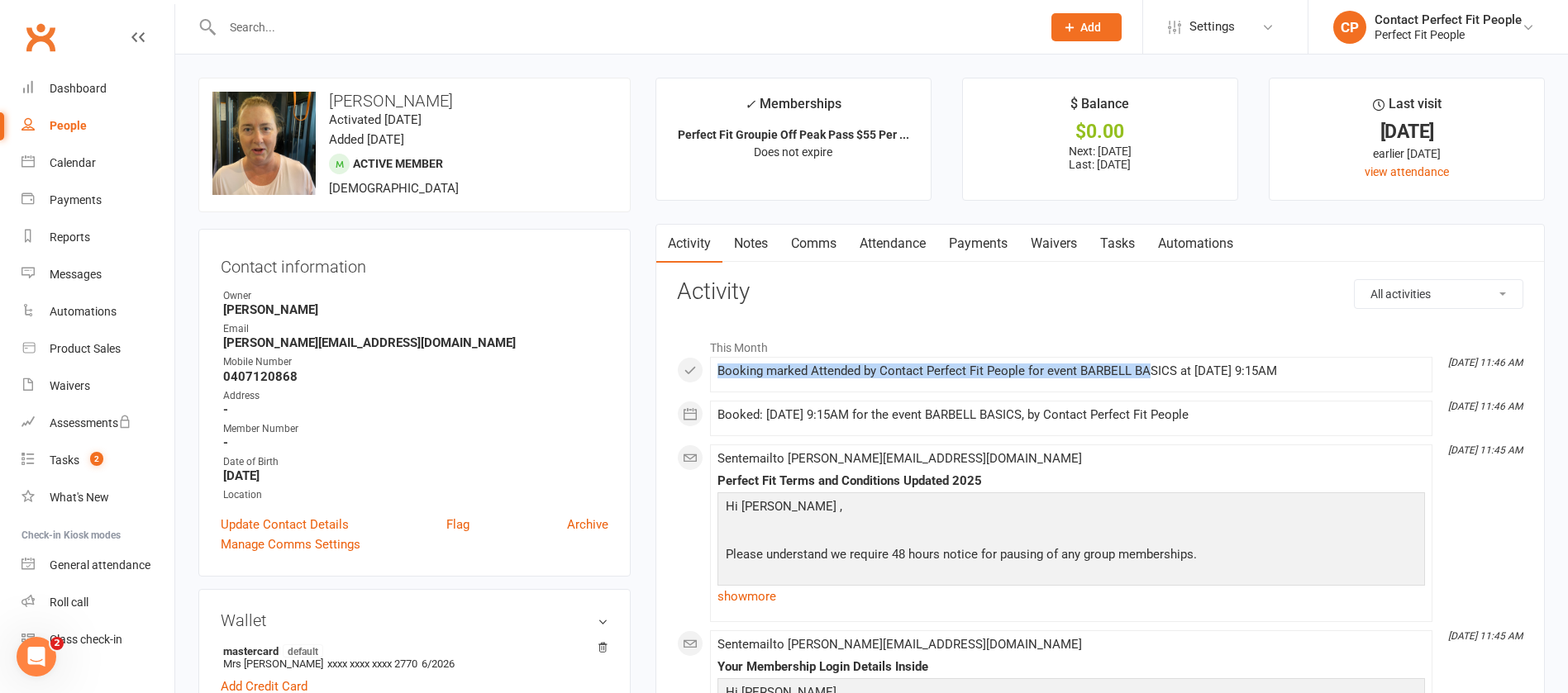
drag, startPoint x: 718, startPoint y: 370, endPoint x: 1149, endPoint y: 379, distance: 431.1
click at [1149, 379] on div "Booking marked Attended by Contact Perfect Fit People for event BARBELL BASICS …" at bounding box center [1072, 375] width 708 height 20
click at [829, 378] on div "Booking marked Attended by Contact Perfect Fit People for event BARBELL BASICS …" at bounding box center [1072, 371] width 708 height 14
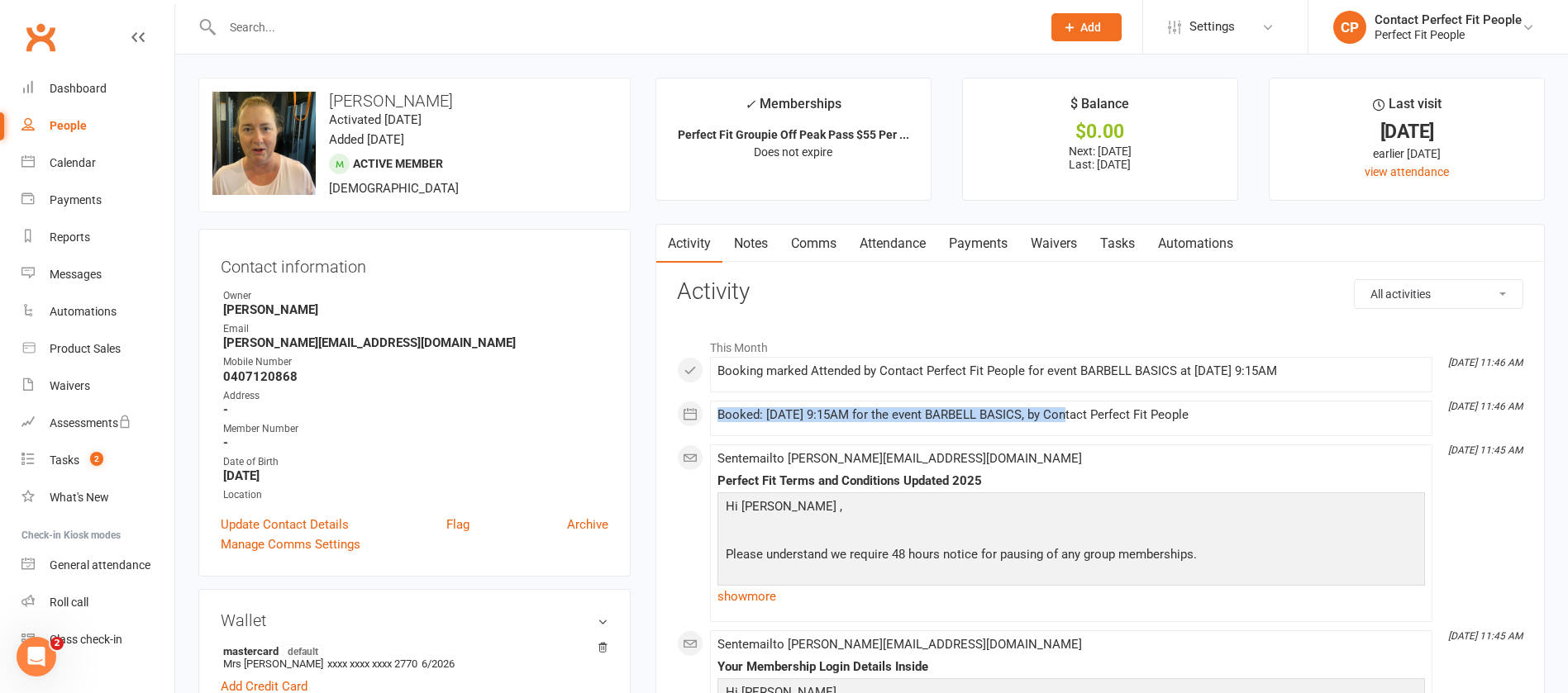
drag, startPoint x: 719, startPoint y: 413, endPoint x: 1065, endPoint y: 432, distance: 346.5
click at [1065, 432] on li "[DATE] 11:46 AM Booked: [DATE] 9:15AM for the event BARBELL BASICS, by Contact …" at bounding box center [1071, 418] width 723 height 36
copy div "Booked: [DATE] 9:15AM for the event BARBELL BASICS"
click at [790, 253] on link "Comms" at bounding box center [814, 243] width 68 height 38
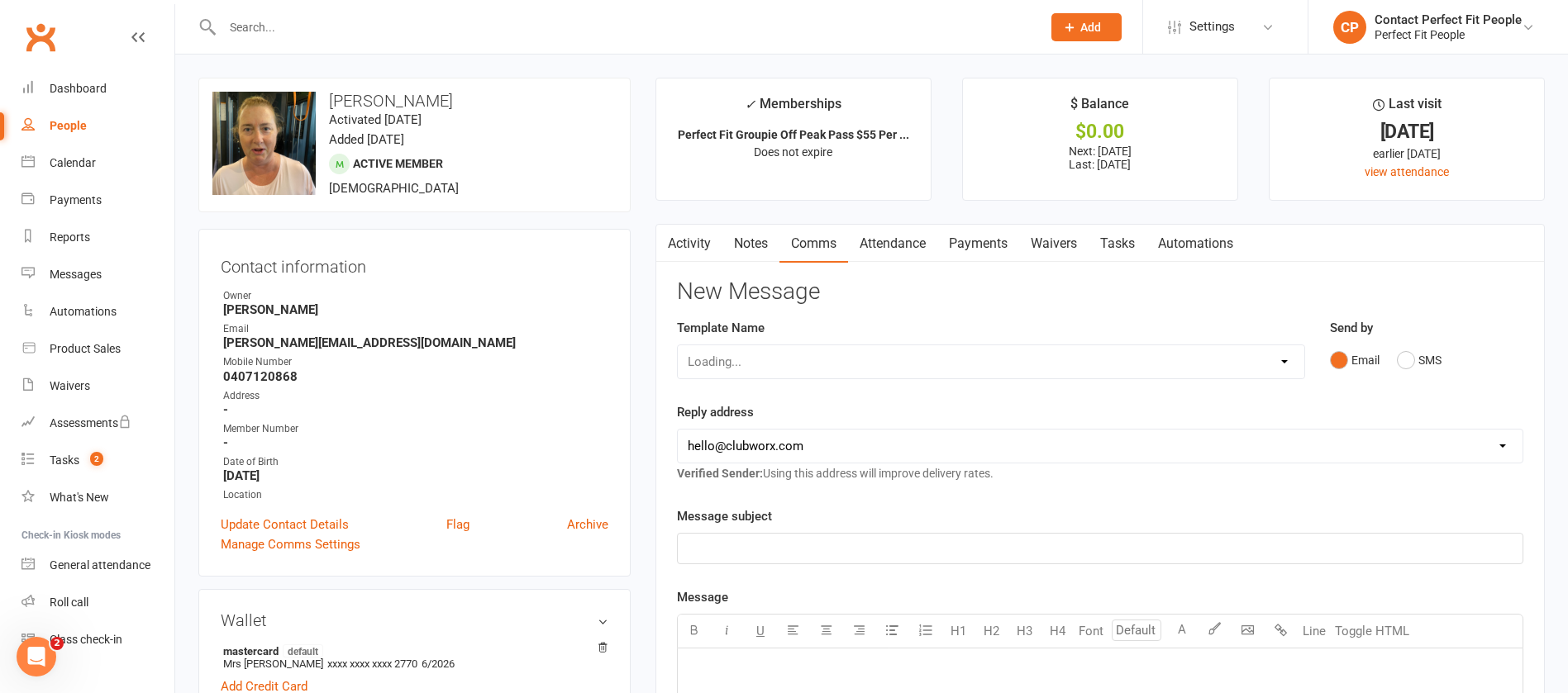
click at [768, 250] on link "Notes" at bounding box center [751, 243] width 57 height 38
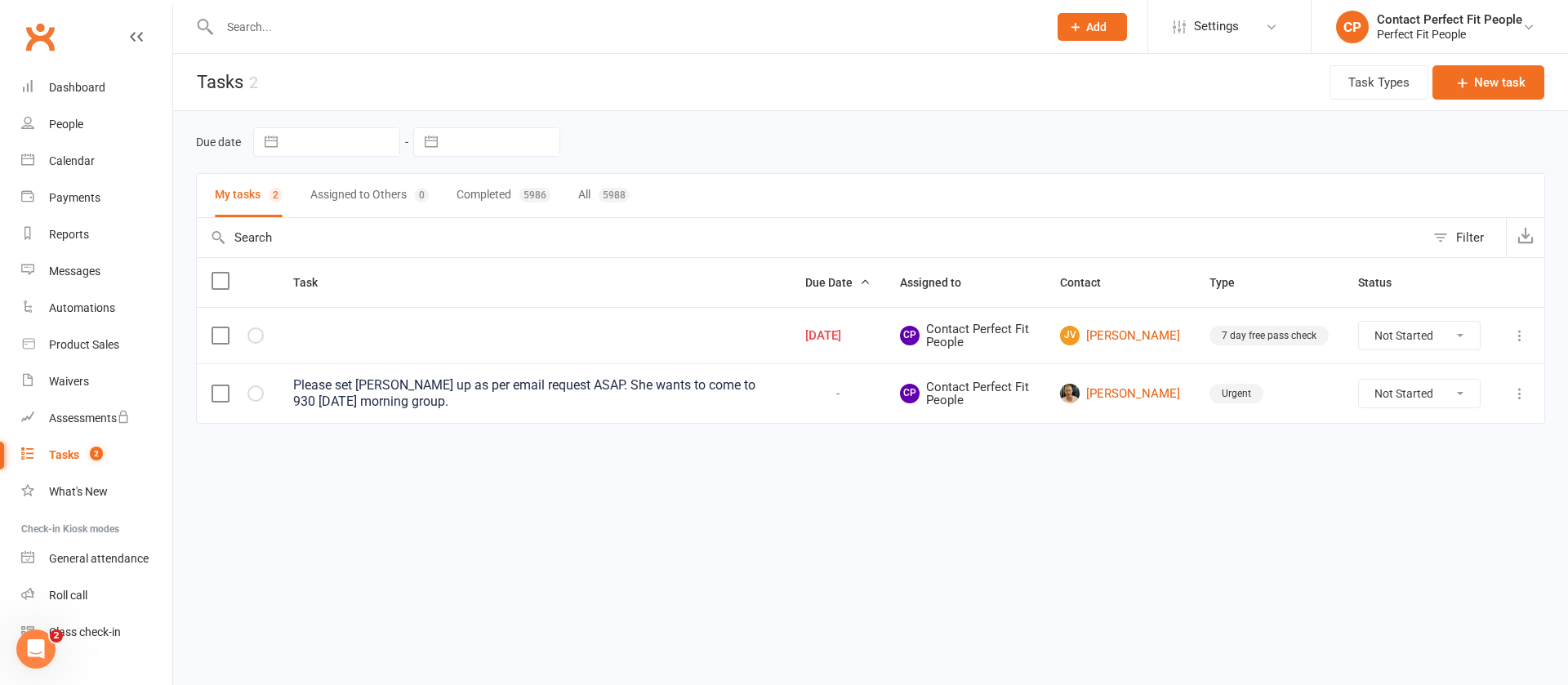
click at [1417, 395] on select "Not Started In Progress Waiting Complete" at bounding box center [1419, 394] width 121 height 27
click at [1359, 380] on select "Not Started In Progress Waiting Complete" at bounding box center [1419, 394] width 121 height 27
select select "unstarted"
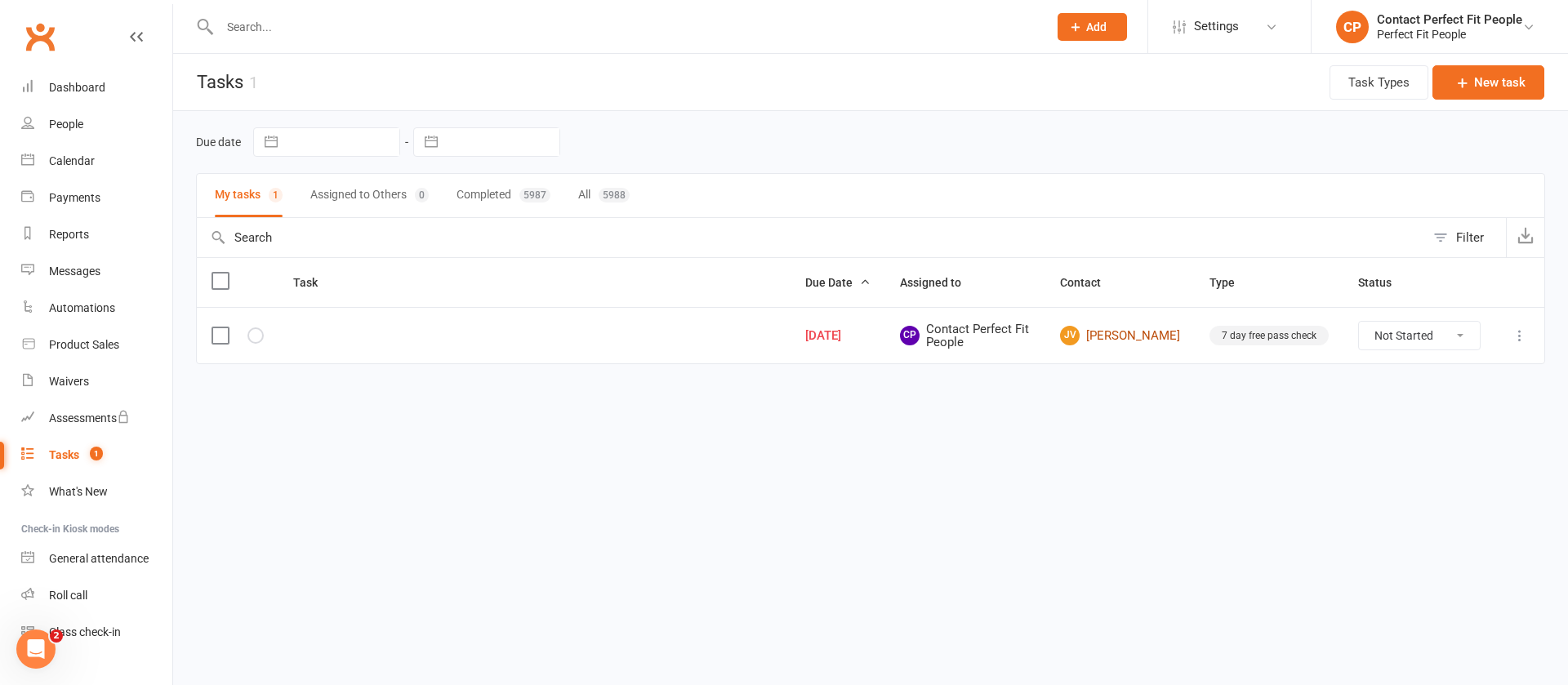
click at [1105, 345] on link "JV Jemma Van Rensburg" at bounding box center [1120, 336] width 120 height 20
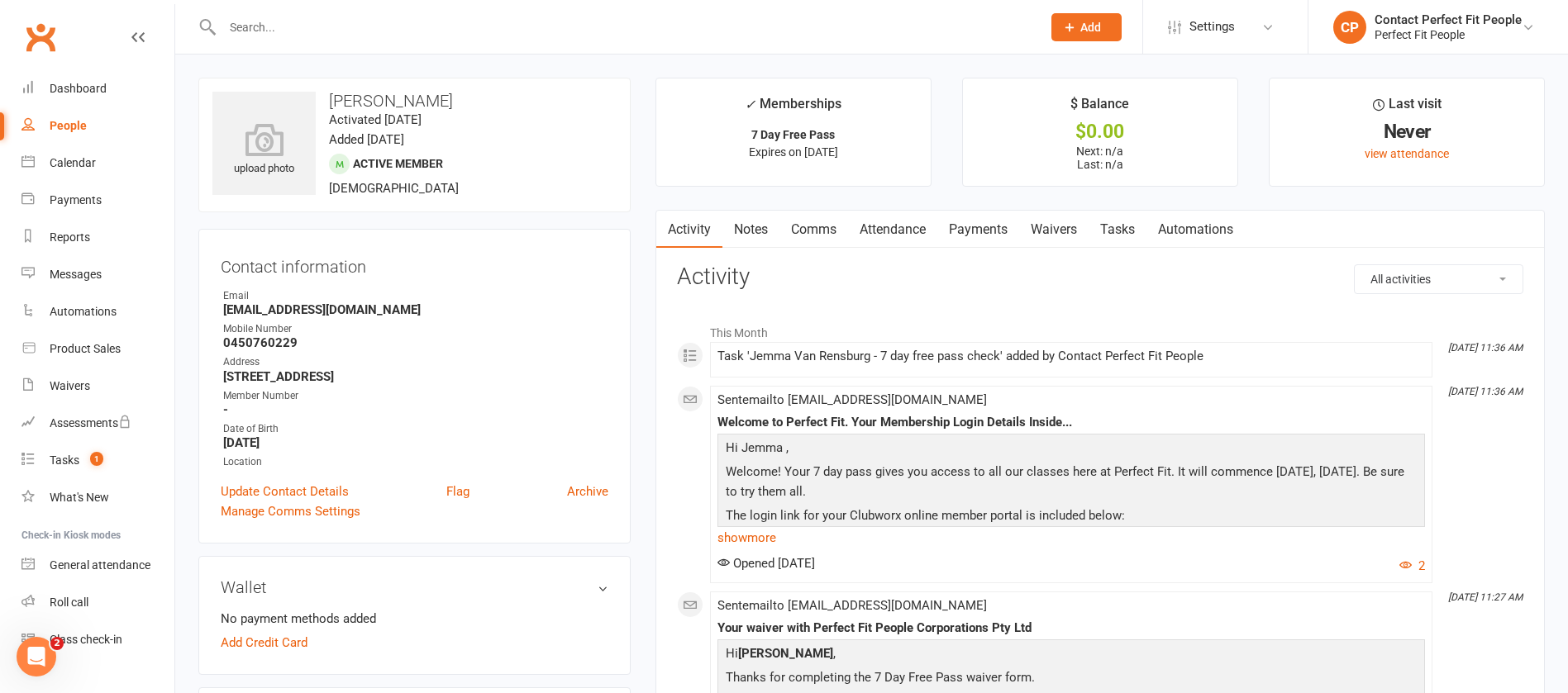
click at [928, 229] on link "Attendance" at bounding box center [892, 229] width 89 height 38
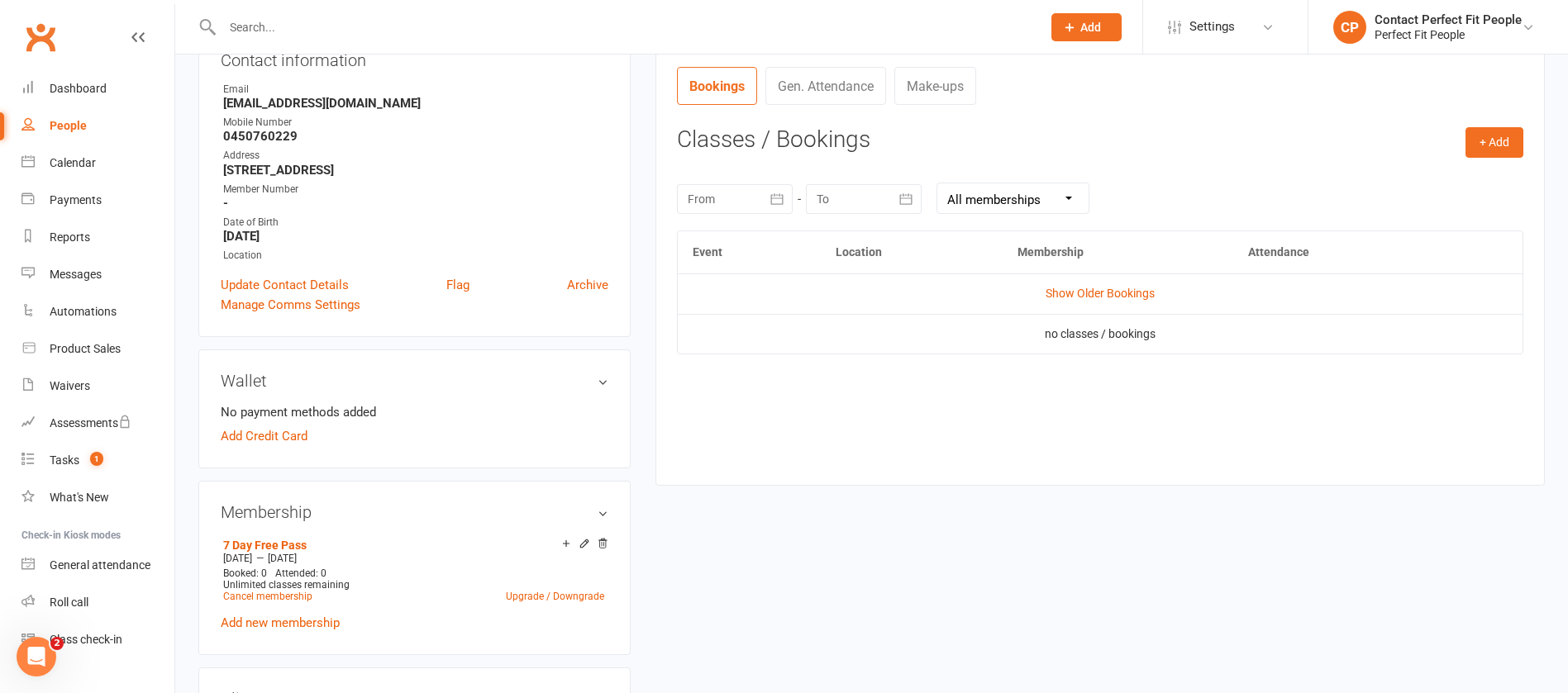
scroll to position [248, 0]
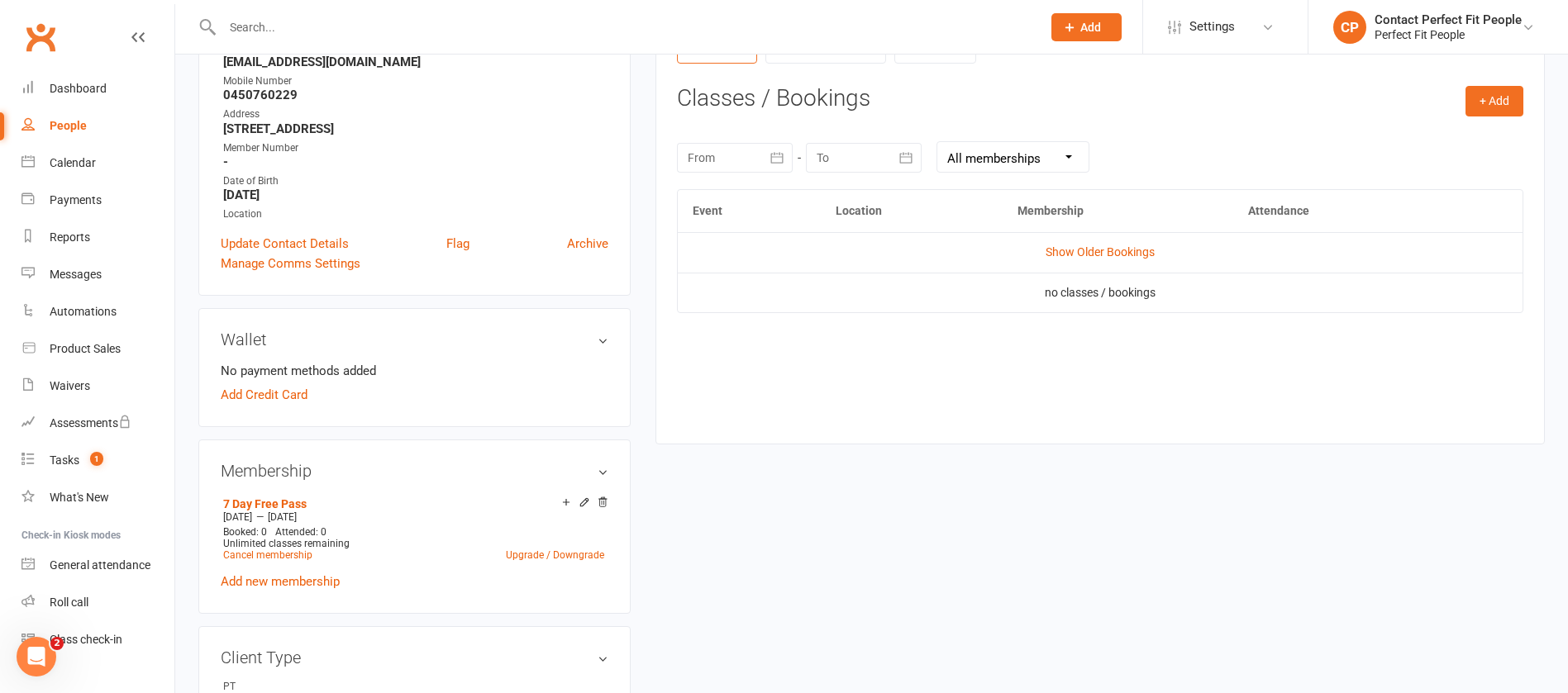
click at [1079, 244] on td "Show Older Bookings" at bounding box center [1100, 252] width 845 height 40
click at [1079, 264] on td "Show Older Bookings" at bounding box center [1100, 252] width 845 height 40
click at [1079, 255] on link "Show Older Bookings" at bounding box center [1101, 252] width 109 height 13
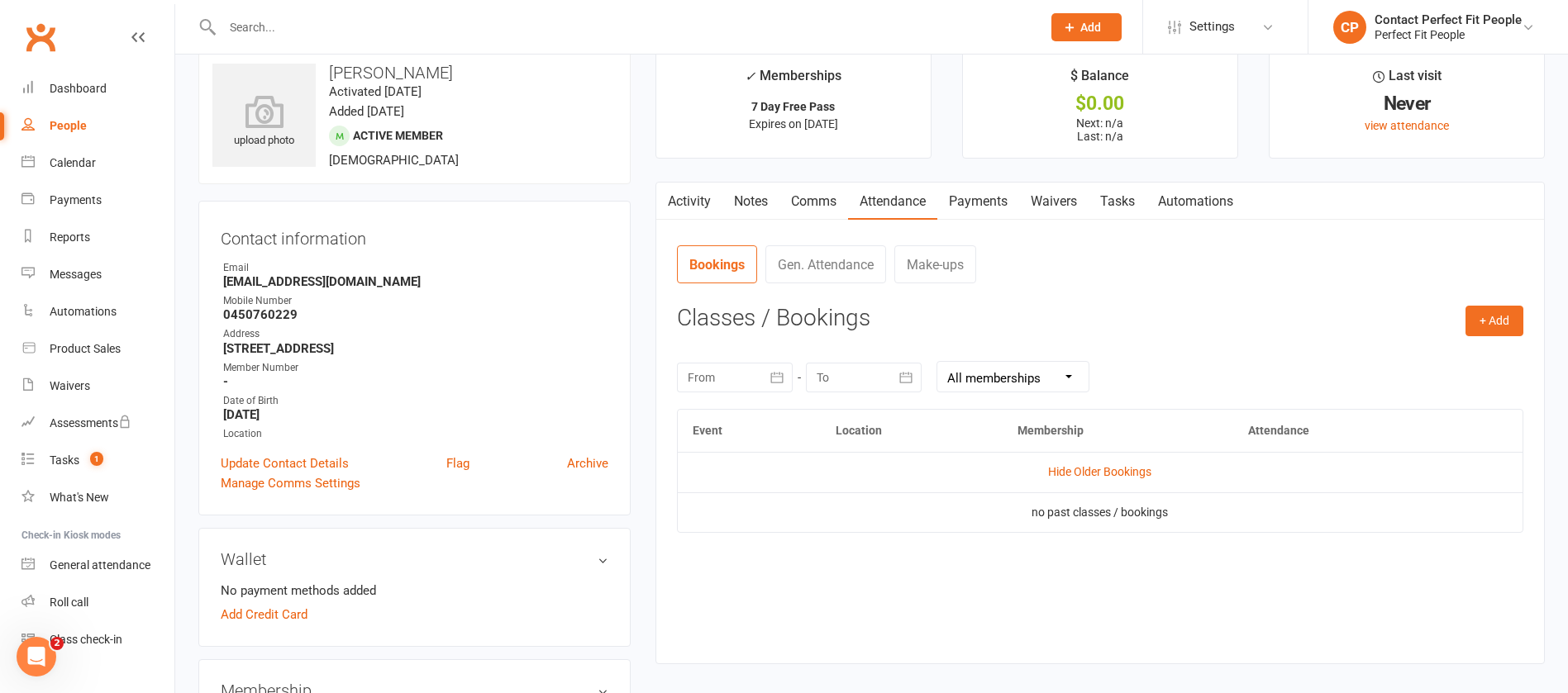
scroll to position [0, 0]
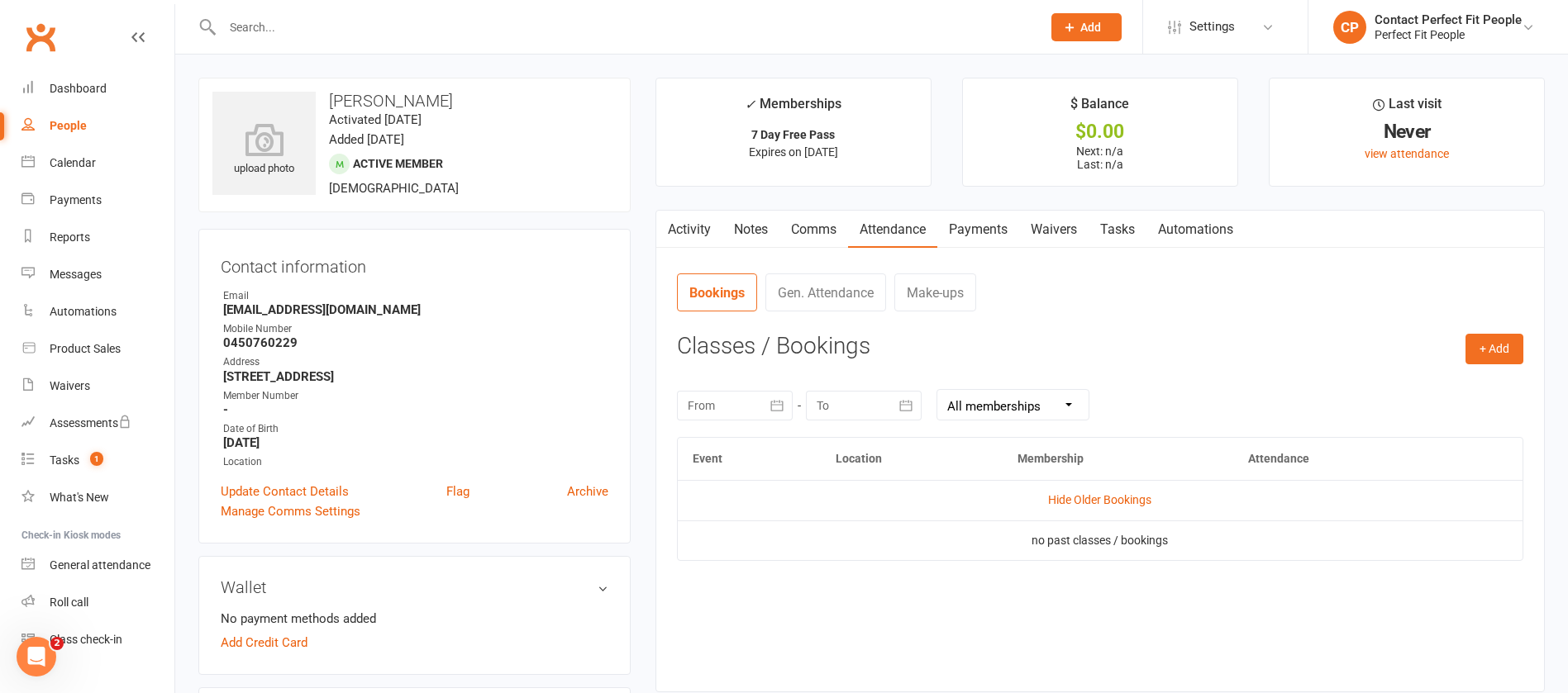
click at [805, 233] on link "Comms" at bounding box center [814, 229] width 68 height 38
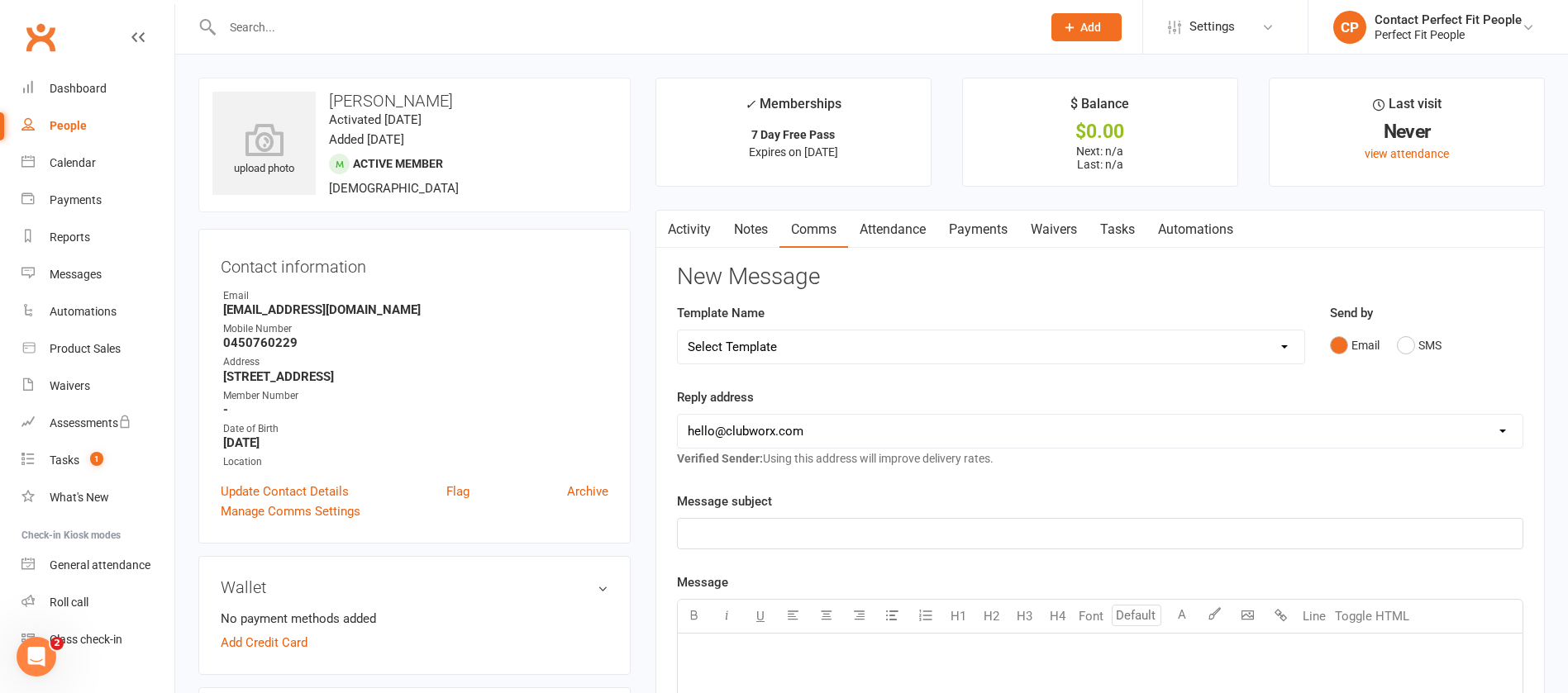
click at [796, 343] on select "Select Template [Email] 2023 TEEN WEEKLY PASS PERFECT FIT [Email] 2024: Teen HI…" at bounding box center [991, 347] width 627 height 33
select select "15"
click at [678, 331] on select "Select Template [Email] 2023 TEEN WEEKLY PASS PERFECT FIT [Email] 2024: Teen HI…" at bounding box center [991, 347] width 627 height 33
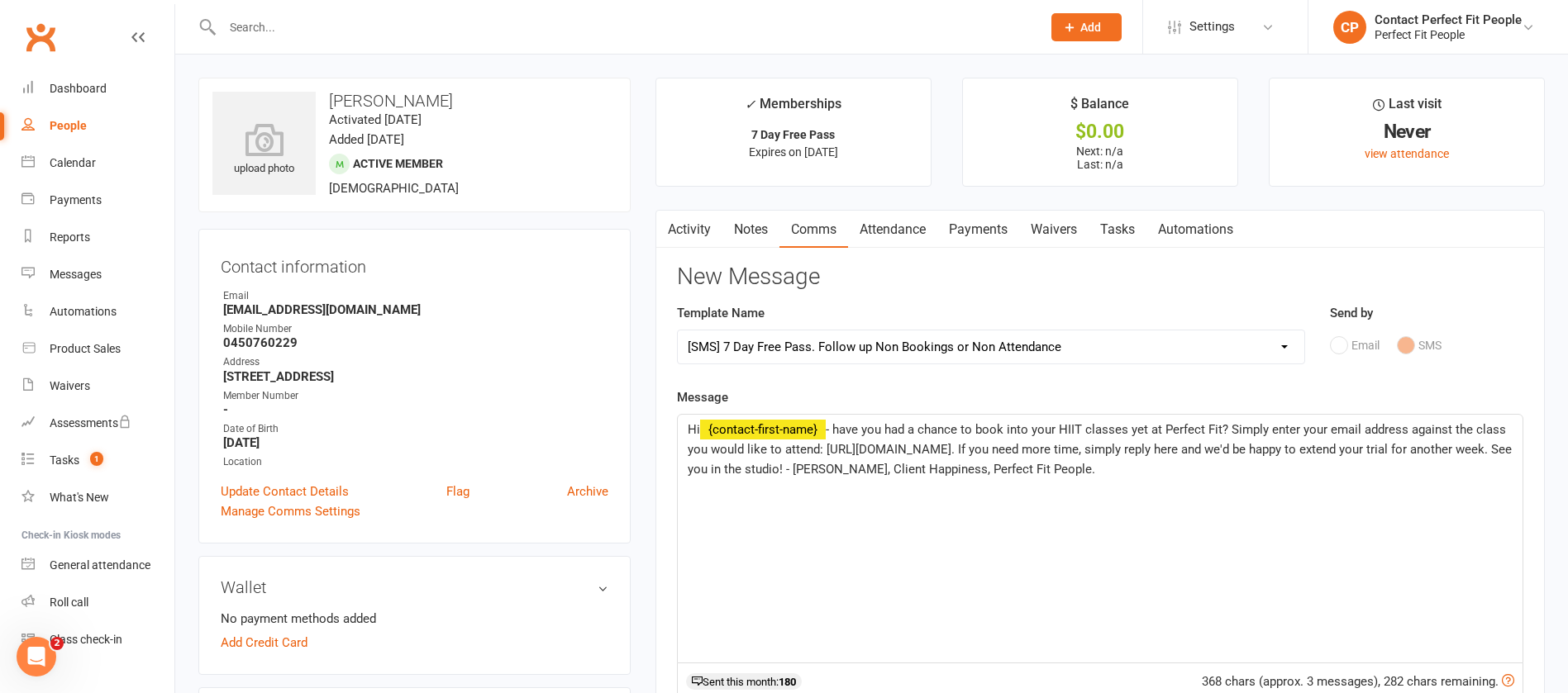
scroll to position [372, 0]
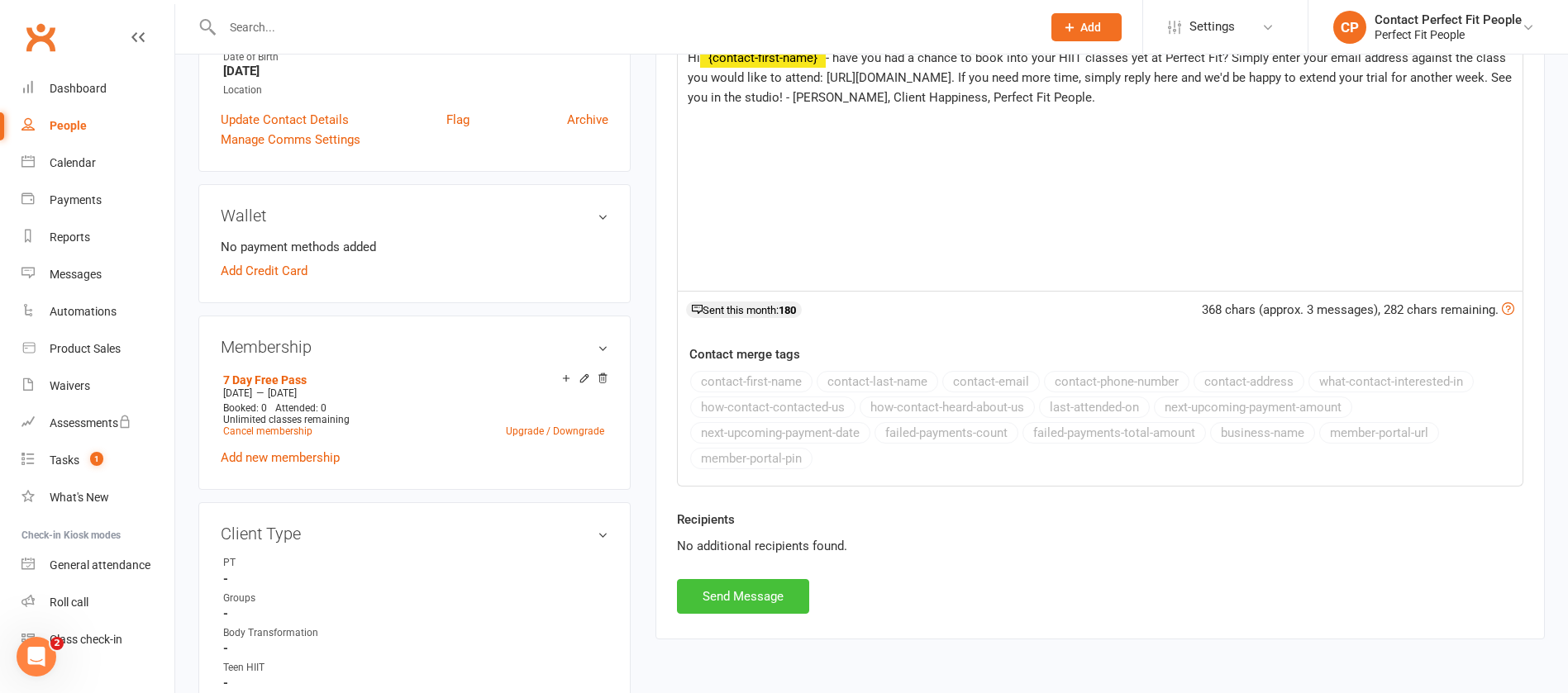
click at [746, 613] on button "Send Message" at bounding box center [744, 597] width 133 height 35
select select
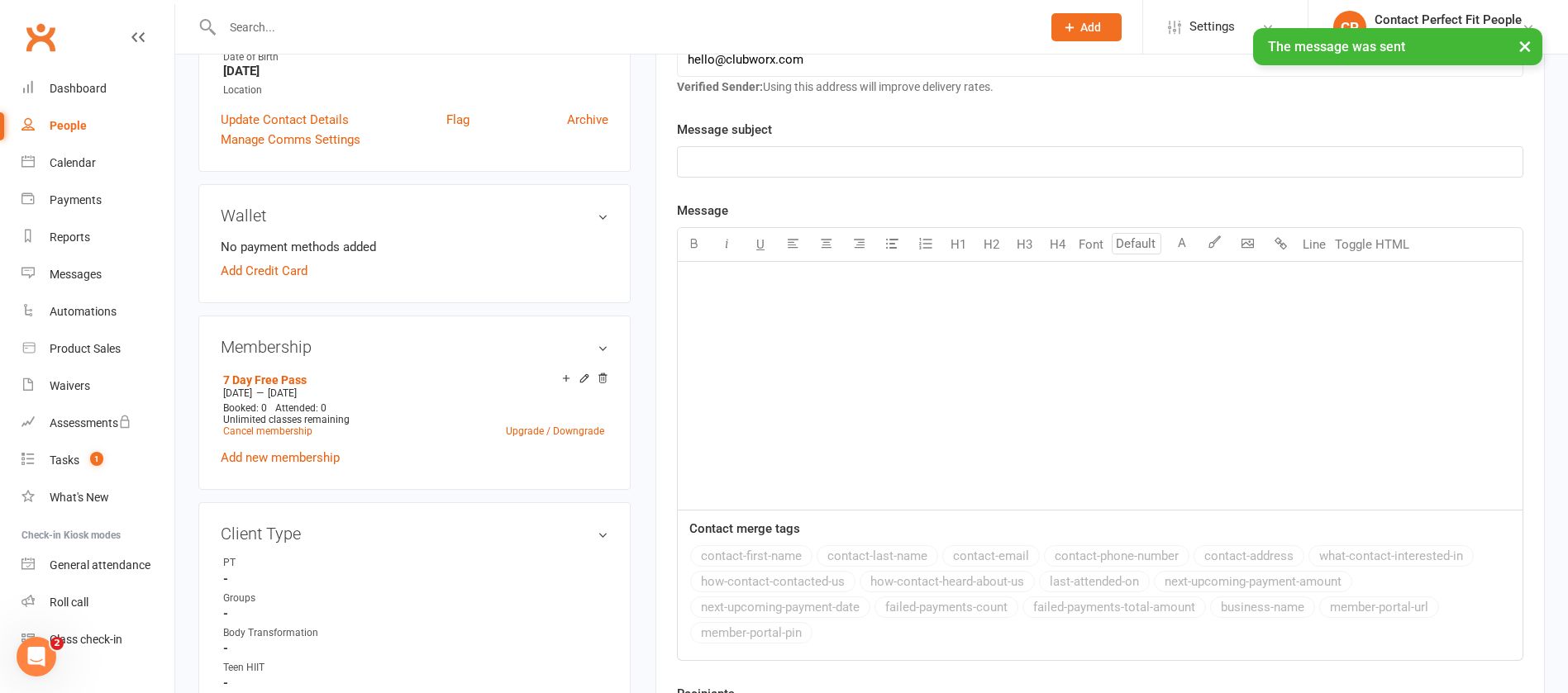
scroll to position [0, 0]
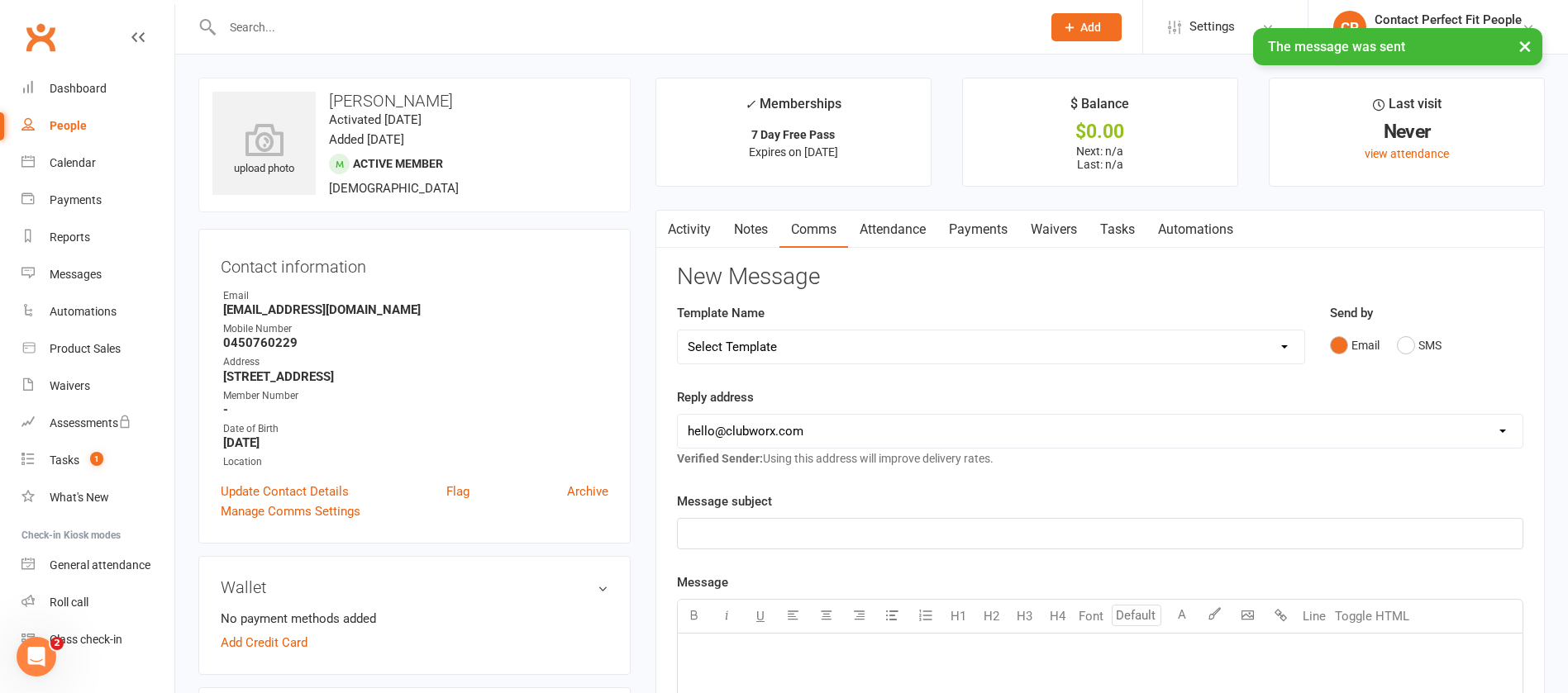
drag, startPoint x: 316, startPoint y: 88, endPoint x: 539, endPoint y: 93, distance: 223.1
click at [539, 93] on div "upload photo Jemma Van Rensburg Activated 6 August, 2025 Added 5 August, 2025 A…" at bounding box center [414, 145] width 432 height 135
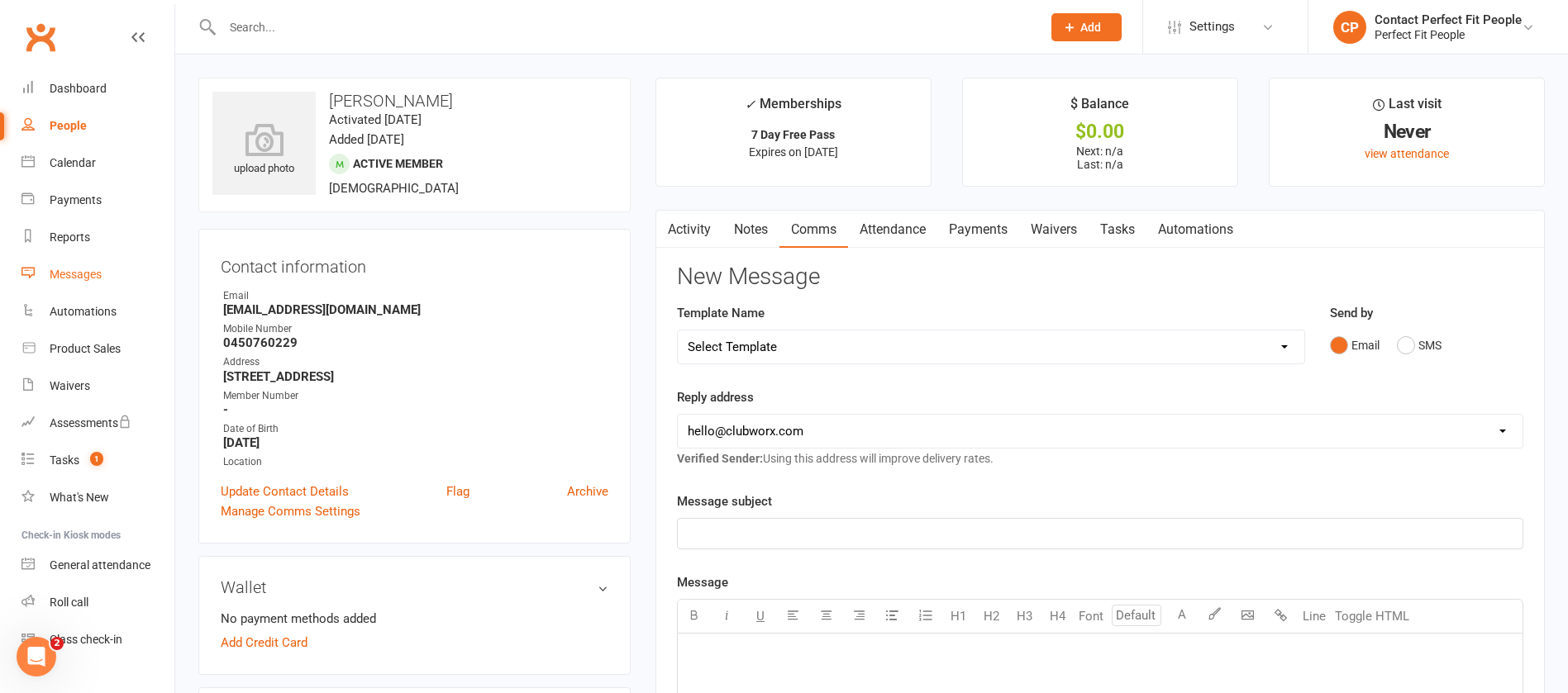
click at [55, 269] on div "Messages" at bounding box center [76, 275] width 53 height 13
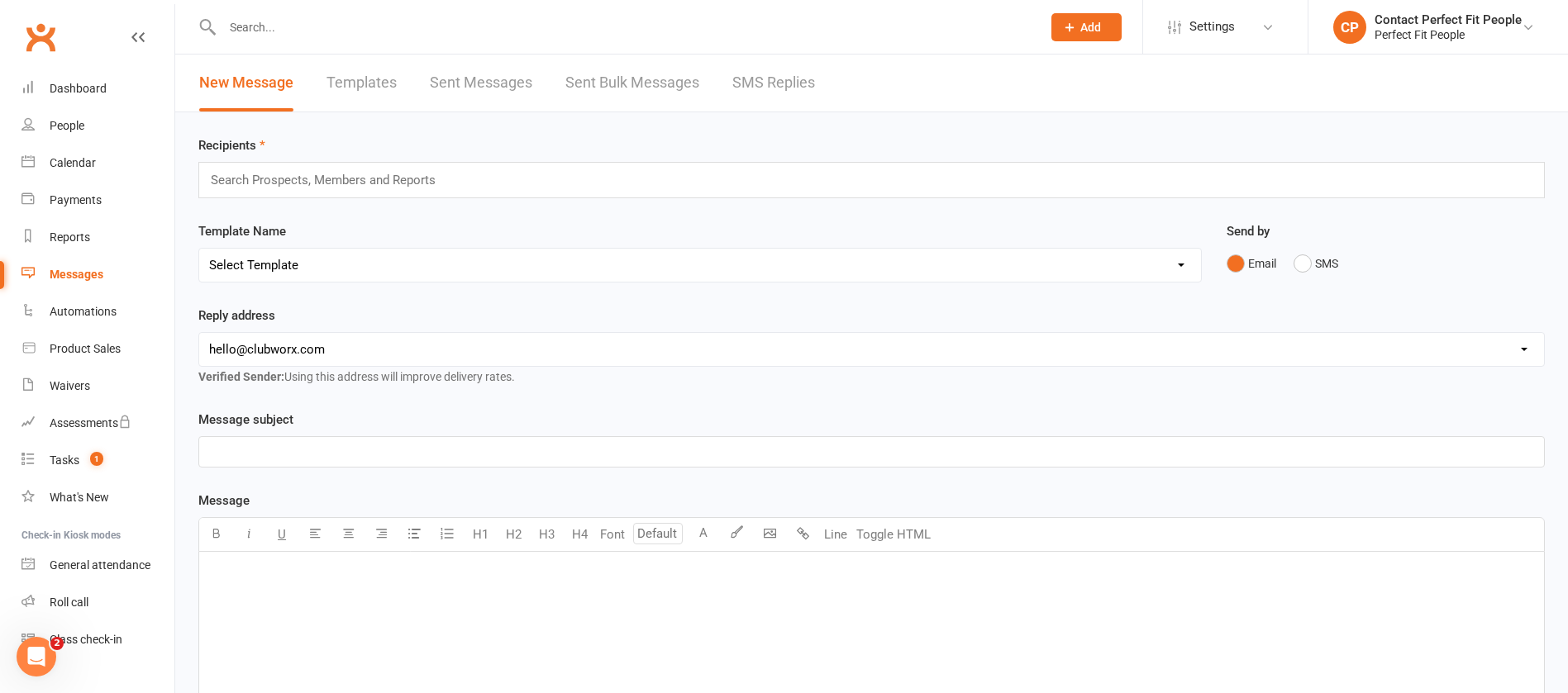
click at [388, 86] on link "Templates" at bounding box center [361, 83] width 70 height 57
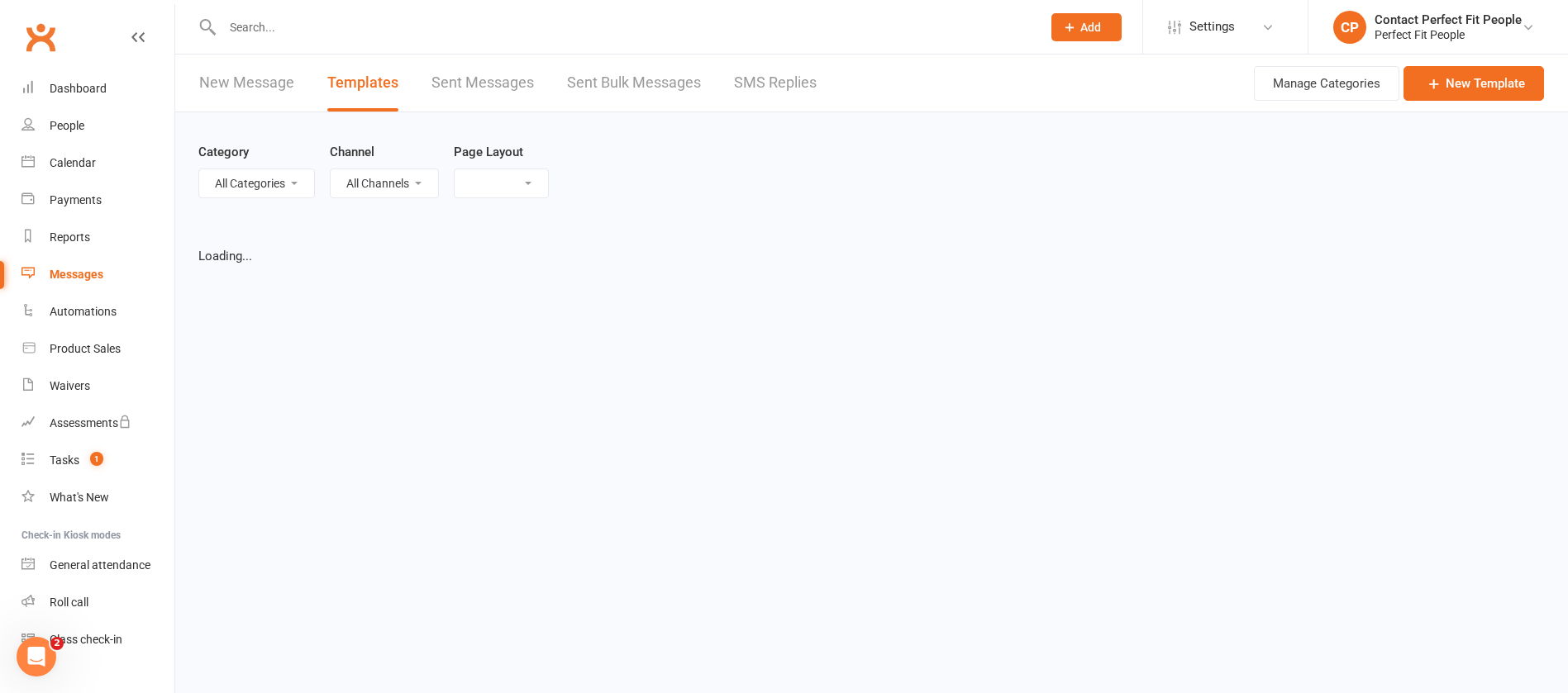
select select "list"
select select "100"
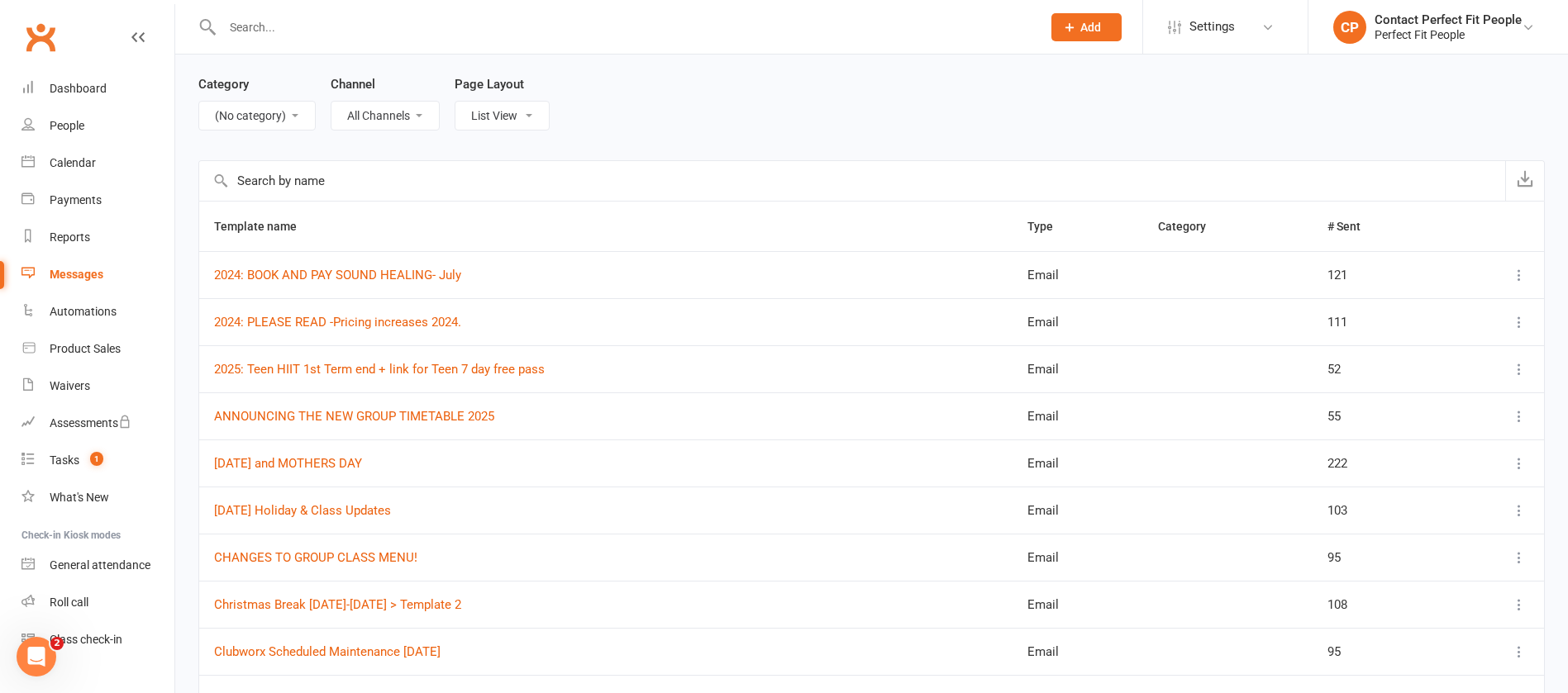
scroll to position [64, 0]
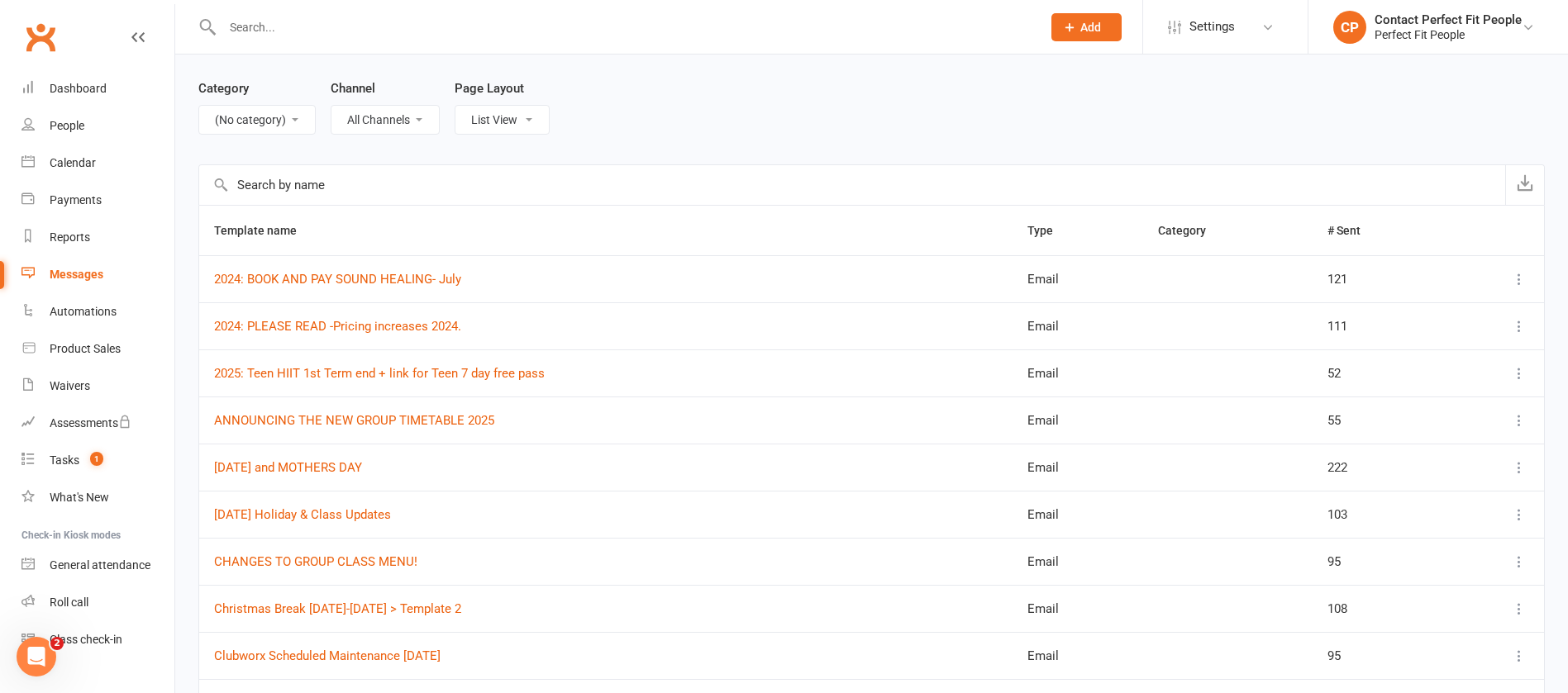
click at [259, 125] on select "All Categories (No category) General" at bounding box center [257, 120] width 116 height 28
select select "1052"
click at [199, 106] on select "All Categories (No category) General" at bounding box center [257, 120] width 116 height 28
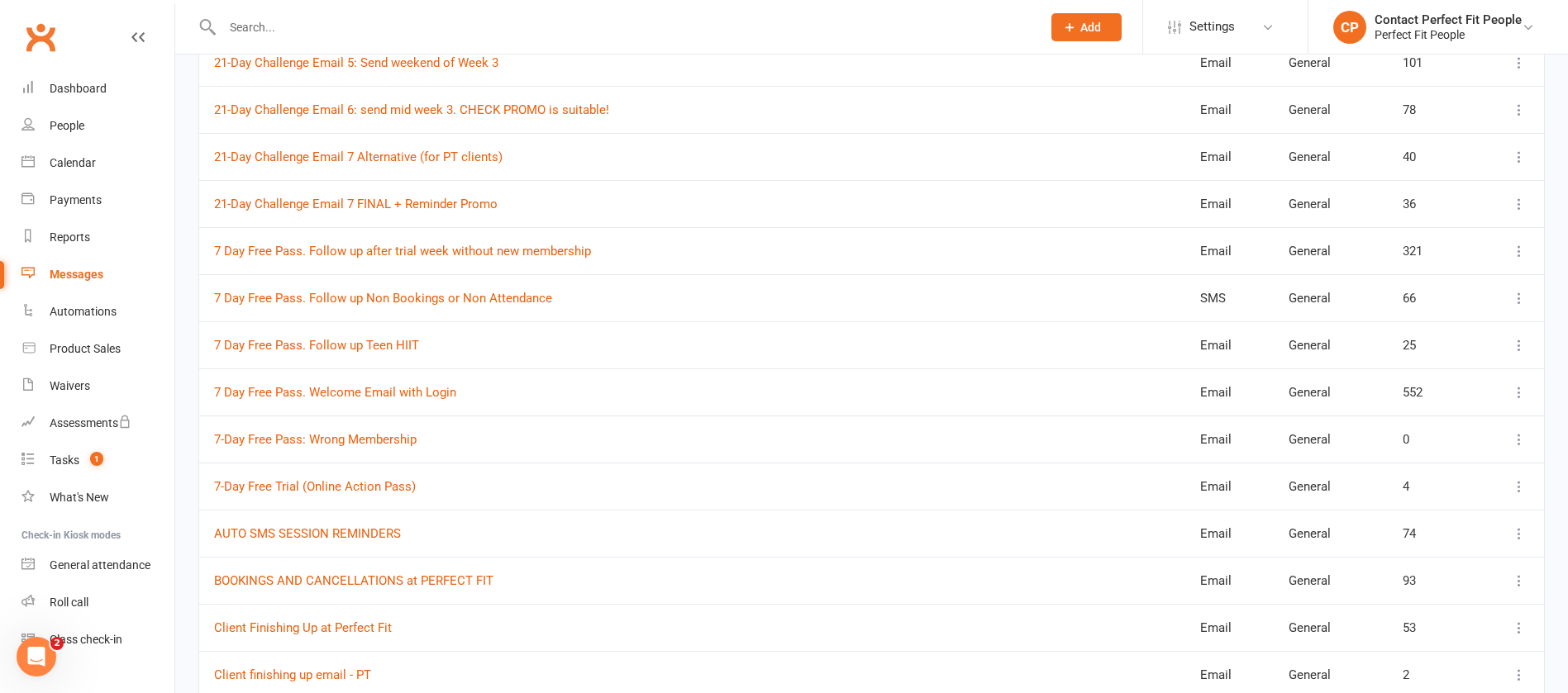
scroll to position [932, 0]
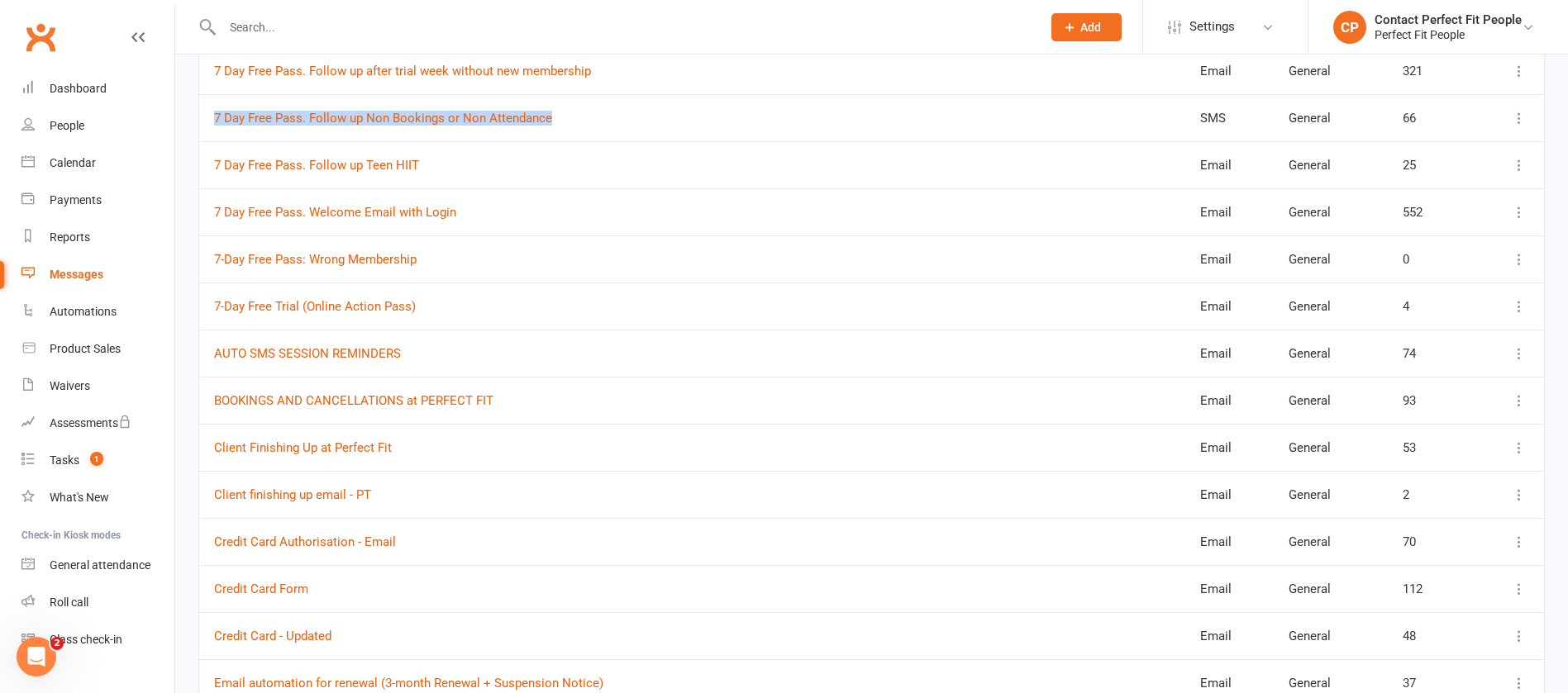
drag, startPoint x: 563, startPoint y: 115, endPoint x: 211, endPoint y: 123, distance: 352.1
click at [211, 123] on td "7 Day Free Pass. Follow up Non Bookings or Non Attendance" at bounding box center [692, 117] width 986 height 47
copy link "7 Day Free Pass. Follow up Non Bookings or Non Attendance"
click at [618, 18] on input "text" at bounding box center [624, 27] width 813 height 23
click at [108, 455] on link "Tasks 1" at bounding box center [98, 461] width 153 height 37
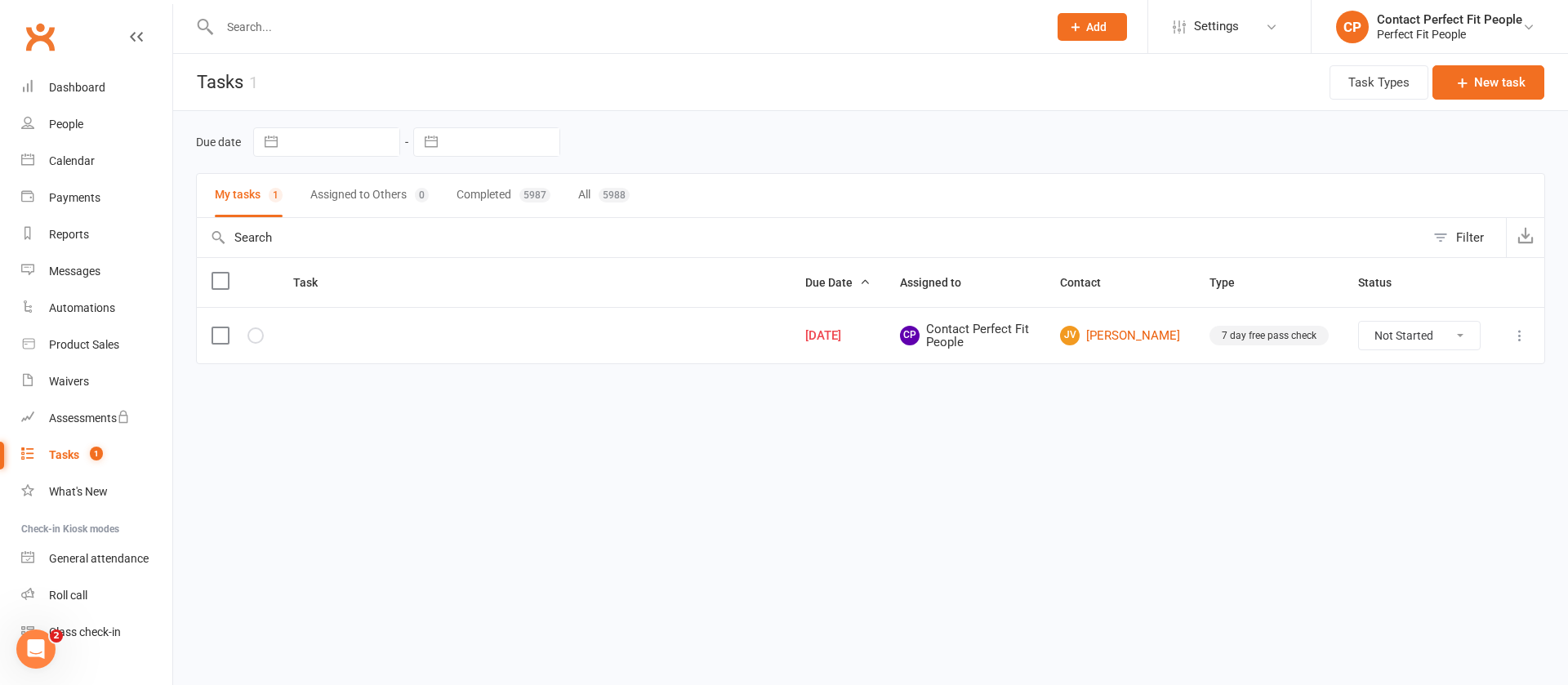
click at [1510, 339] on button at bounding box center [1520, 336] width 20 height 20
click at [1417, 396] on link "Edit" at bounding box center [1448, 400] width 162 height 33
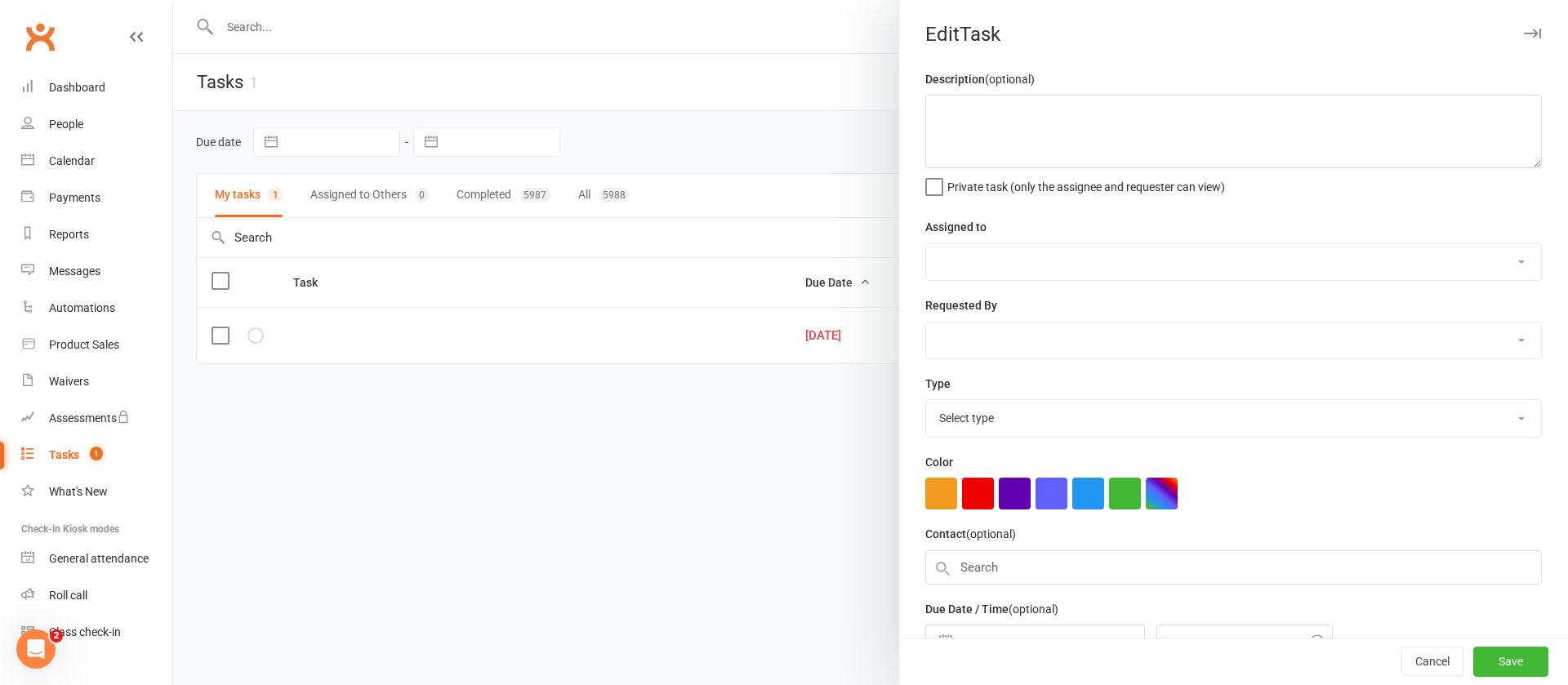
select select "2465"
type input "[DATE]"
type input "9:45am"
select select "6579"
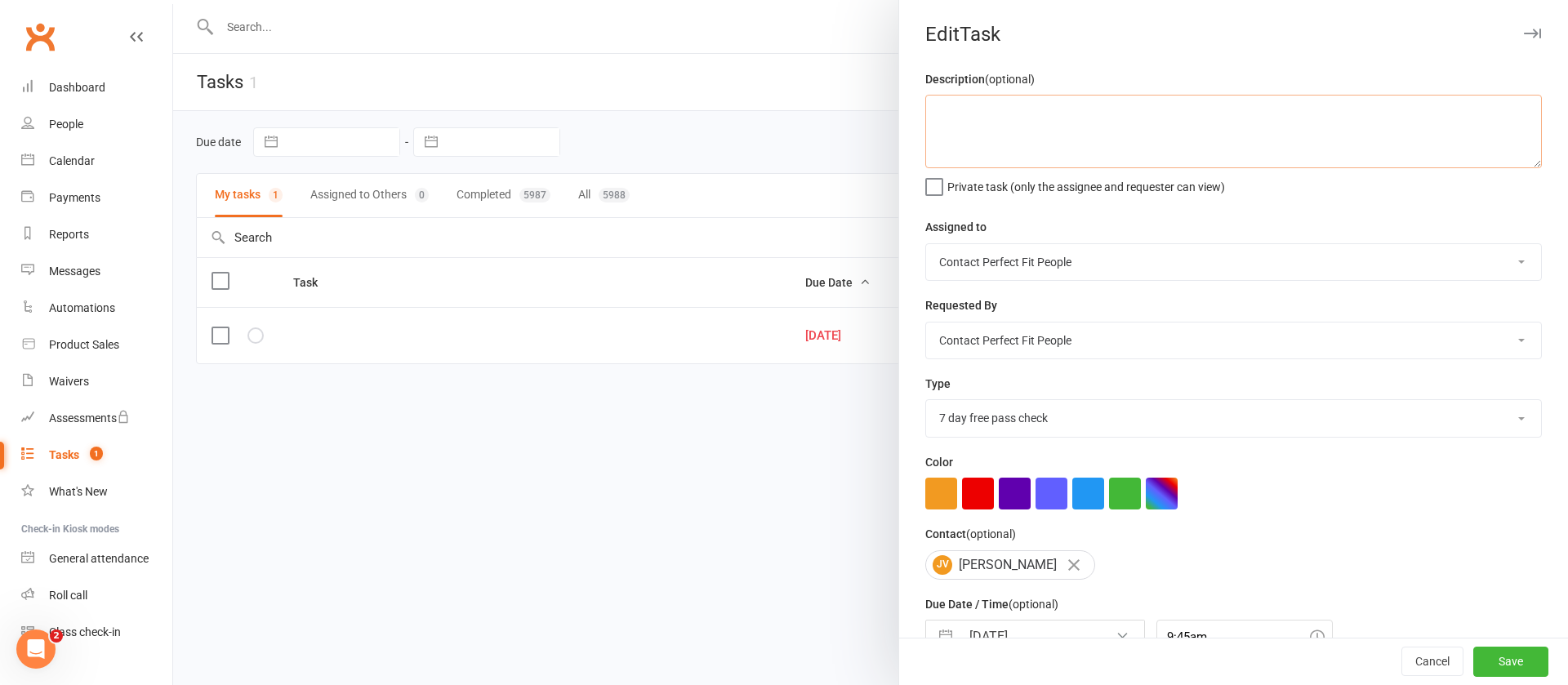
click at [1079, 107] on textarea at bounding box center [1233, 131] width 616 height 74
paste textarea "7 Day Free Pass. Follow up Non Bookings or Non Attendance"
type textarea "7 Day Free Pass. Follow up Non Bookings or Non Attendance"
click at [1473, 656] on button "Save" at bounding box center [1511, 662] width 76 height 29
